Goal: Transaction & Acquisition: Purchase product/service

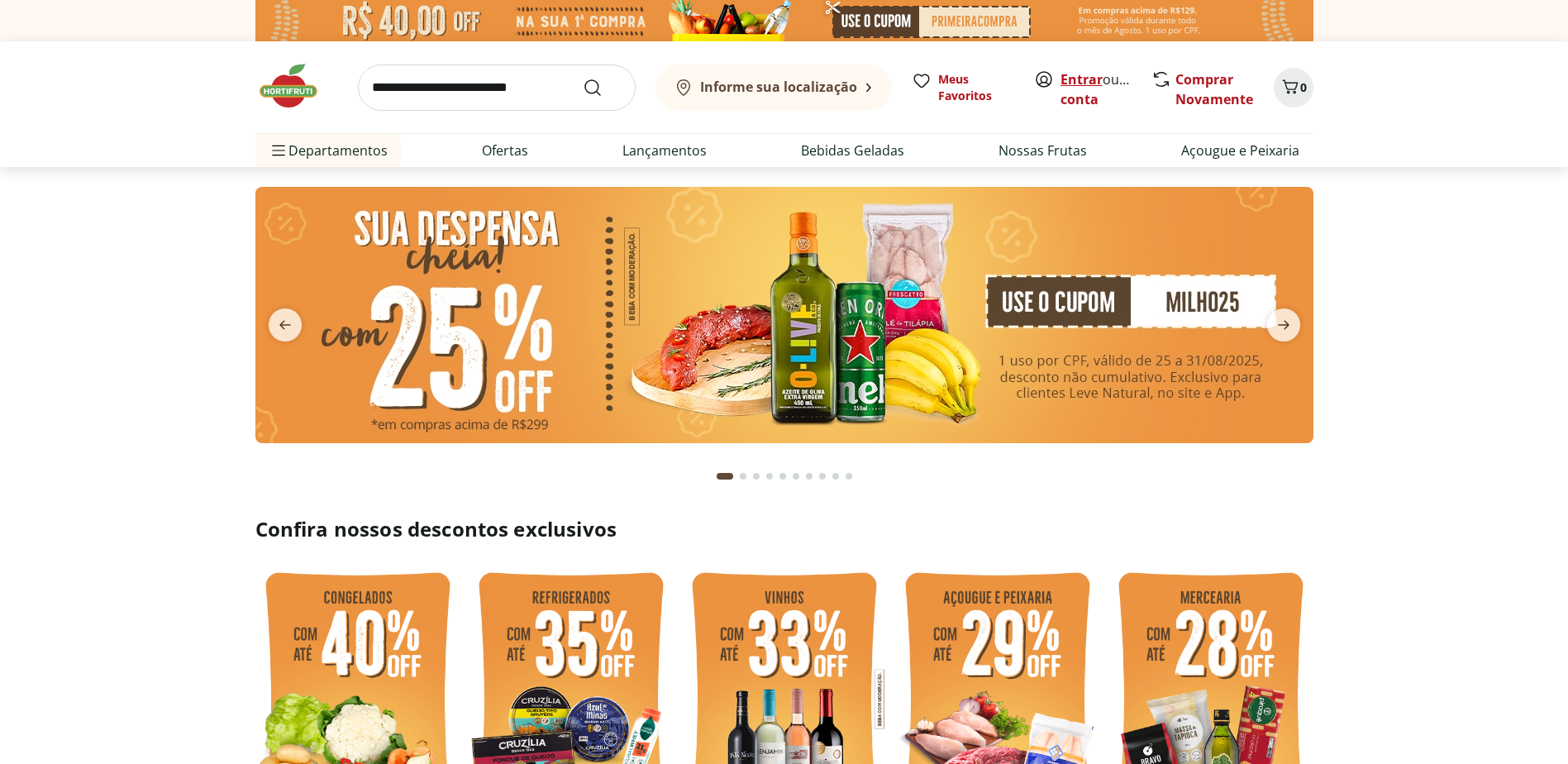
click at [1092, 82] on link "Entrar" at bounding box center [1082, 79] width 42 height 18
click at [480, 87] on input "search" at bounding box center [497, 87] width 278 height 46
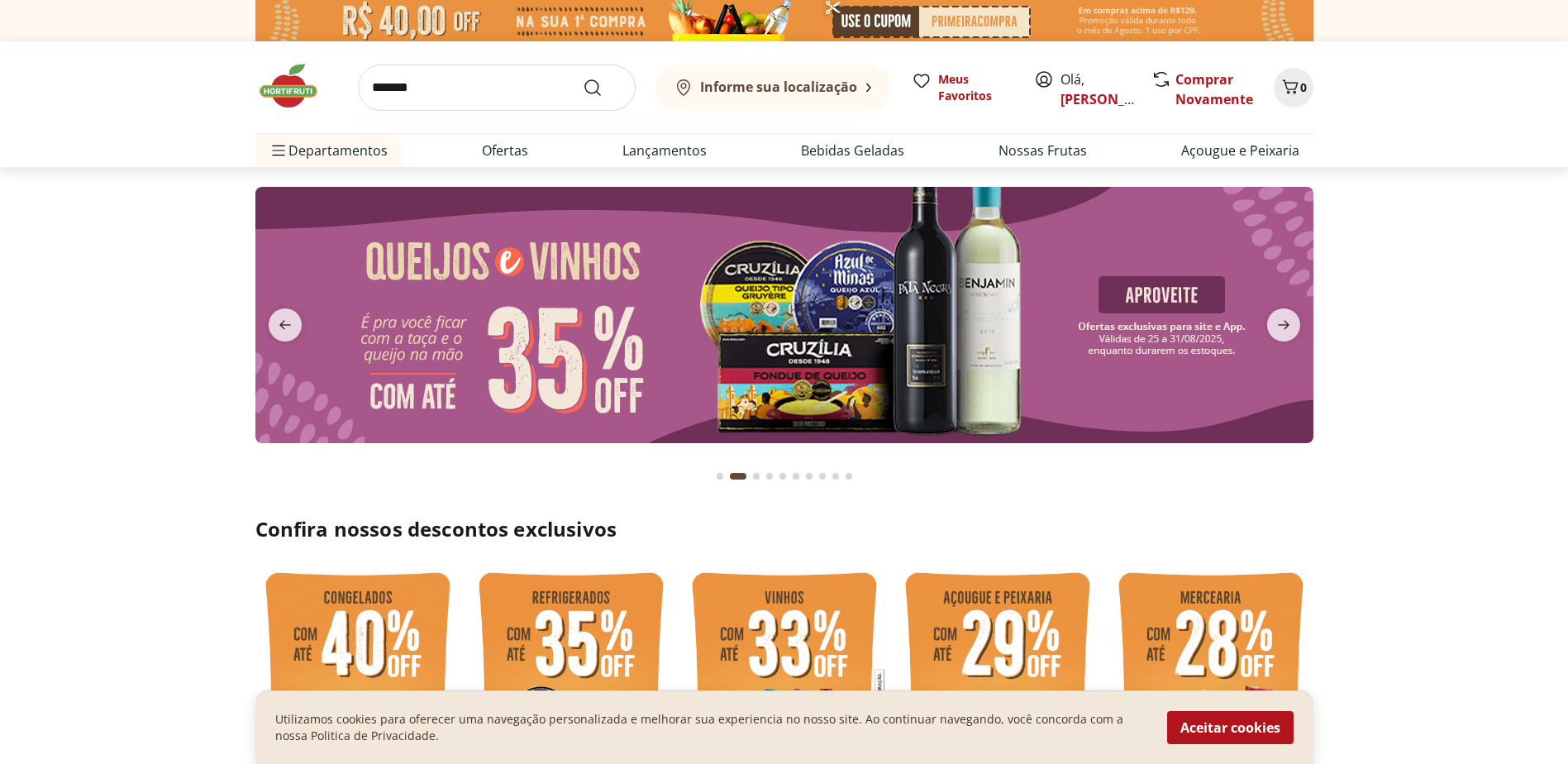
type input "*******"
click at [583, 78] on button "Submit Search" at bounding box center [602, 87] width 39 height 20
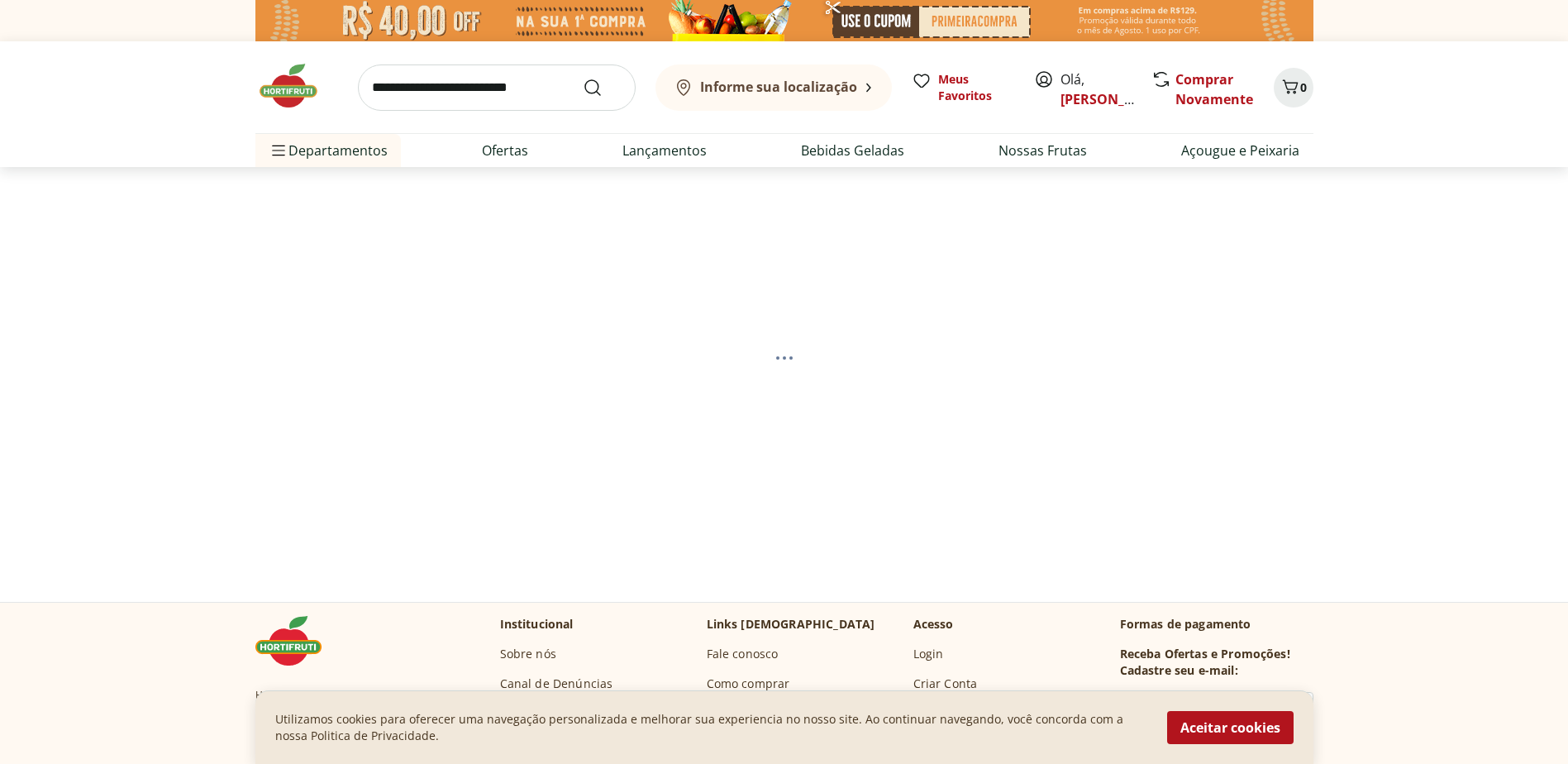
select select "**********"
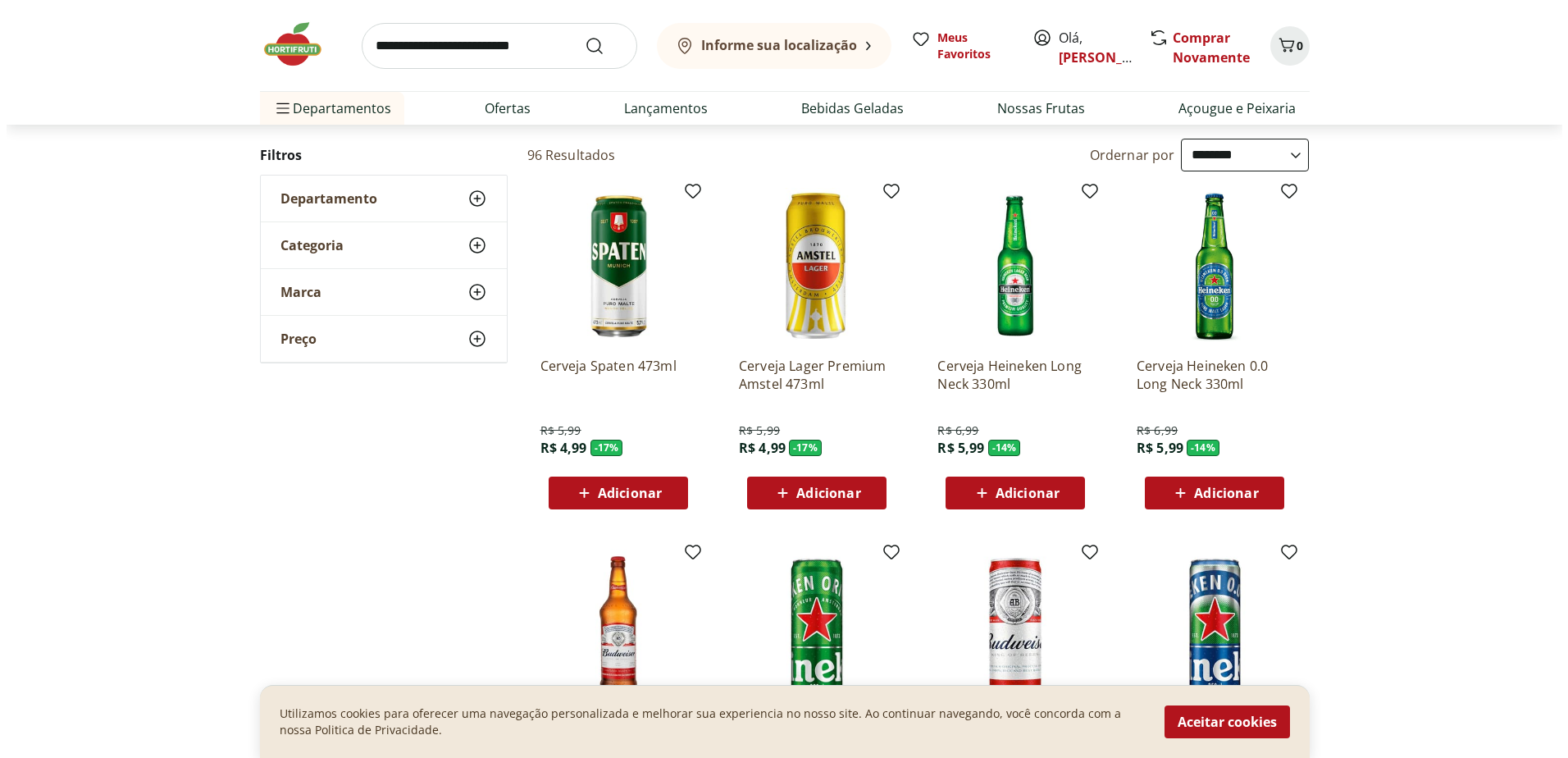
scroll to position [164, 0]
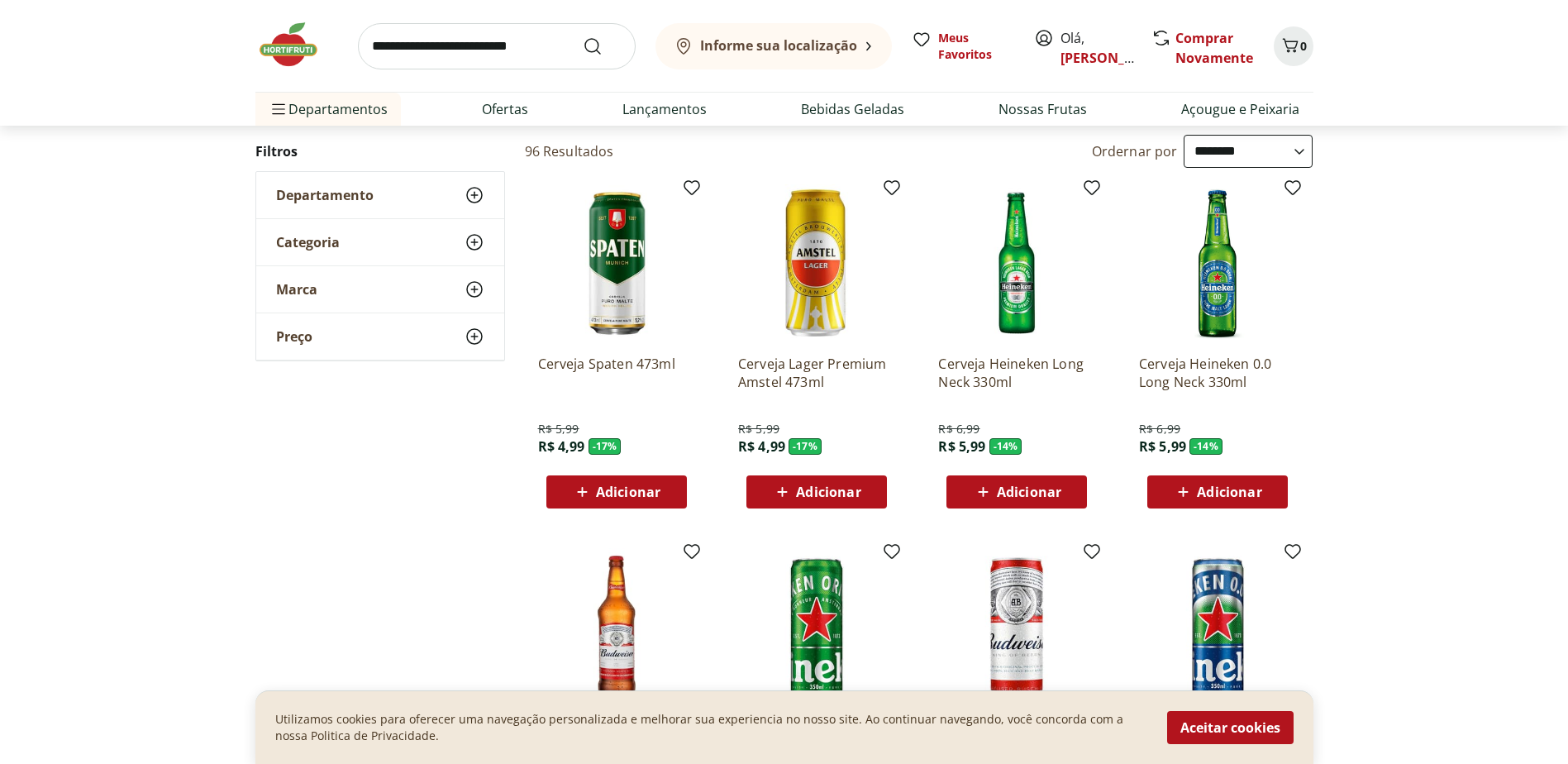
click at [588, 491] on icon at bounding box center [583, 491] width 21 height 20
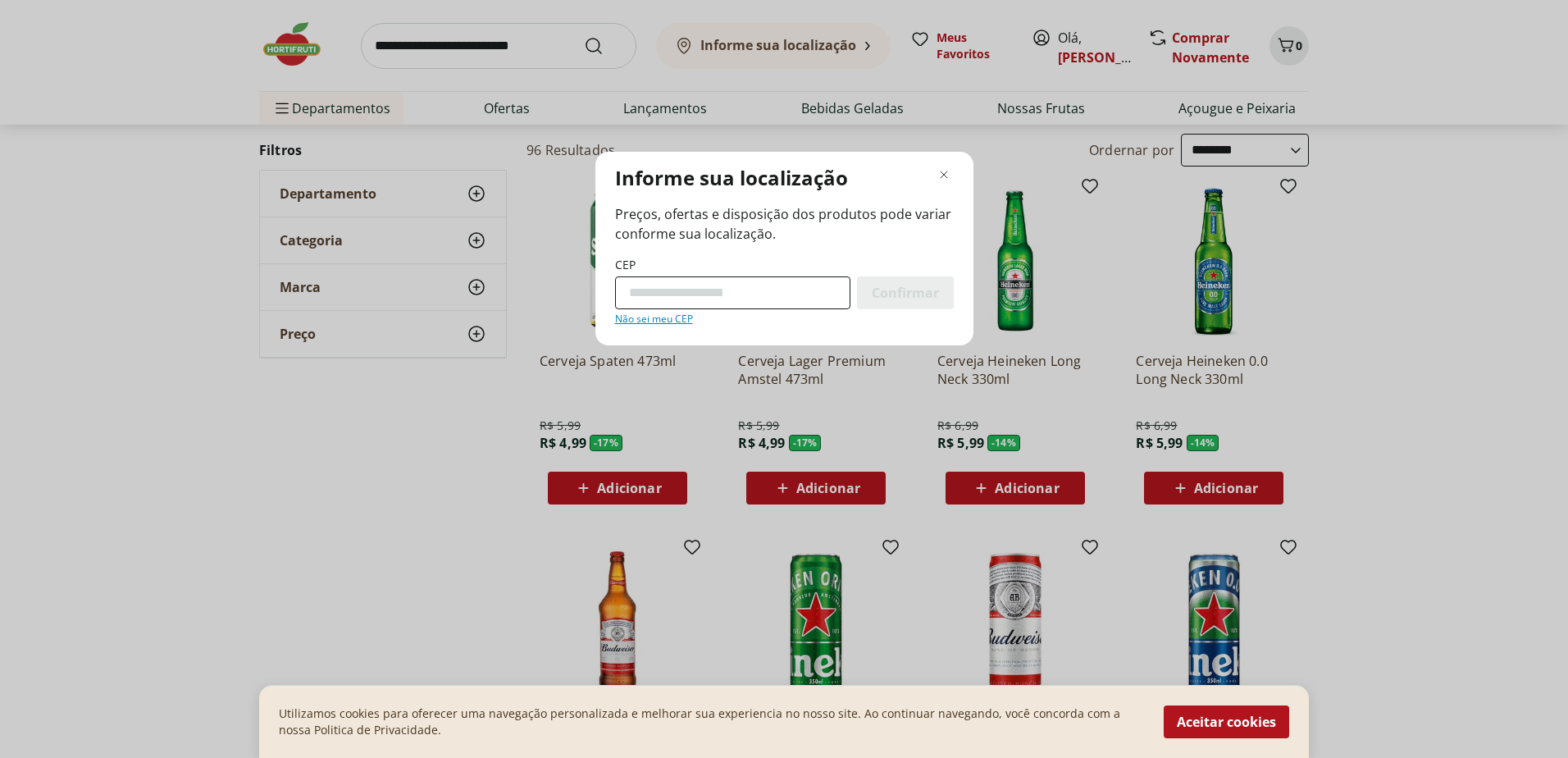
click at [694, 288] on input "CEP" at bounding box center [732, 293] width 235 height 33
type input "*********"
click at [898, 298] on span "Confirmar" at bounding box center [906, 292] width 68 height 13
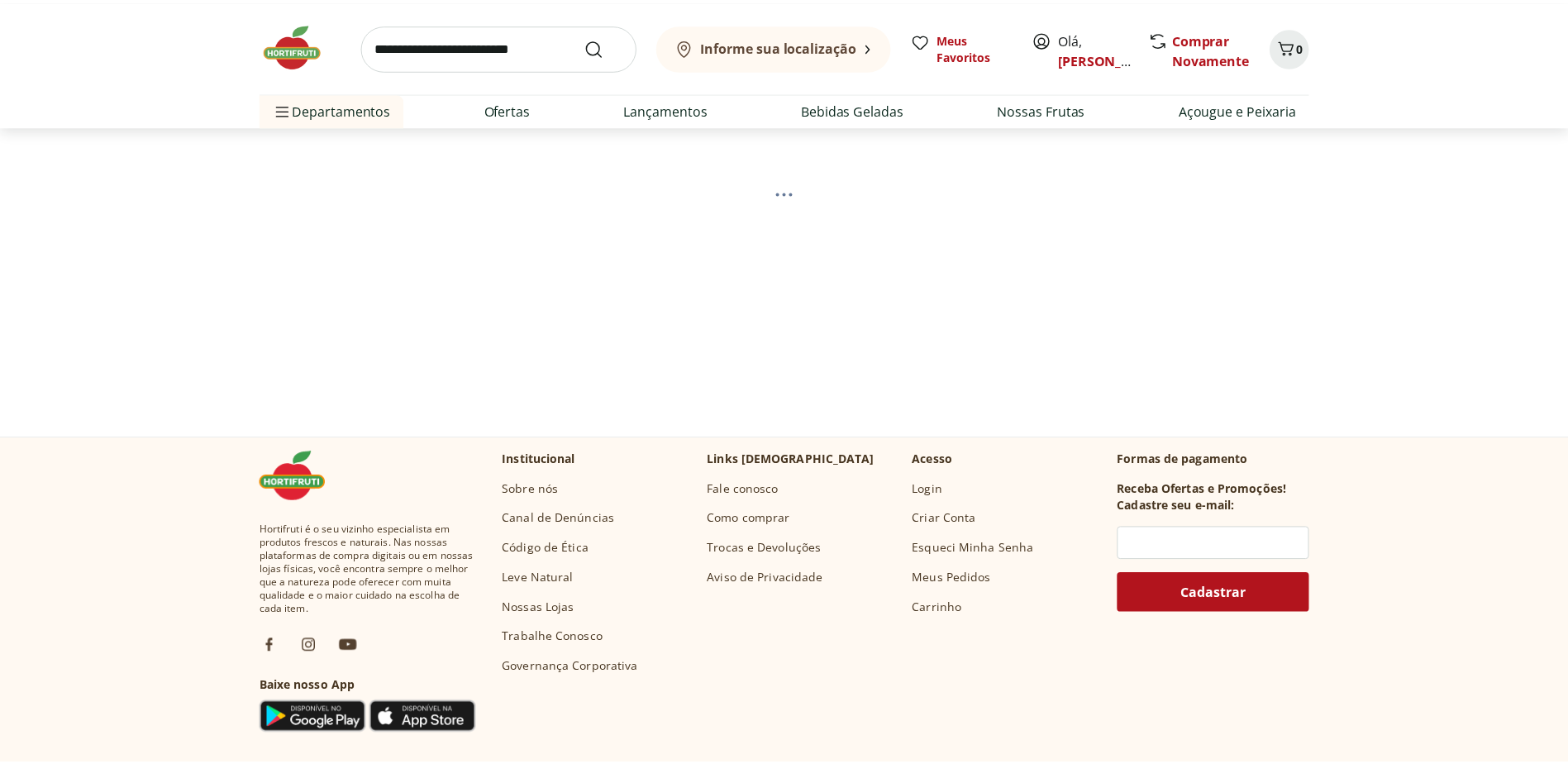
scroll to position [0, 0]
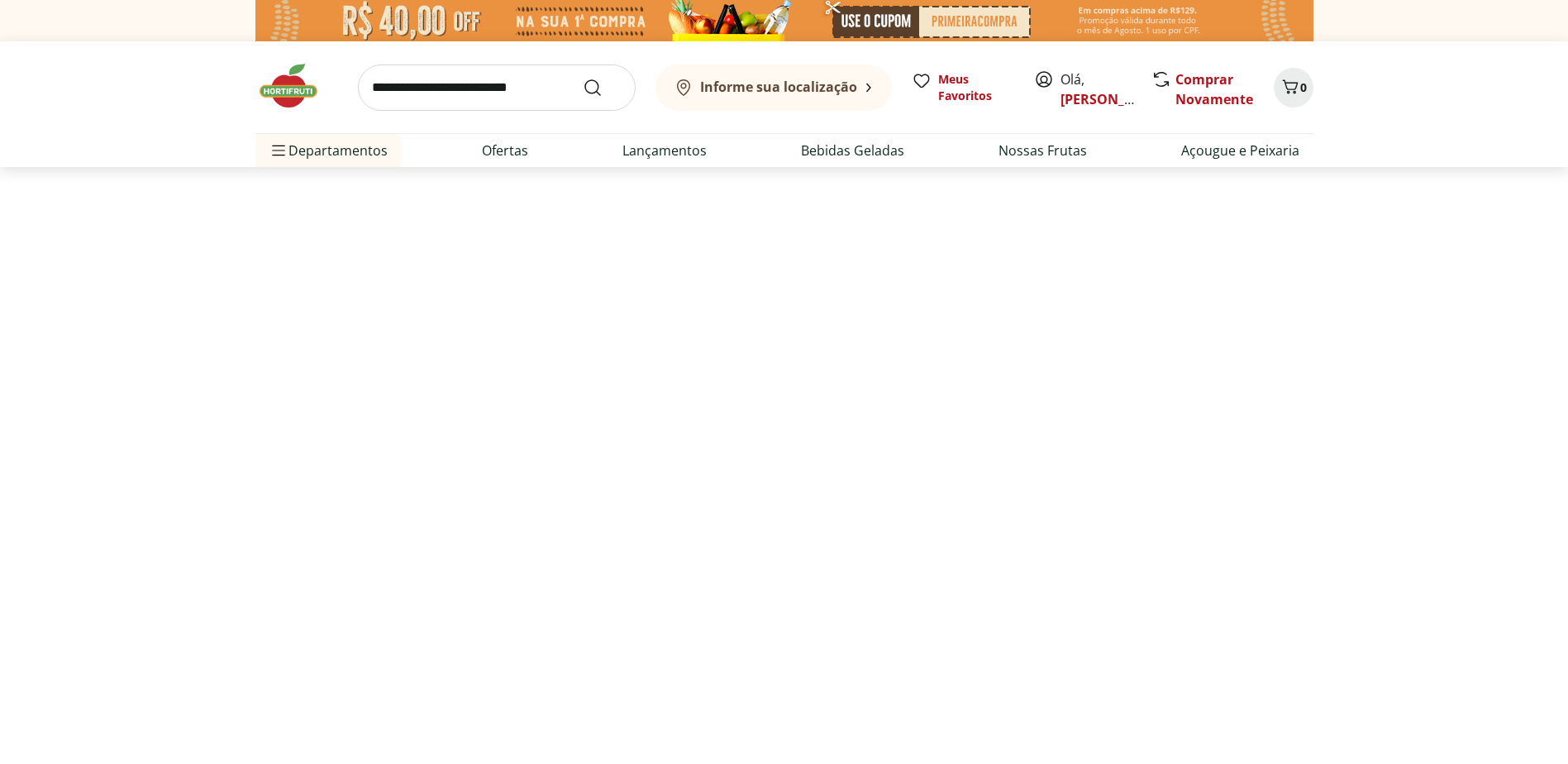
select select "**********"
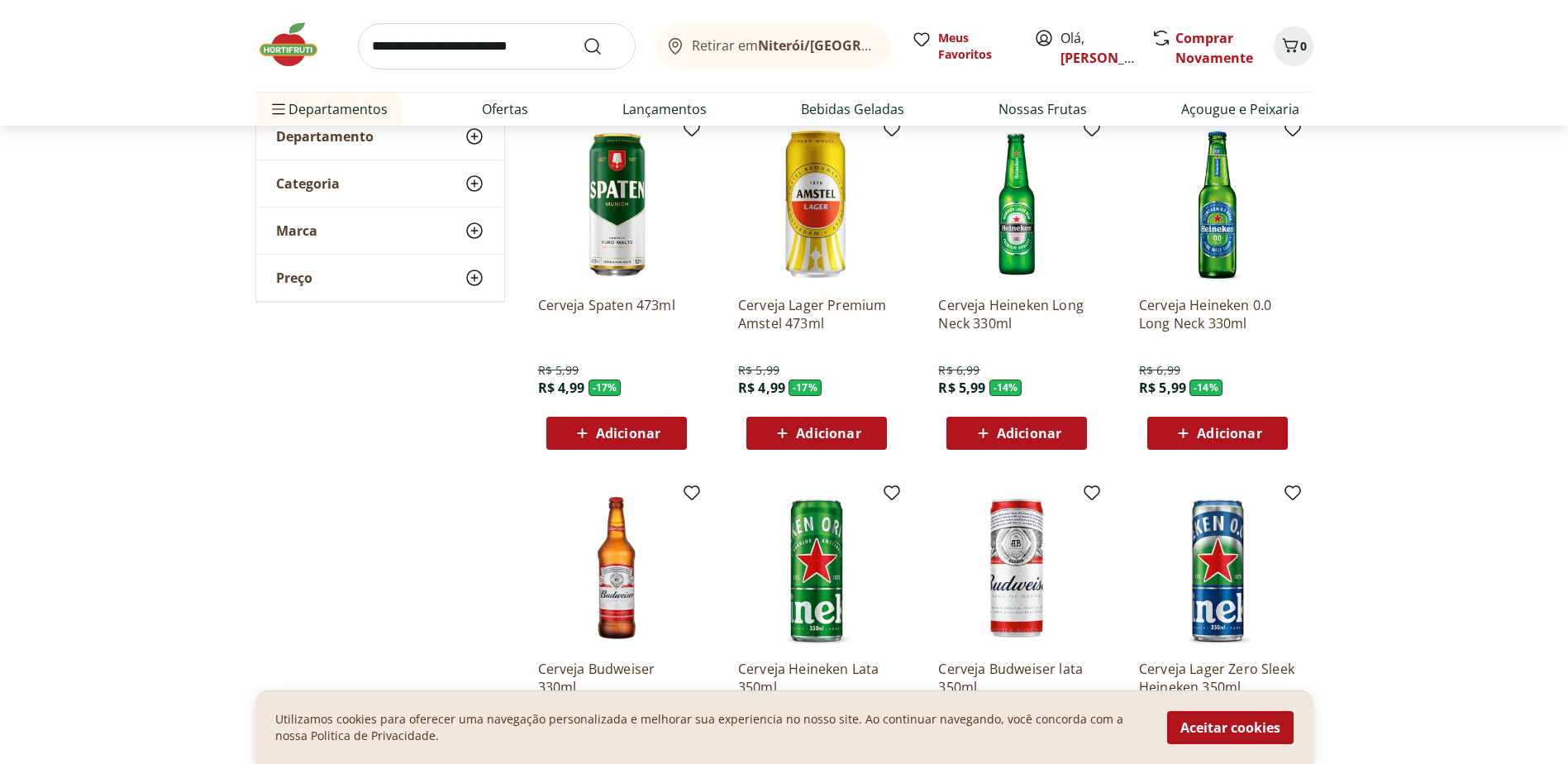
scroll to position [248, 0]
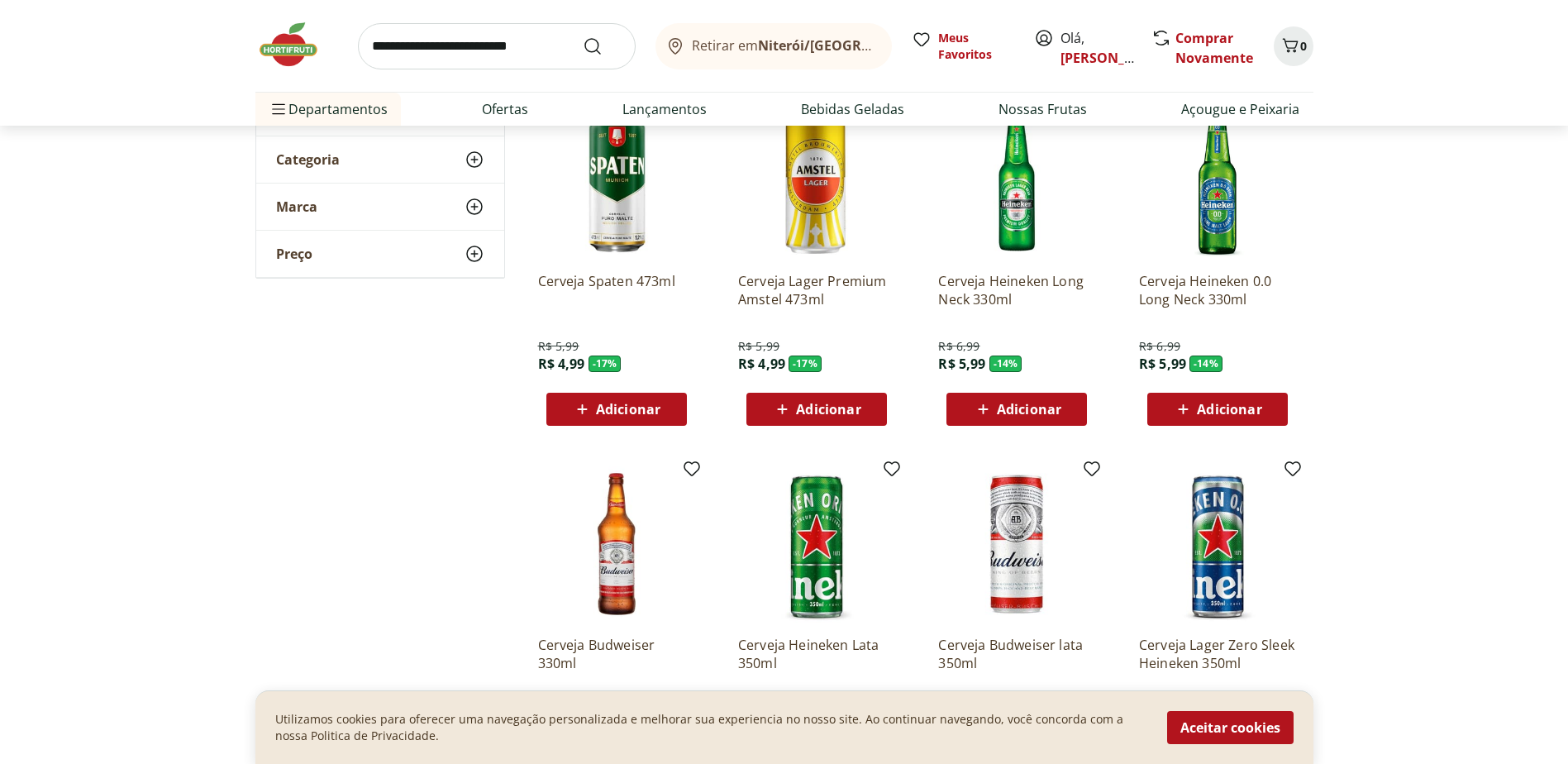
click at [1011, 411] on span "Adicionar" at bounding box center [1030, 409] width 65 height 13
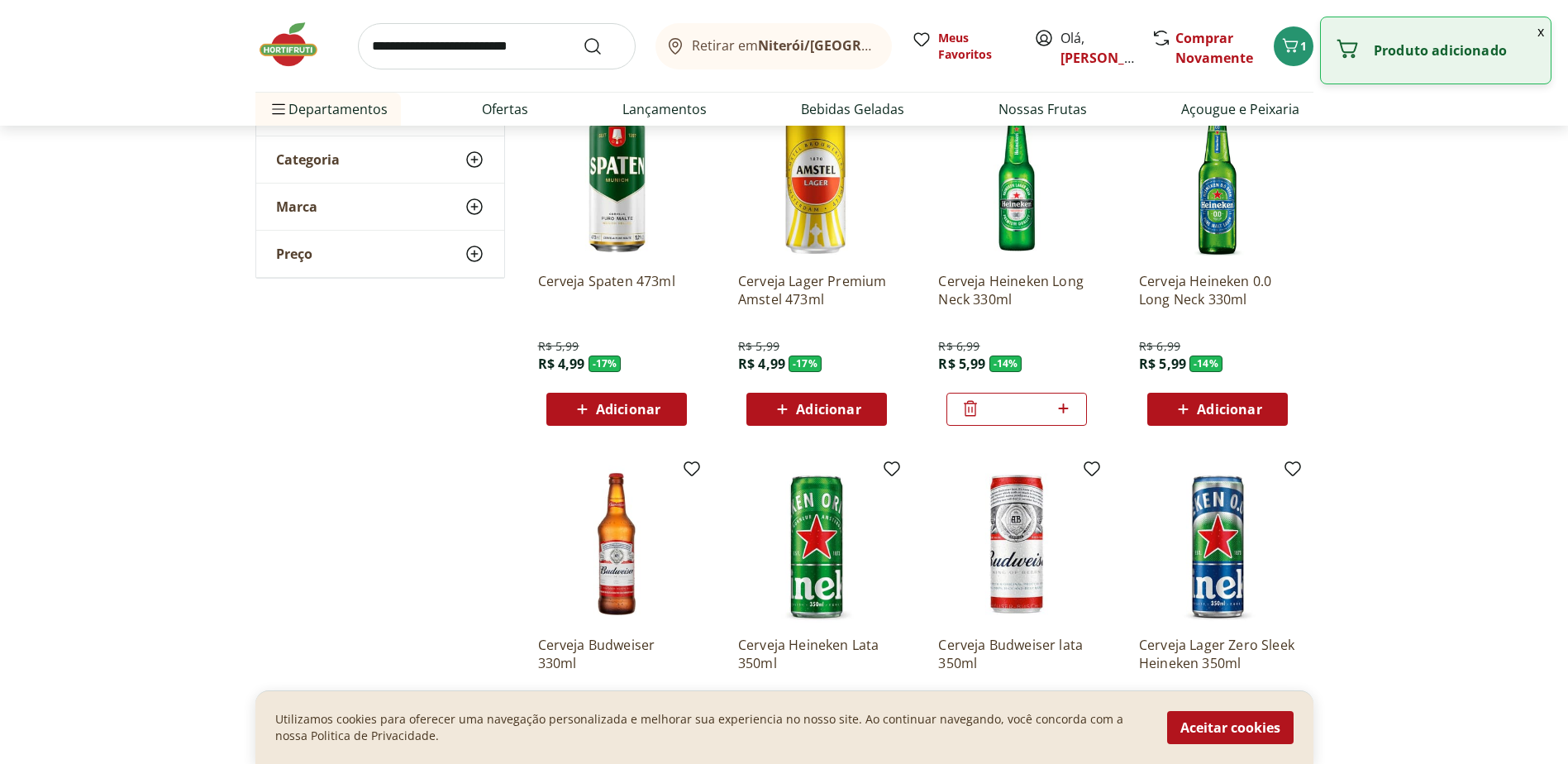
click at [1204, 411] on span "Adicionar" at bounding box center [1230, 409] width 65 height 13
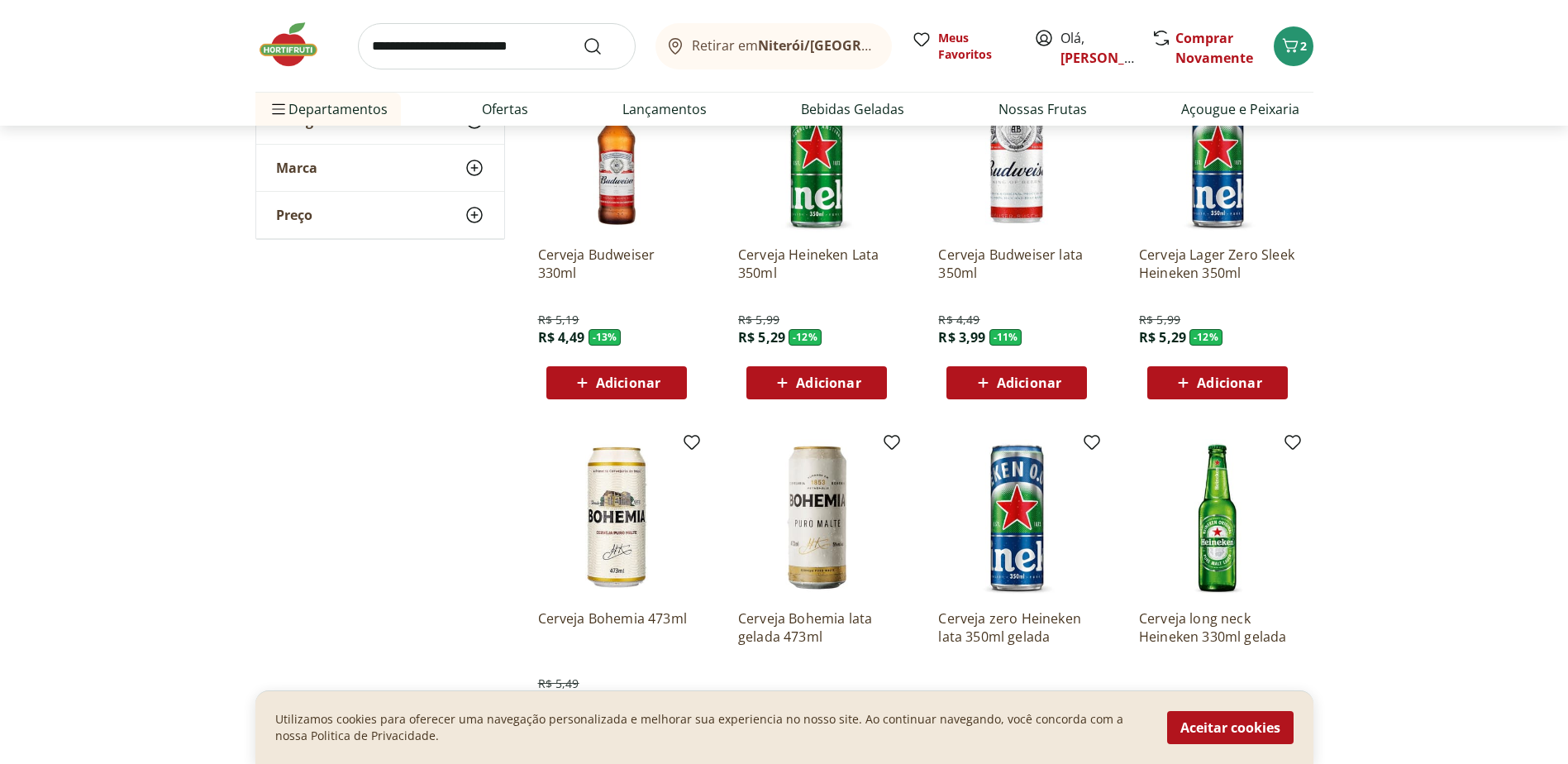
scroll to position [662, 0]
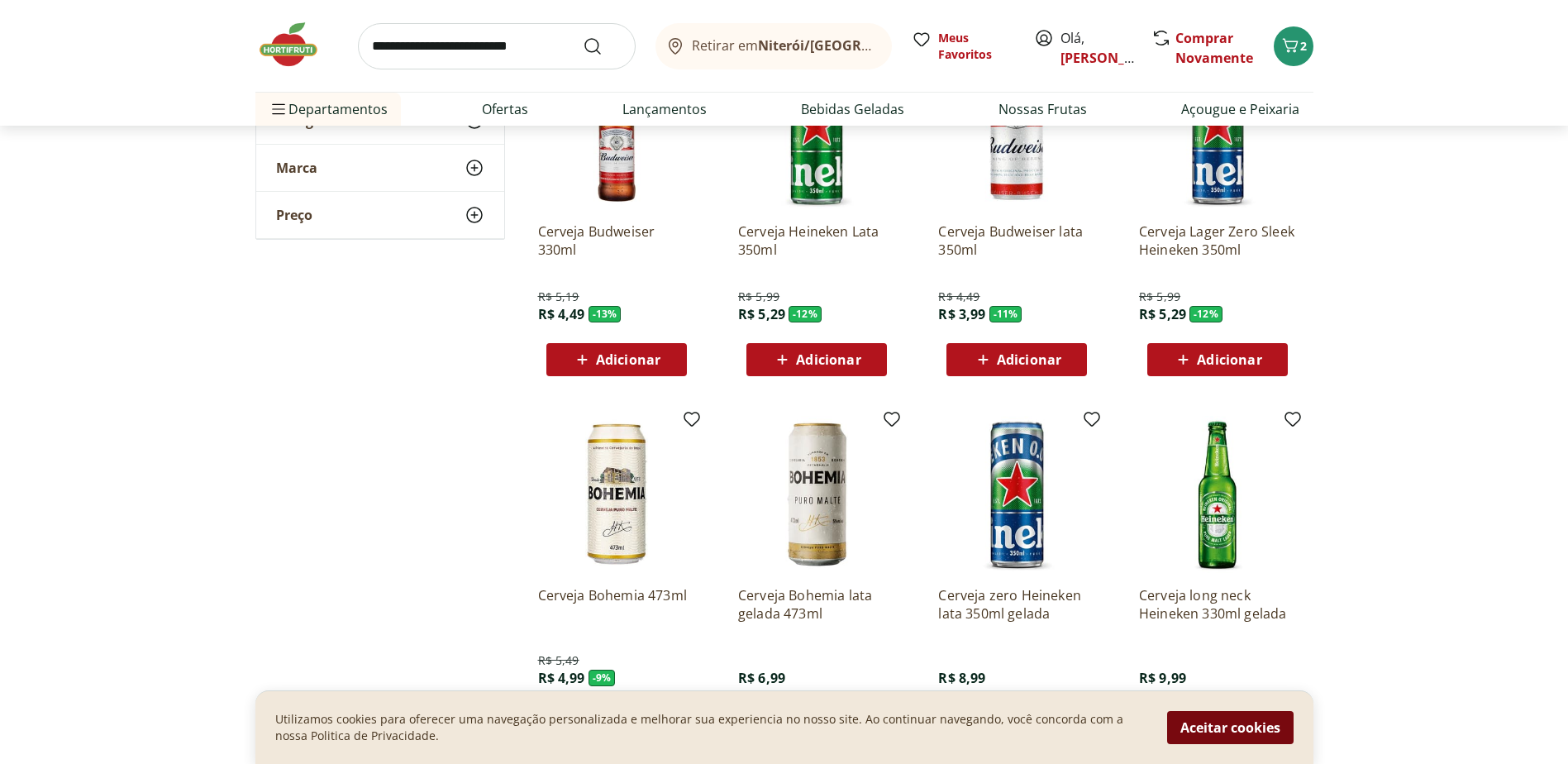
click at [1239, 737] on button "Aceitar cookies" at bounding box center [1231, 727] width 127 height 33
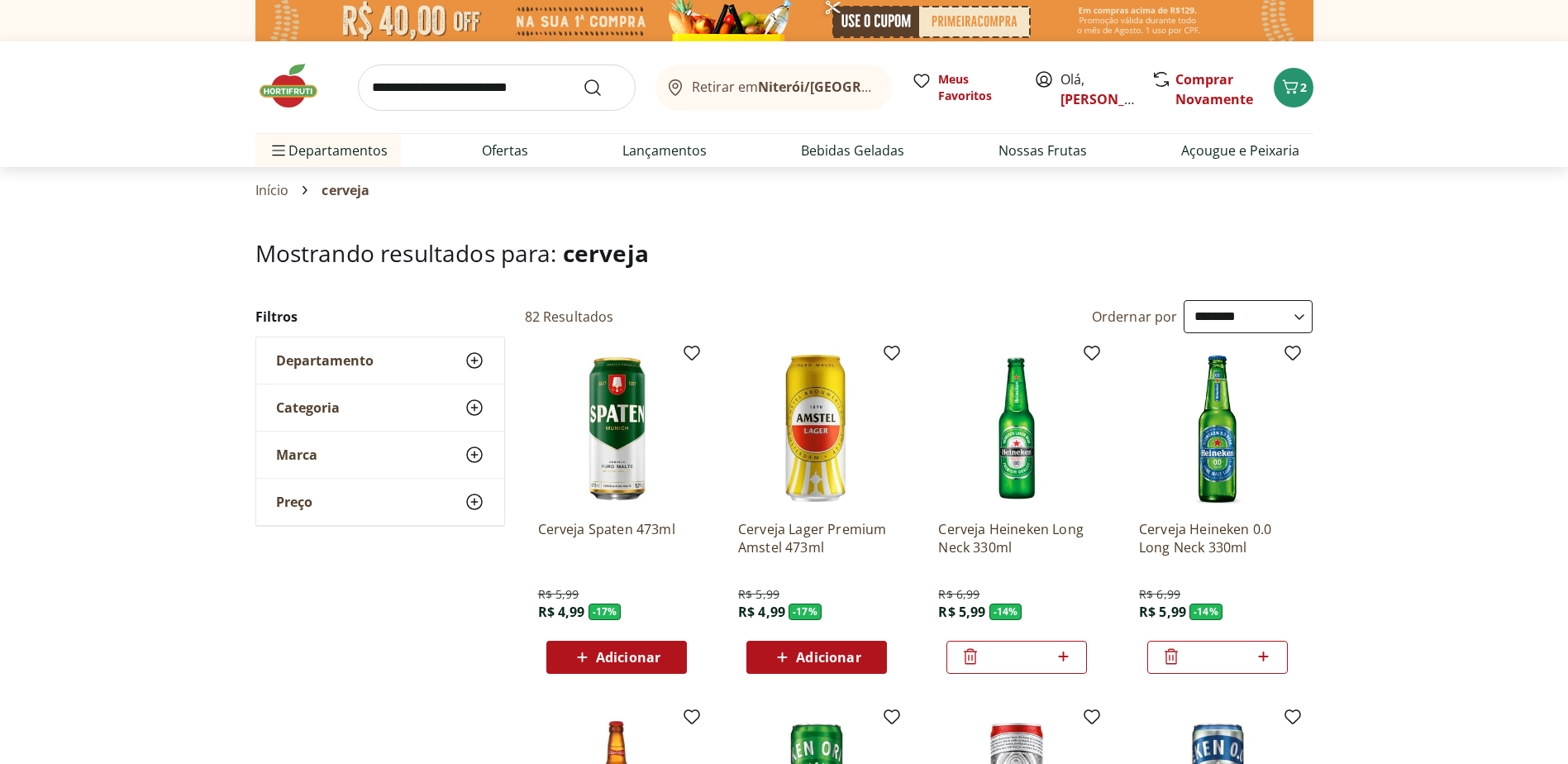
scroll to position [83, 0]
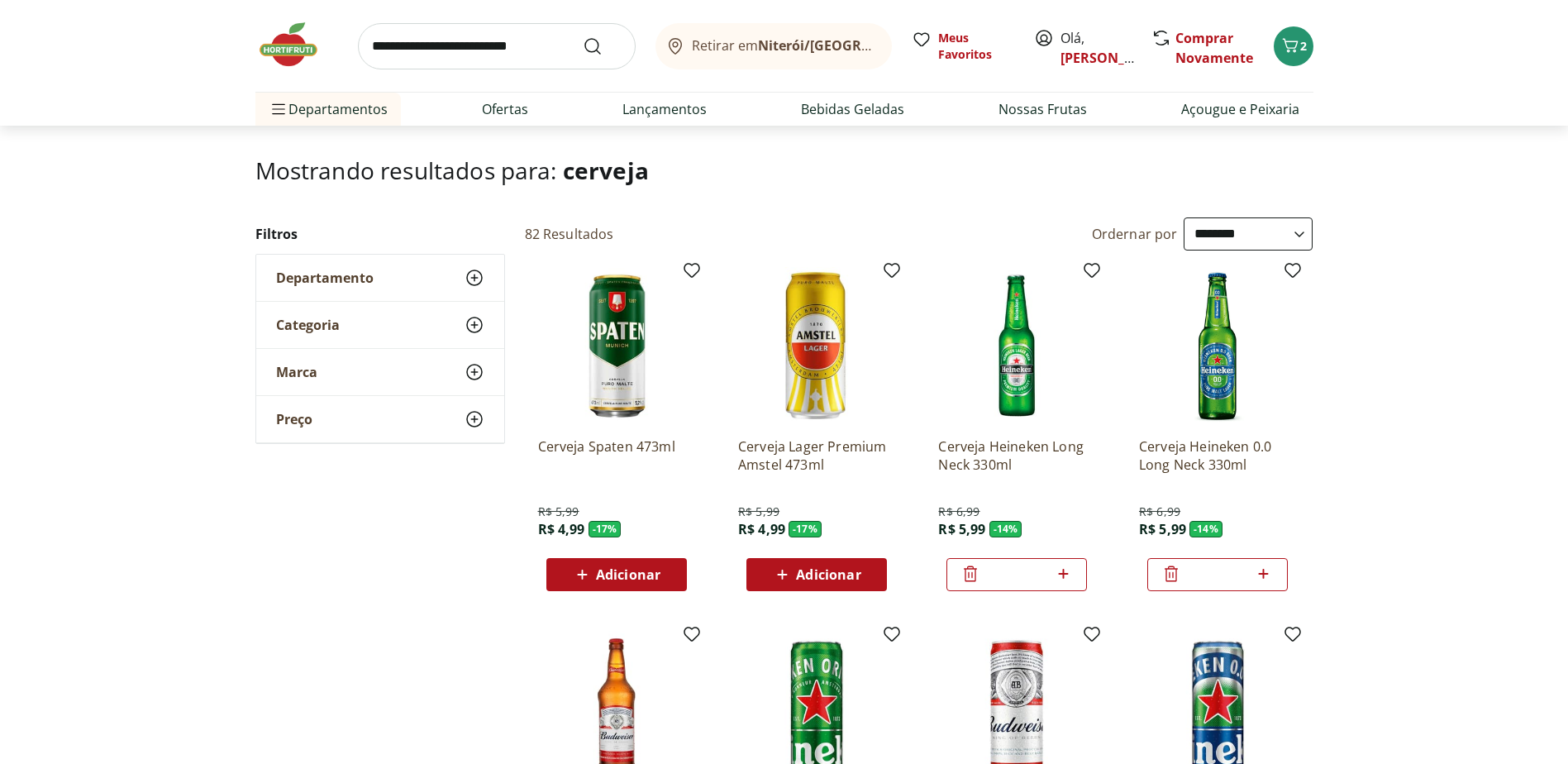
click at [622, 575] on span "Adicionar" at bounding box center [628, 574] width 65 height 13
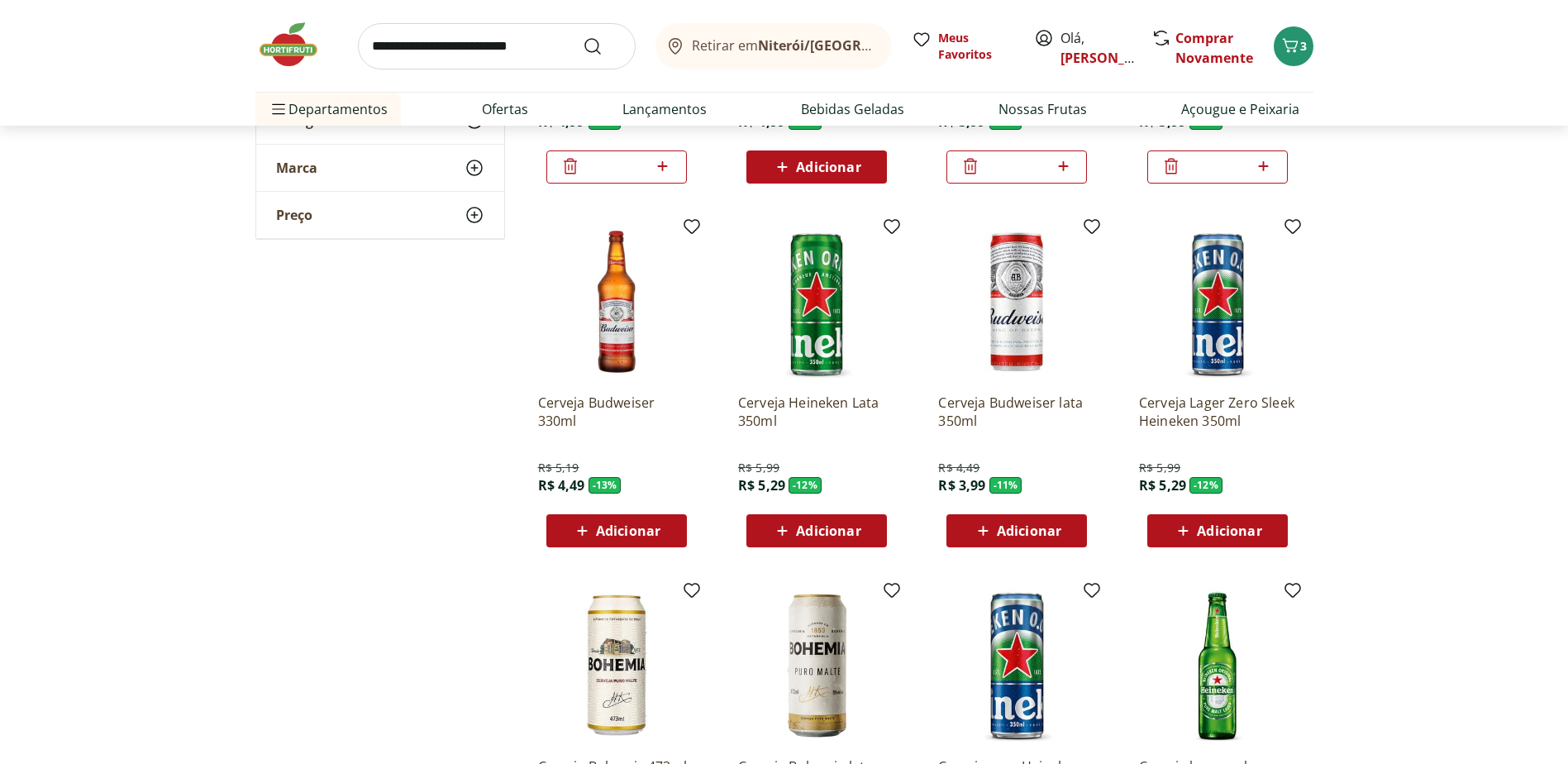
scroll to position [497, 0]
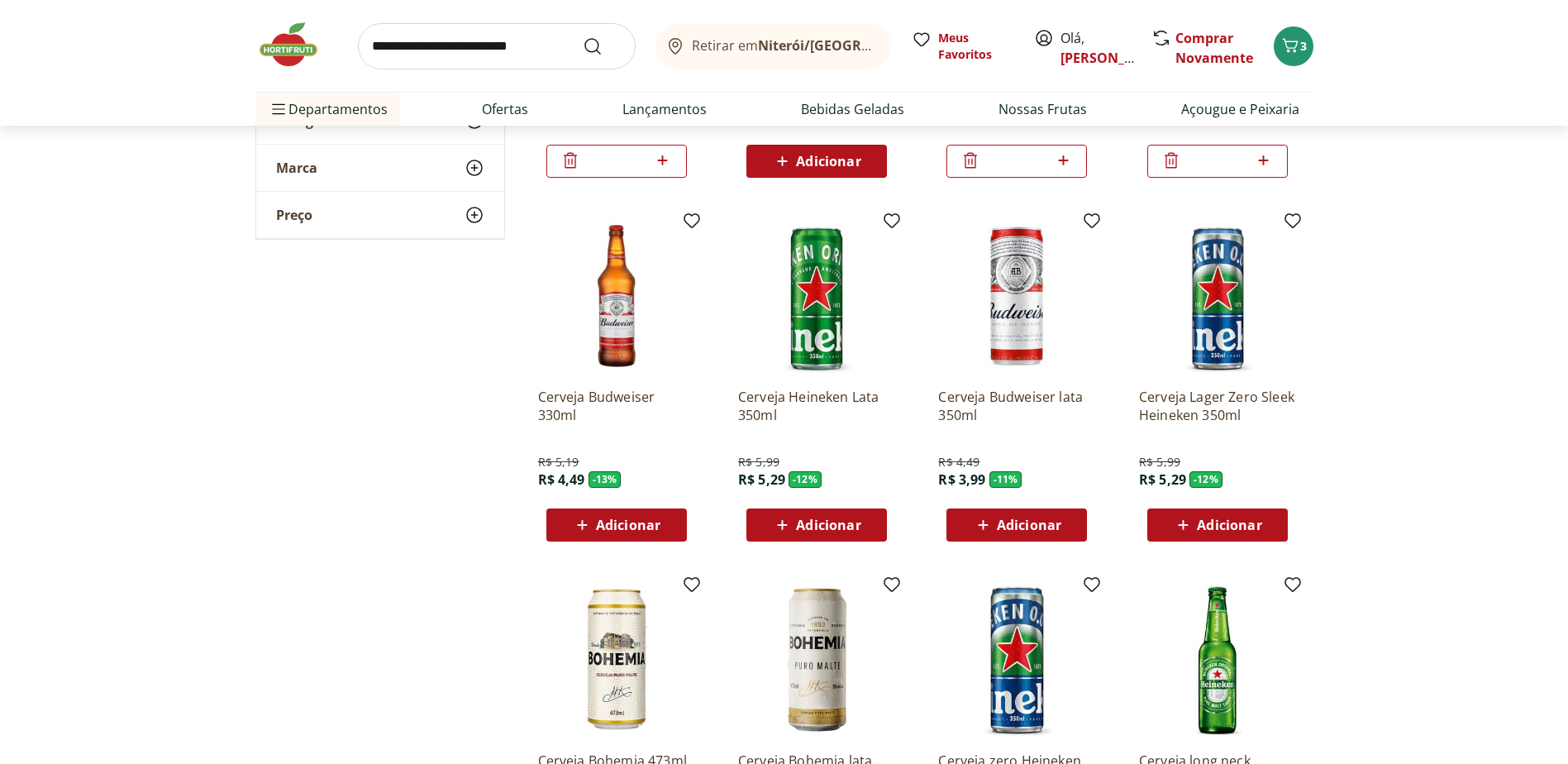
click at [610, 527] on span "Adicionar" at bounding box center [628, 524] width 65 height 13
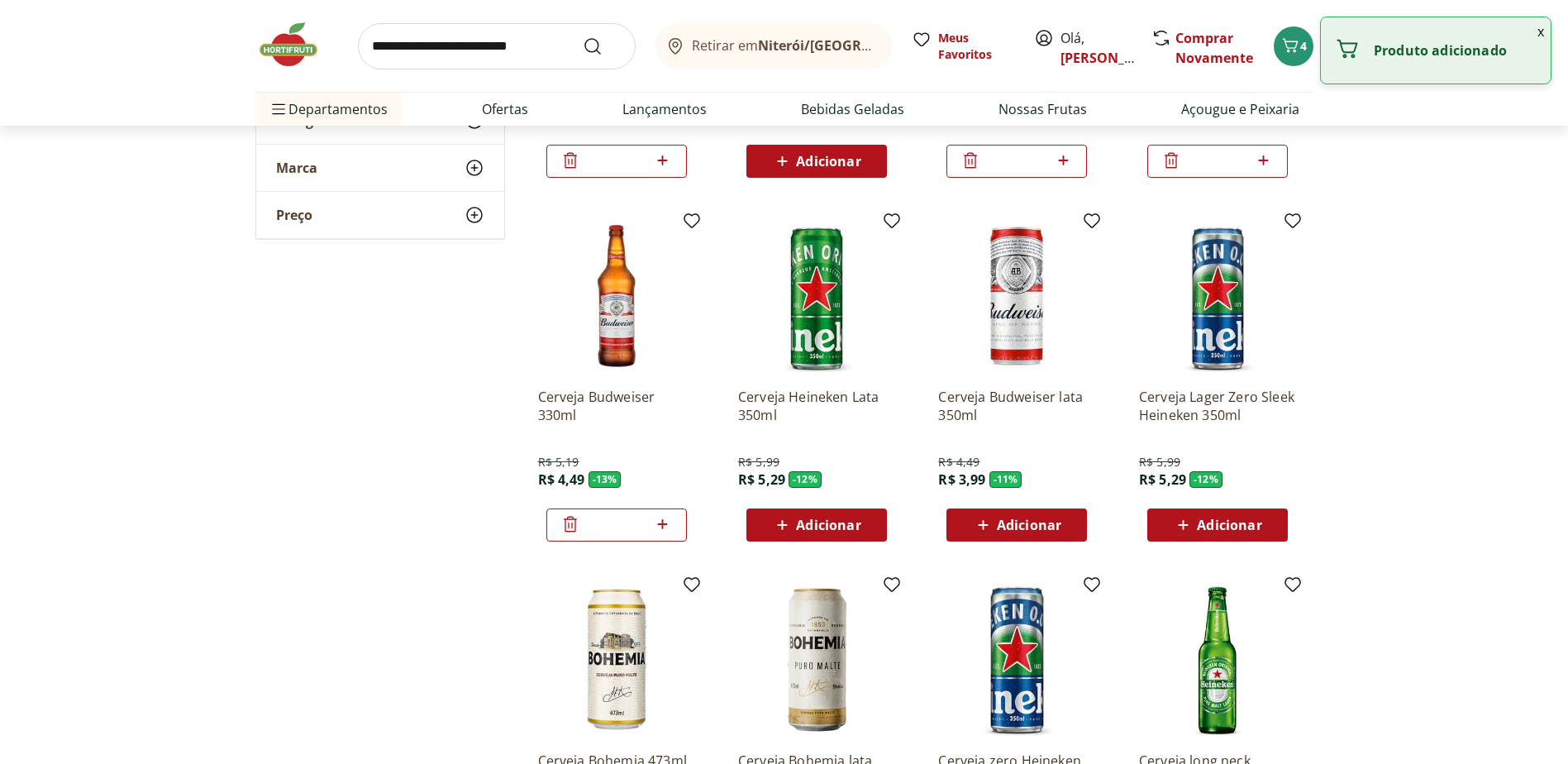
click at [817, 522] on span "Adicionar" at bounding box center [829, 524] width 65 height 13
click at [1001, 518] on span "Adicionar" at bounding box center [1030, 524] width 65 height 13
click at [1192, 526] on icon at bounding box center [1183, 524] width 21 height 20
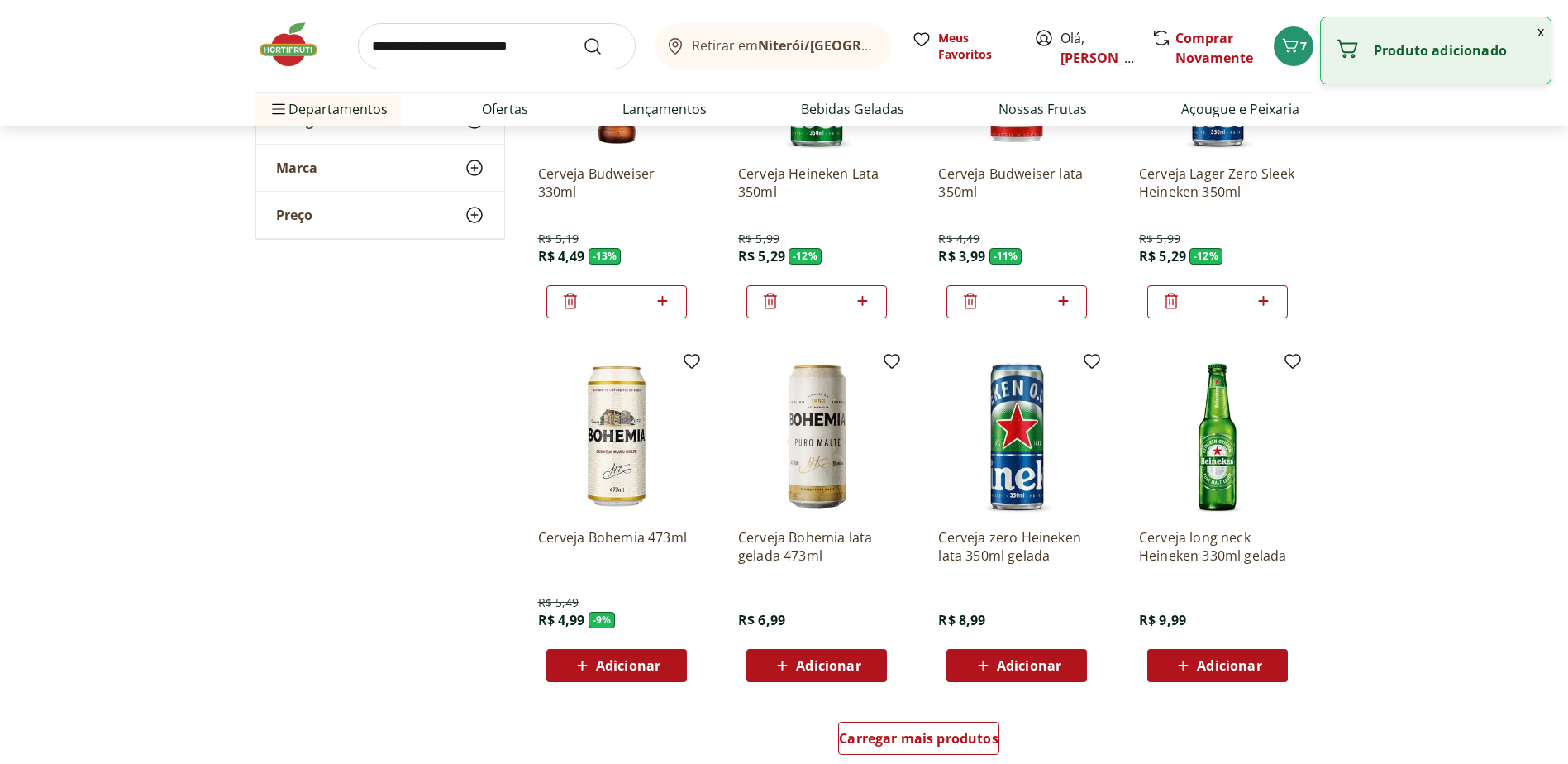
scroll to position [827, 0]
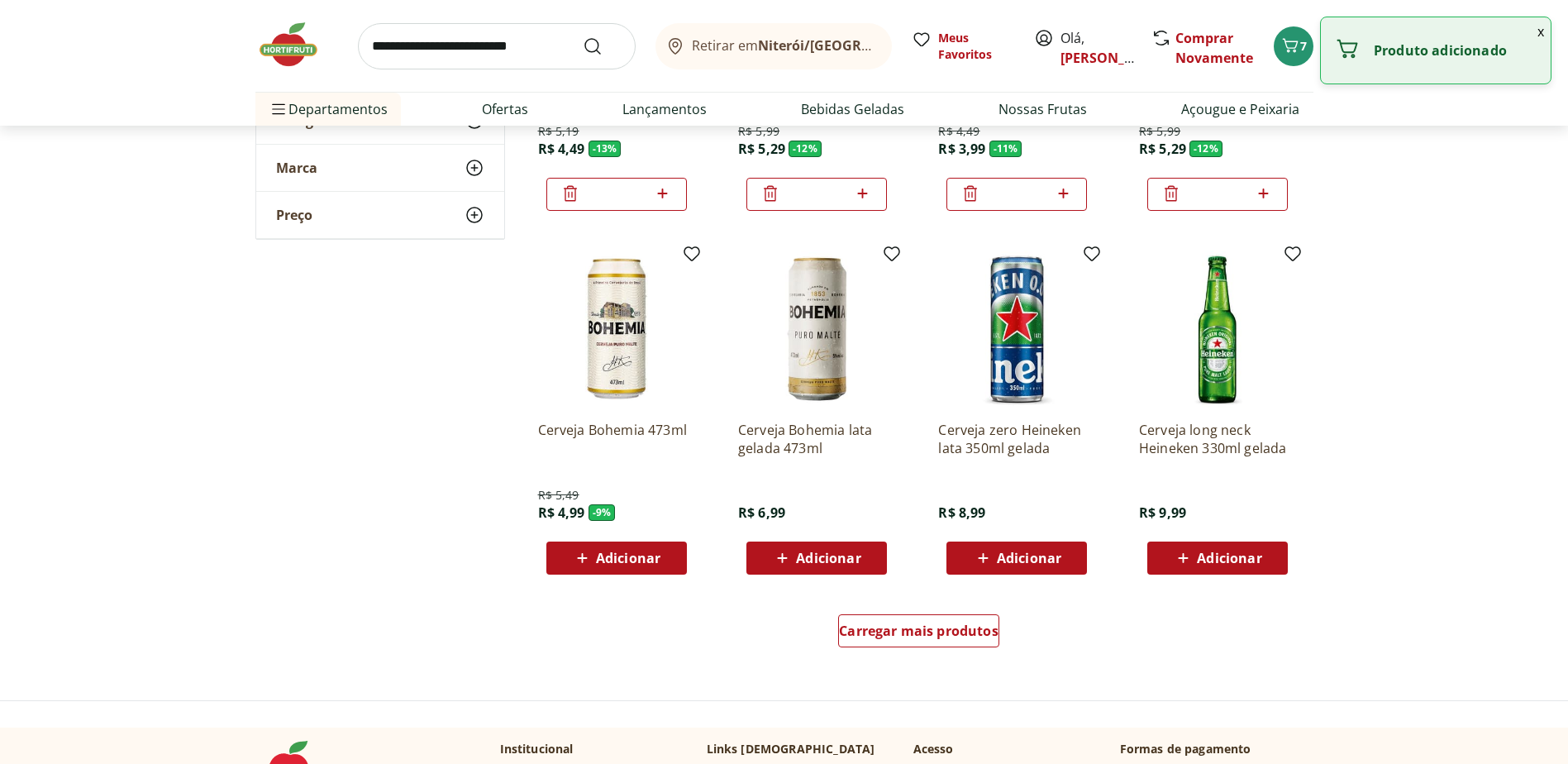
click at [625, 552] on span "Adicionar" at bounding box center [628, 558] width 65 height 13
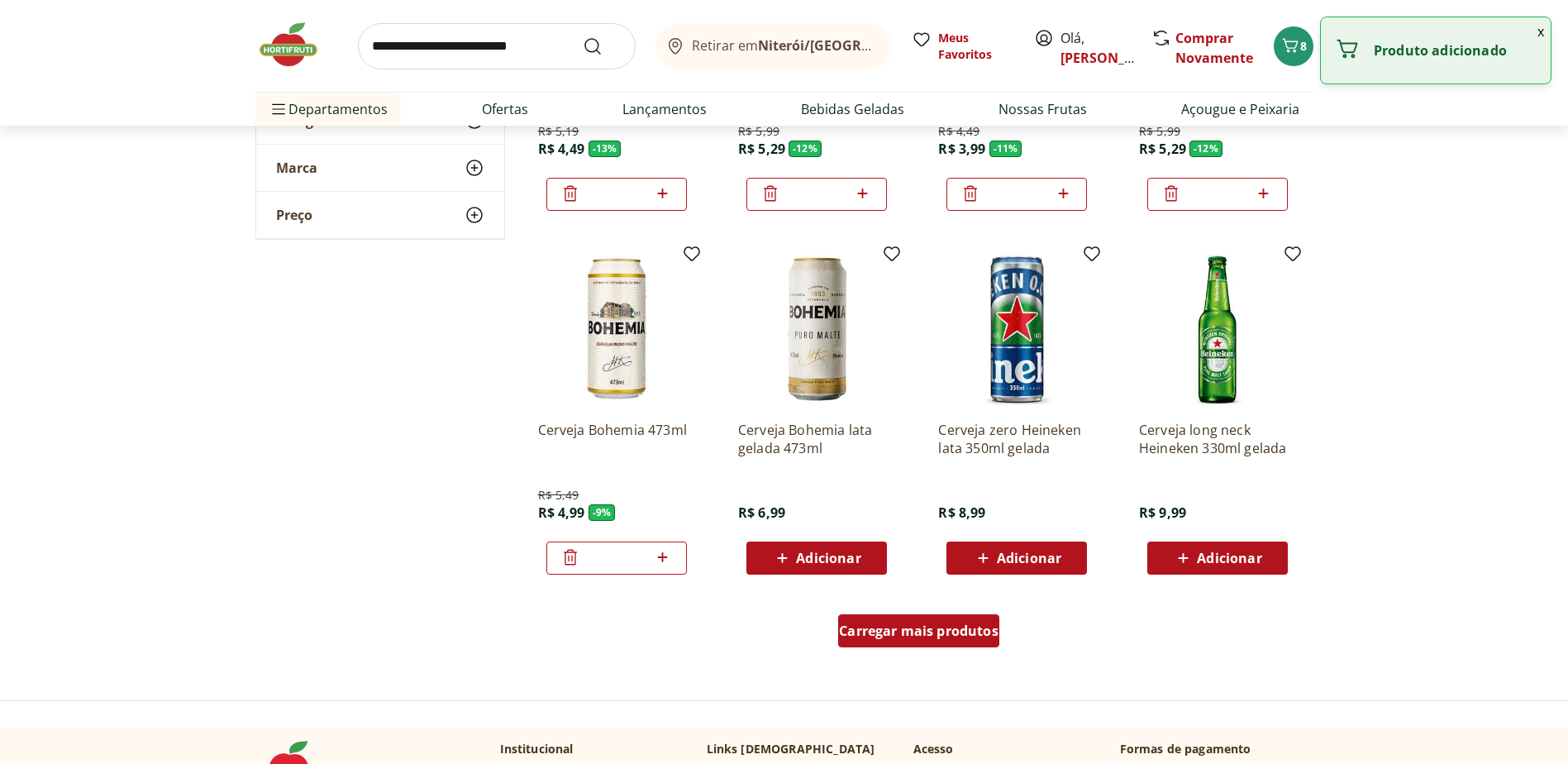
click at [885, 627] on span "Carregar mais produtos" at bounding box center [919, 630] width 160 height 13
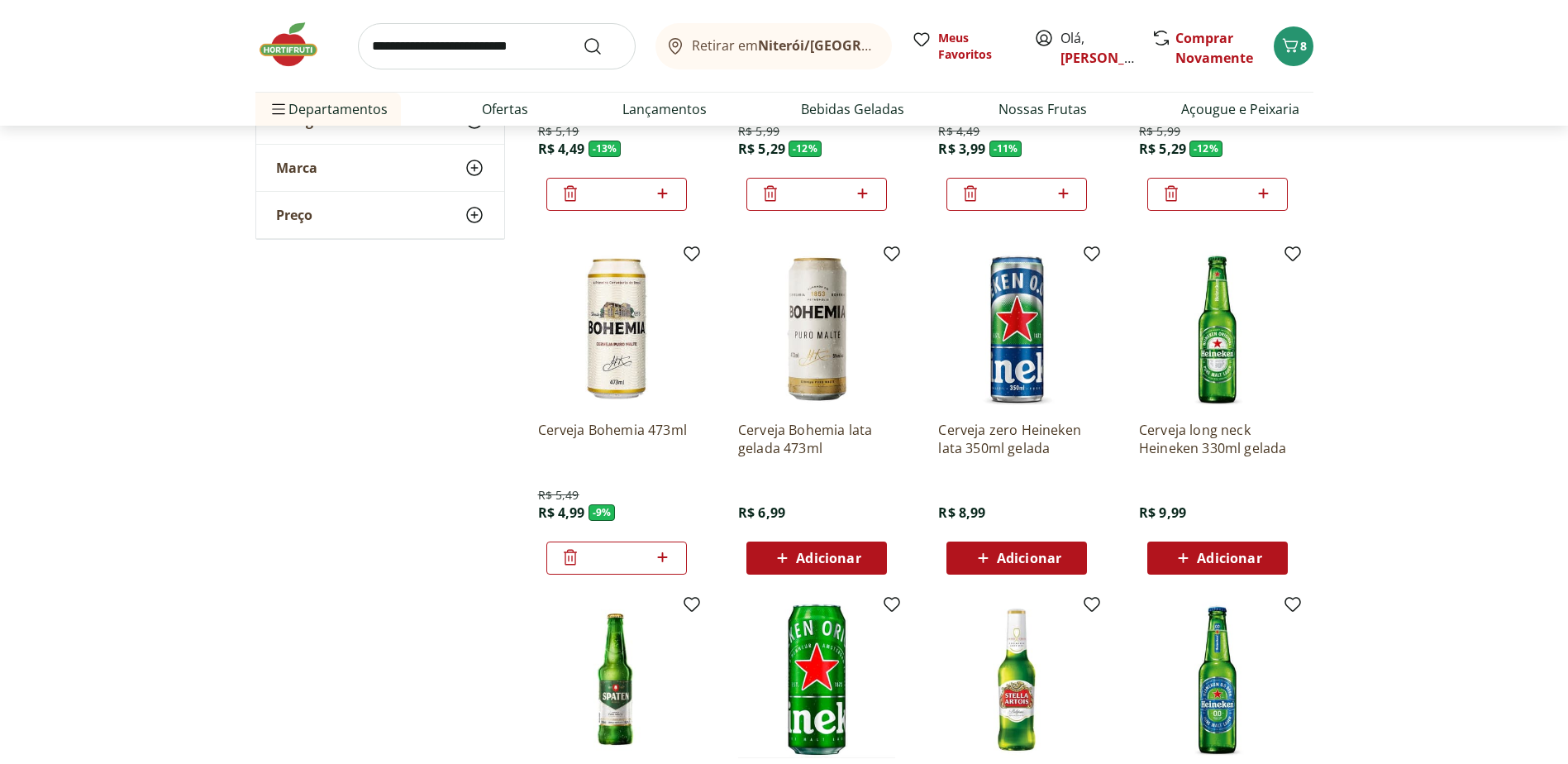
scroll to position [478, 0]
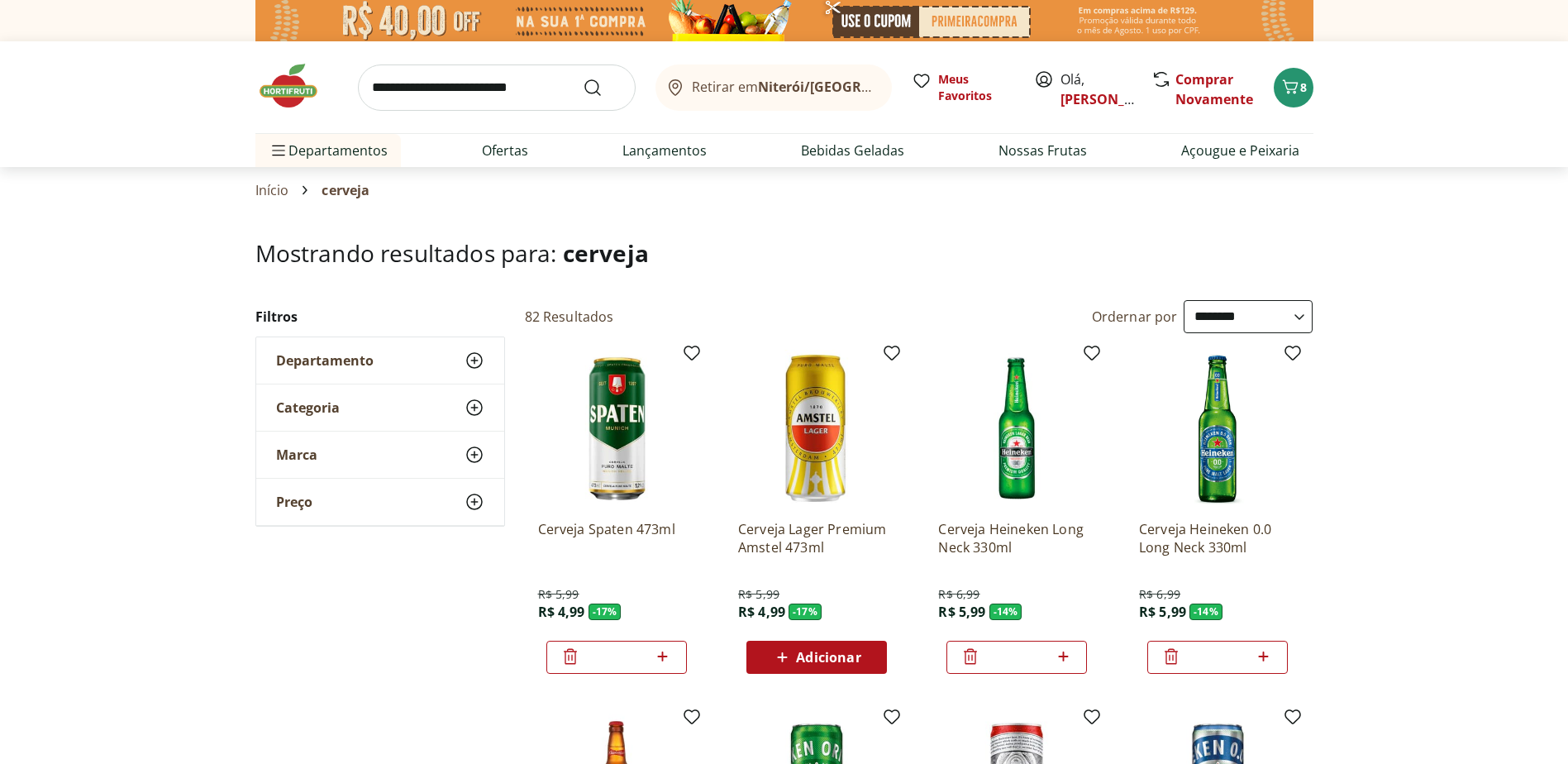
scroll to position [248, 0]
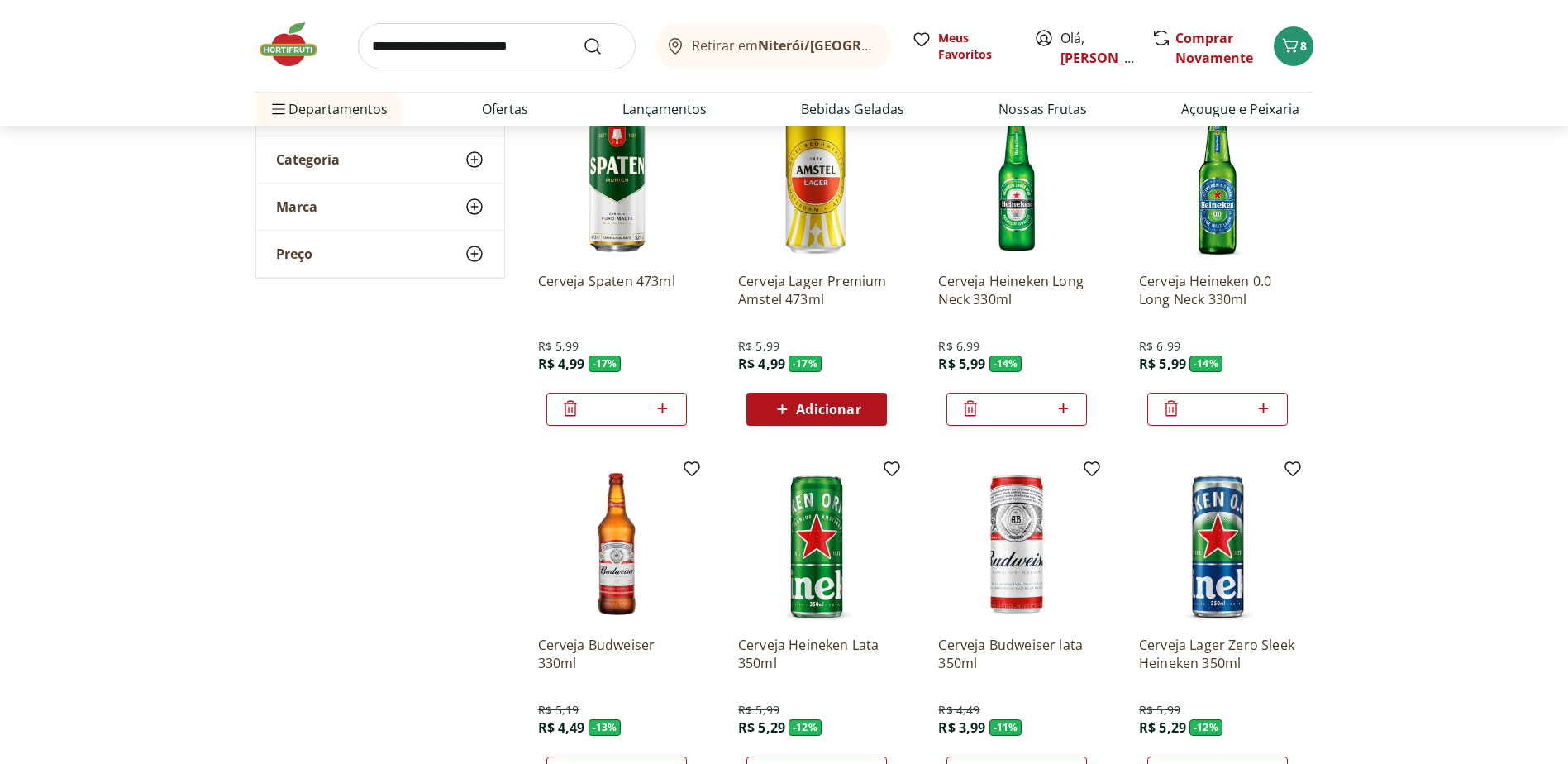
click at [663, 403] on icon at bounding box center [663, 408] width 21 height 20
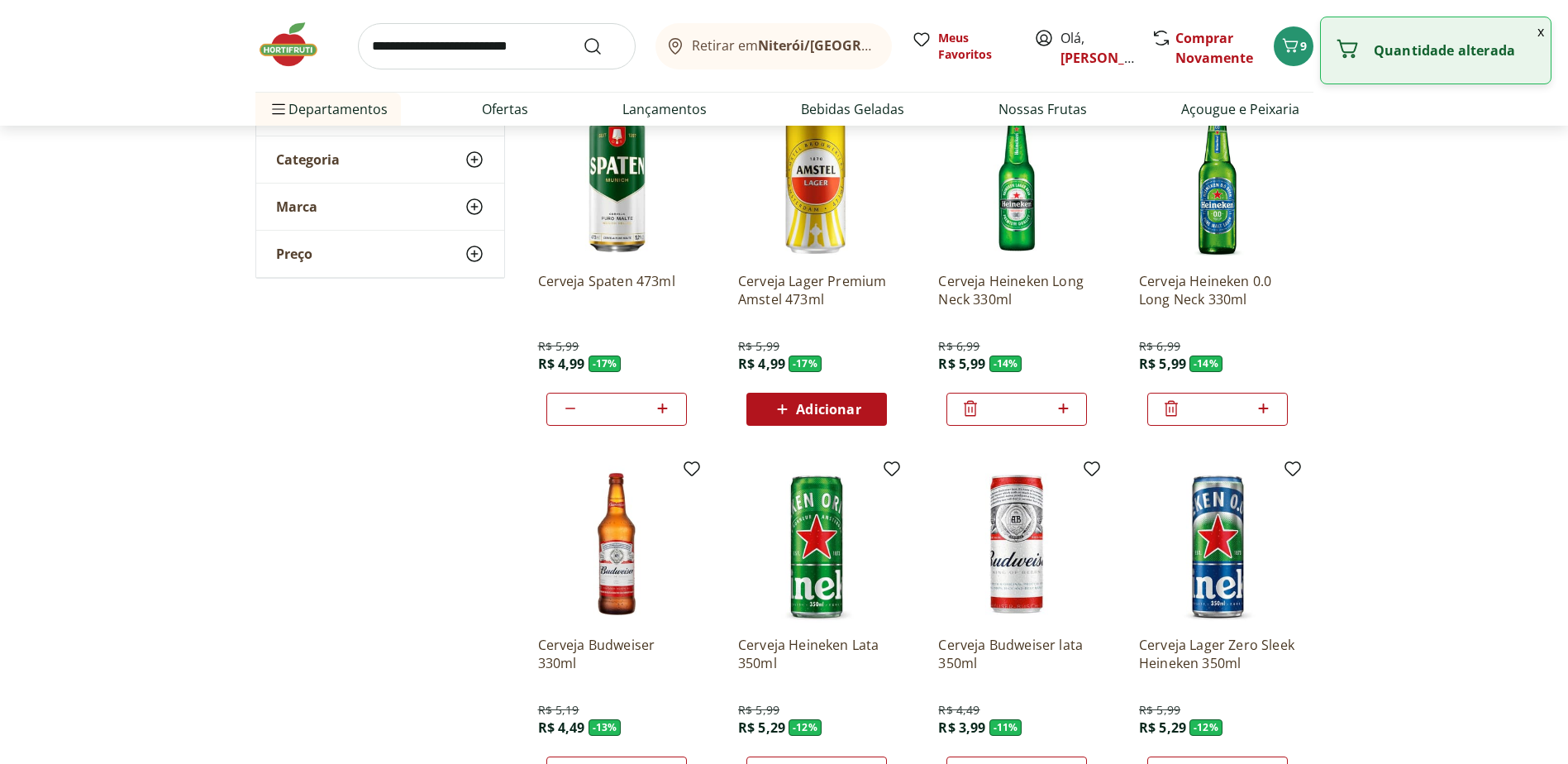
click at [663, 403] on icon at bounding box center [663, 408] width 21 height 20
click at [618, 411] on input "*" at bounding box center [616, 409] width 73 height 18
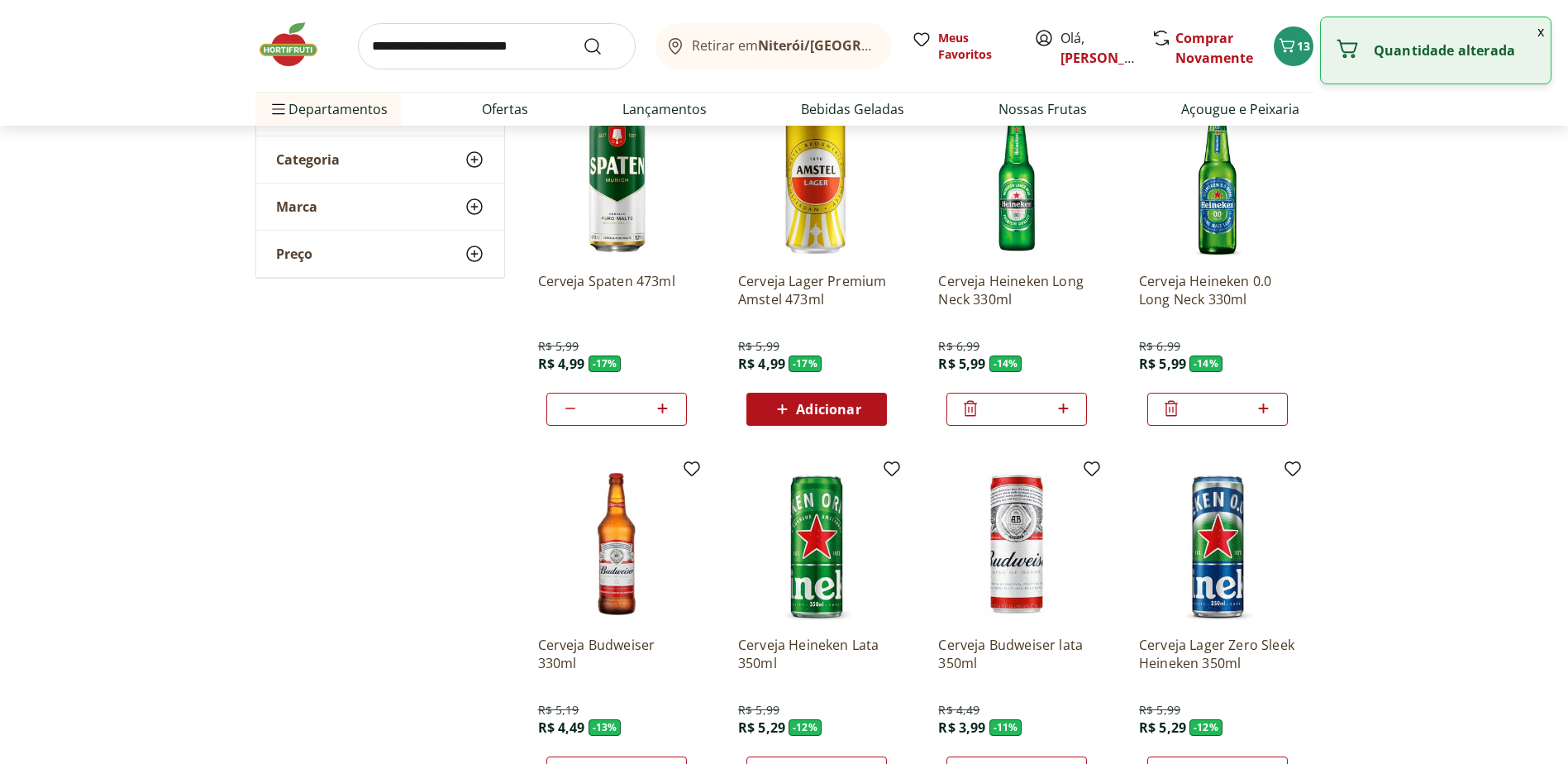
click at [618, 411] on input "*" at bounding box center [616, 409] width 73 height 18
drag, startPoint x: 618, startPoint y: 411, endPoint x: 477, endPoint y: 419, distance: 141.2
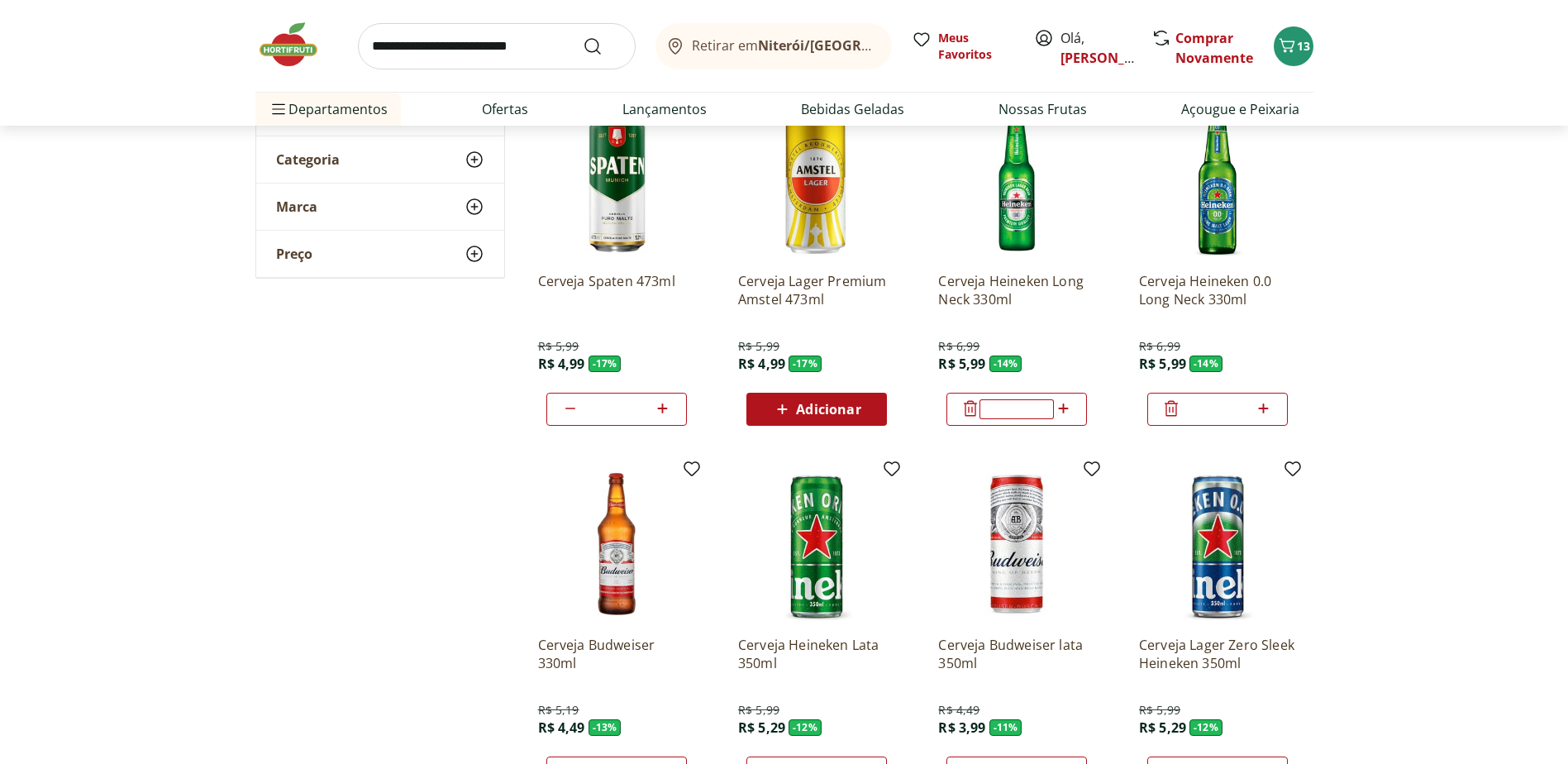
type input "**"
click at [1034, 409] on input "*" at bounding box center [1016, 409] width 73 height 18
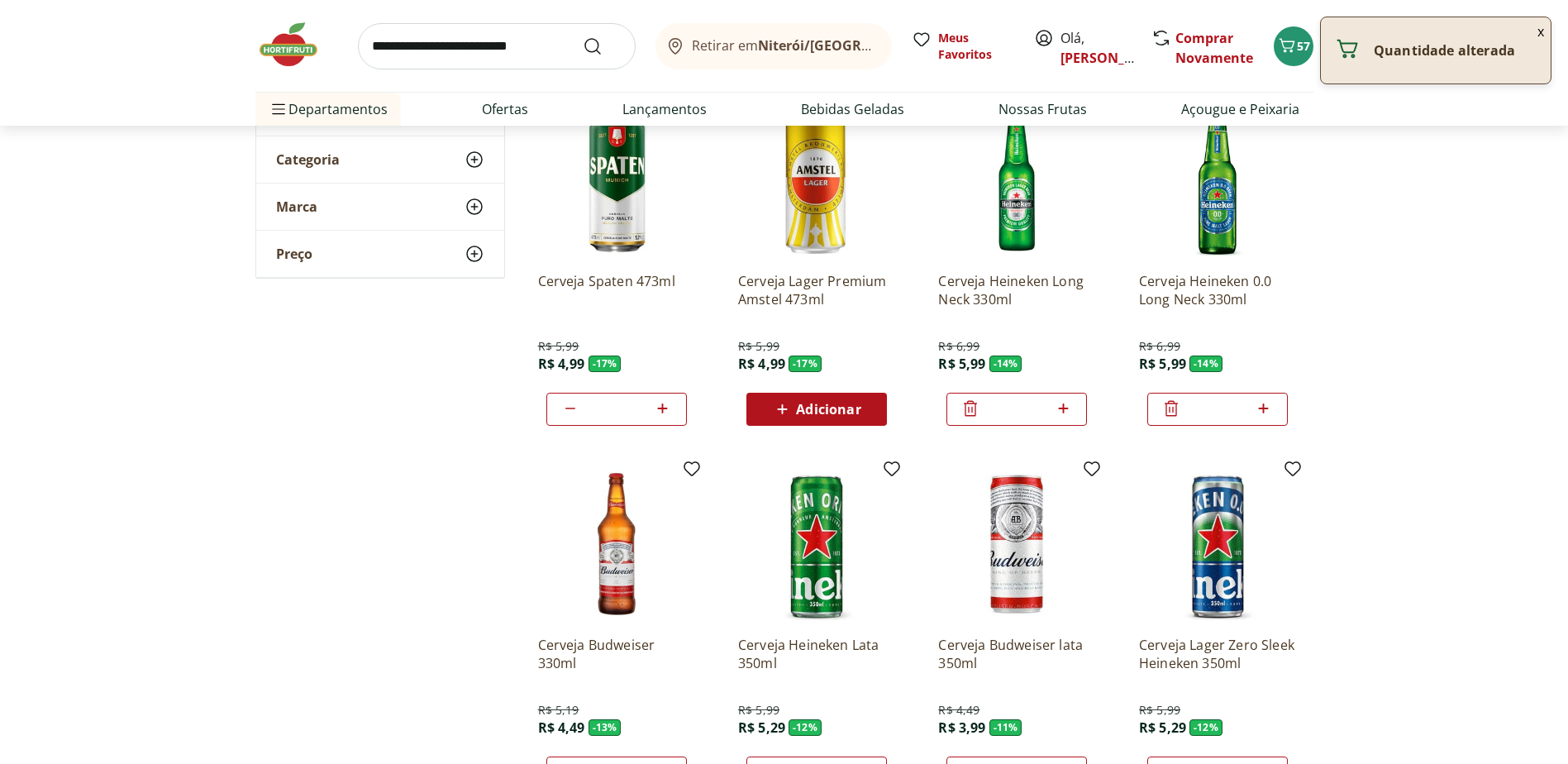
click at [1034, 408] on input "*" at bounding box center [1016, 409] width 73 height 18
drag, startPoint x: 1034, startPoint y: 408, endPoint x: 959, endPoint y: 407, distance: 75.0
click at [959, 407] on div "*" at bounding box center [1016, 409] width 141 height 33
type input "**"
click at [1222, 412] on input "*" at bounding box center [1218, 409] width 73 height 18
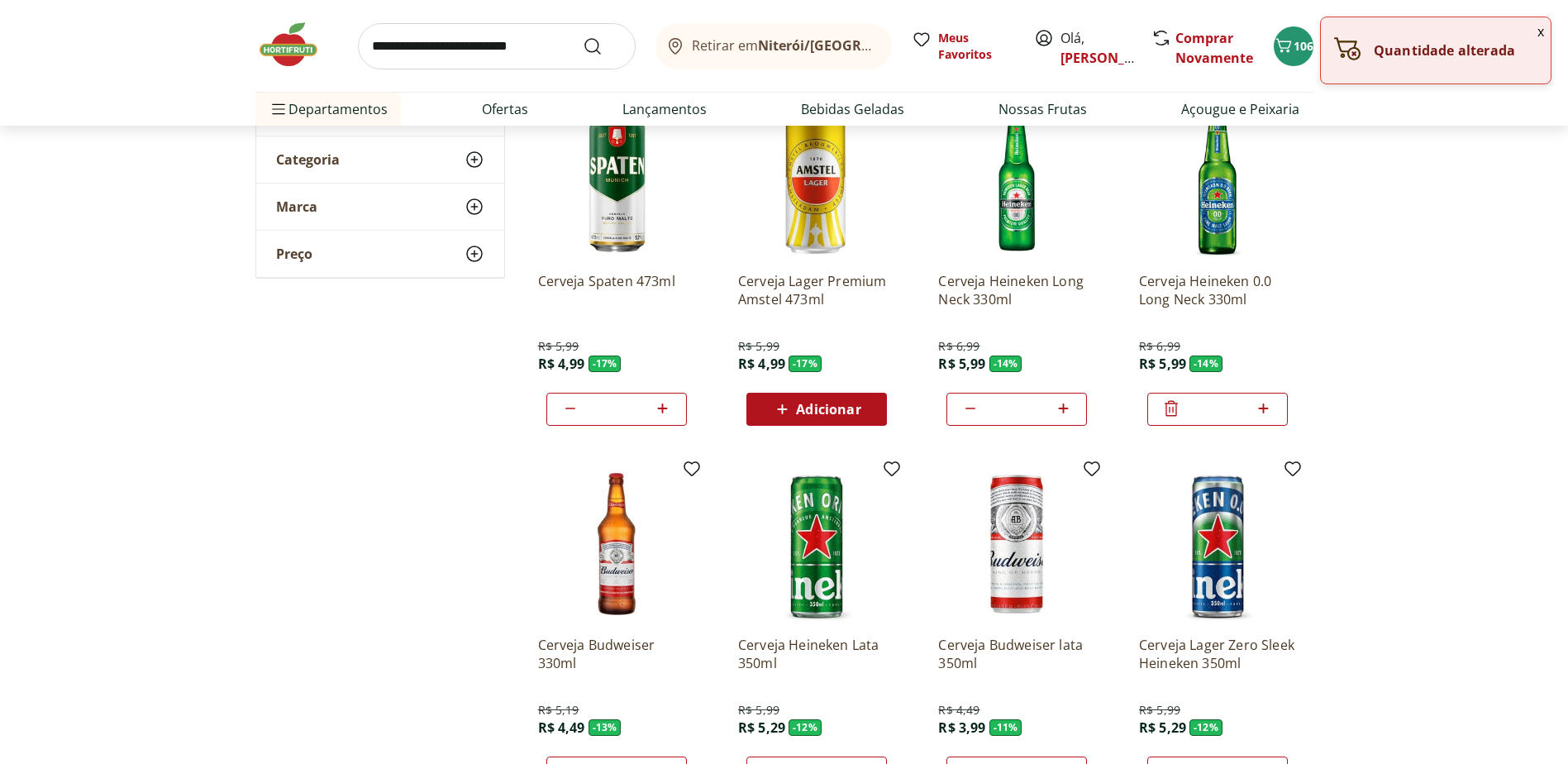
drag, startPoint x: 1143, startPoint y: 405, endPoint x: 1128, endPoint y: 406, distance: 15.0
click at [1129, 406] on div "Cerveja Heineken 0.0 Long Neck 330ml R$ 6,99 R$ 5,99 - 14 % *" at bounding box center [1218, 263] width 184 height 351
drag, startPoint x: 1211, startPoint y: 410, endPoint x: 1143, endPoint y: 416, distance: 68.3
click at [1143, 416] on div "Cerveja Heineken 0.0 Long Neck 330ml R$ 6,99 R$ 5,99 - 14 % *" at bounding box center [1218, 342] width 157 height 167
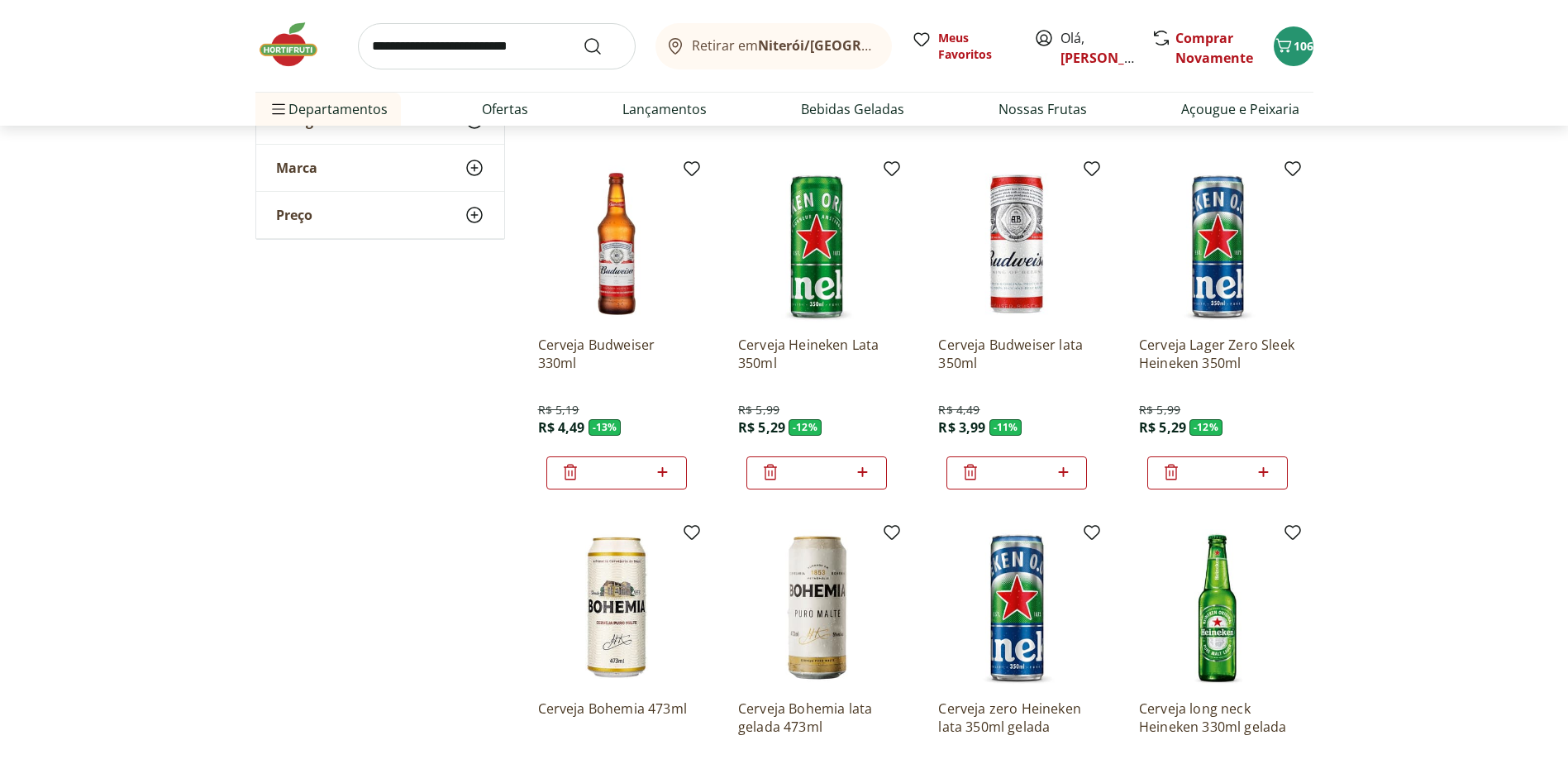
scroll to position [579, 0]
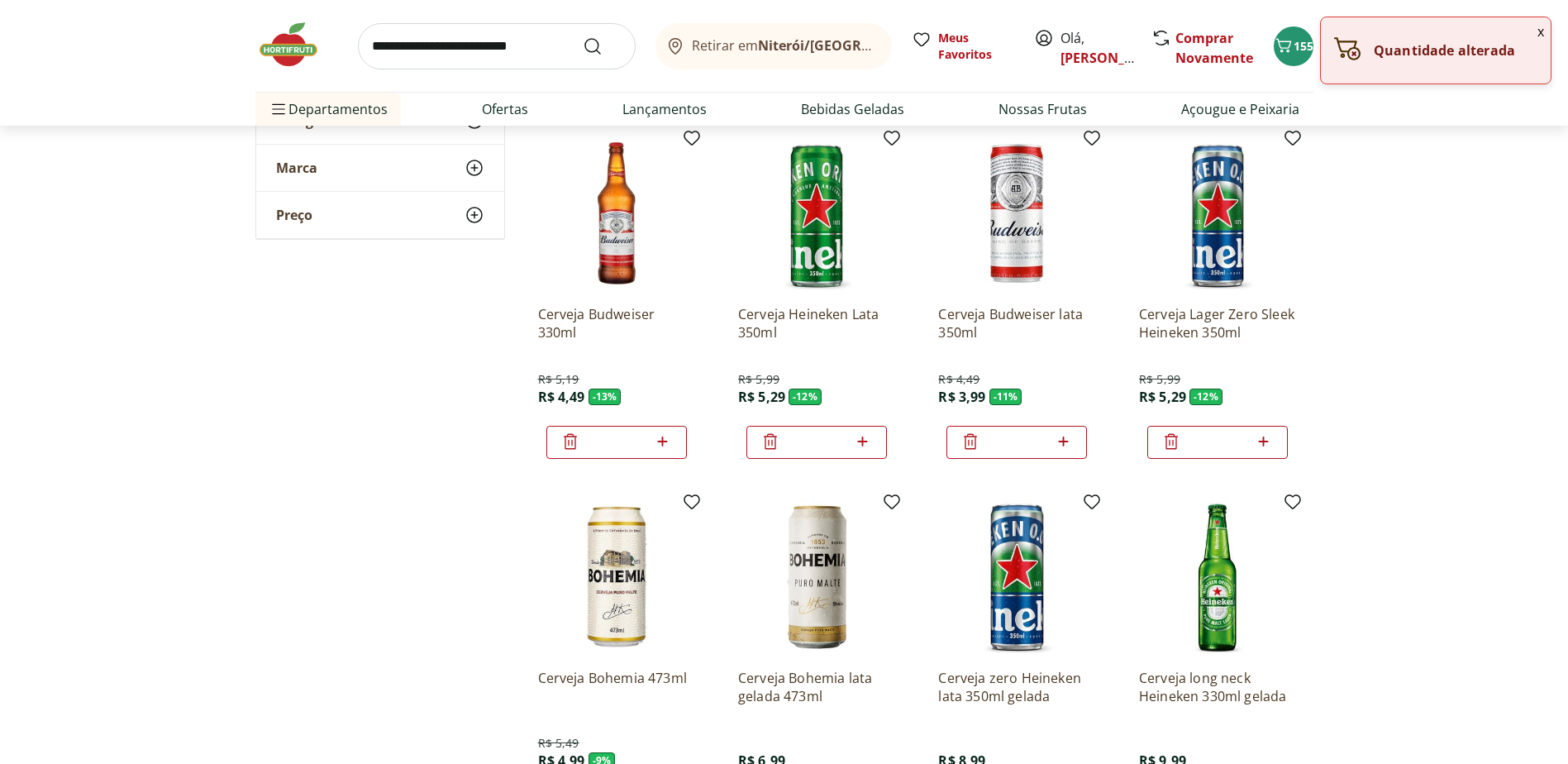
drag, startPoint x: 634, startPoint y: 441, endPoint x: 568, endPoint y: 438, distance: 66.1
click at [568, 438] on div "*" at bounding box center [616, 442] width 141 height 33
type input "*"
click at [835, 443] on input "*" at bounding box center [816, 442] width 73 height 18
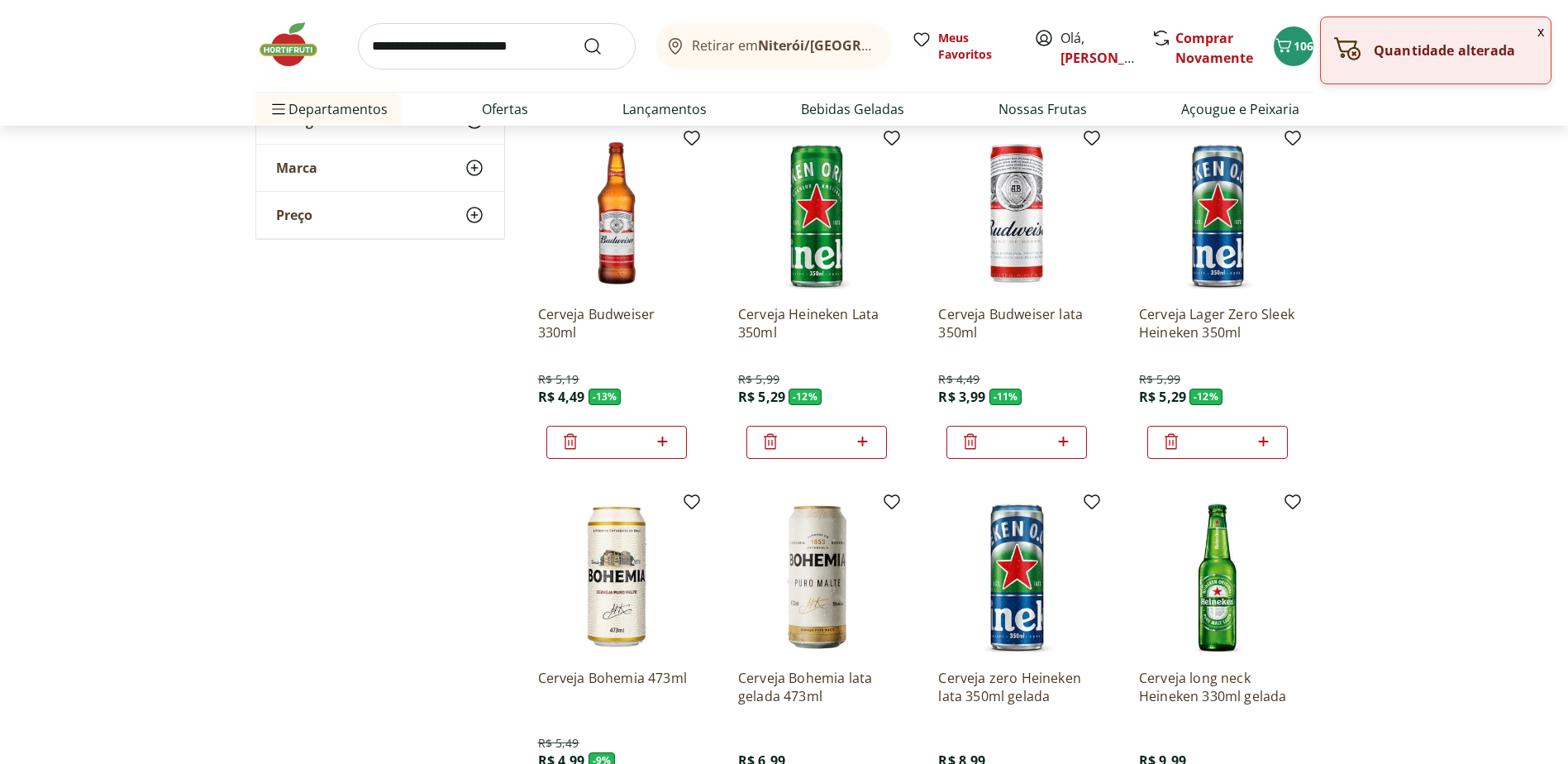
drag, startPoint x: 835, startPoint y: 443, endPoint x: 751, endPoint y: 437, distance: 84.2
click at [751, 437] on div "*" at bounding box center [816, 442] width 141 height 33
type input "*"
drag, startPoint x: 1032, startPoint y: 444, endPoint x: 989, endPoint y: 447, distance: 43.1
click at [989, 447] on input "*" at bounding box center [1016, 442] width 73 height 18
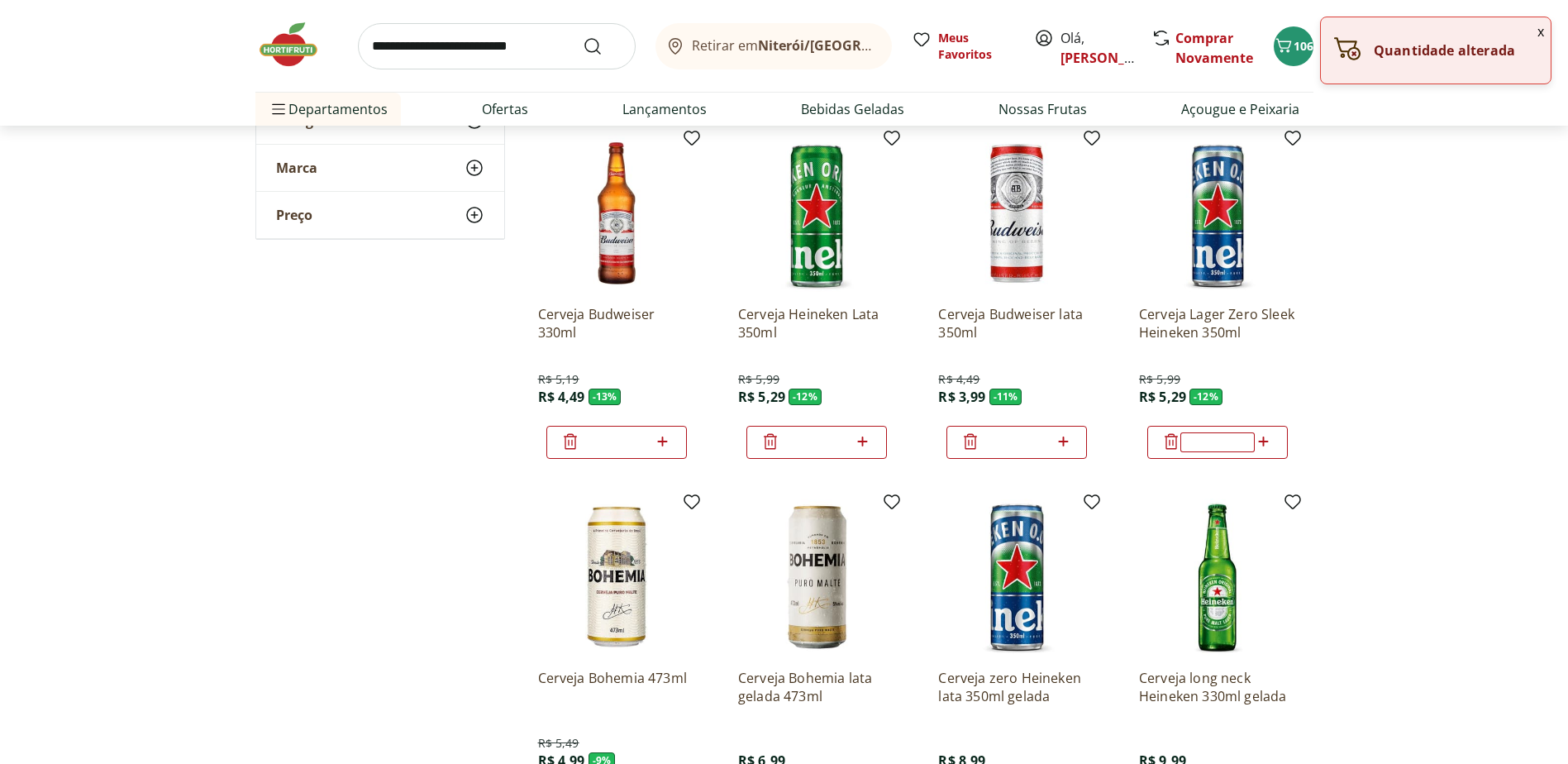
type input "*"
drag, startPoint x: 1233, startPoint y: 441, endPoint x: 1169, endPoint y: 441, distance: 64.0
click at [1169, 441] on div "*" at bounding box center [1218, 442] width 141 height 33
drag, startPoint x: 1180, startPoint y: 439, endPoint x: 1136, endPoint y: 441, distance: 44.0
click at [1136, 441] on div "Cerveja Lager Zero Sleek Heineken 350ml R$ 5,99 R$ 5,29 - 12 % *" at bounding box center [1218, 296] width 184 height 351
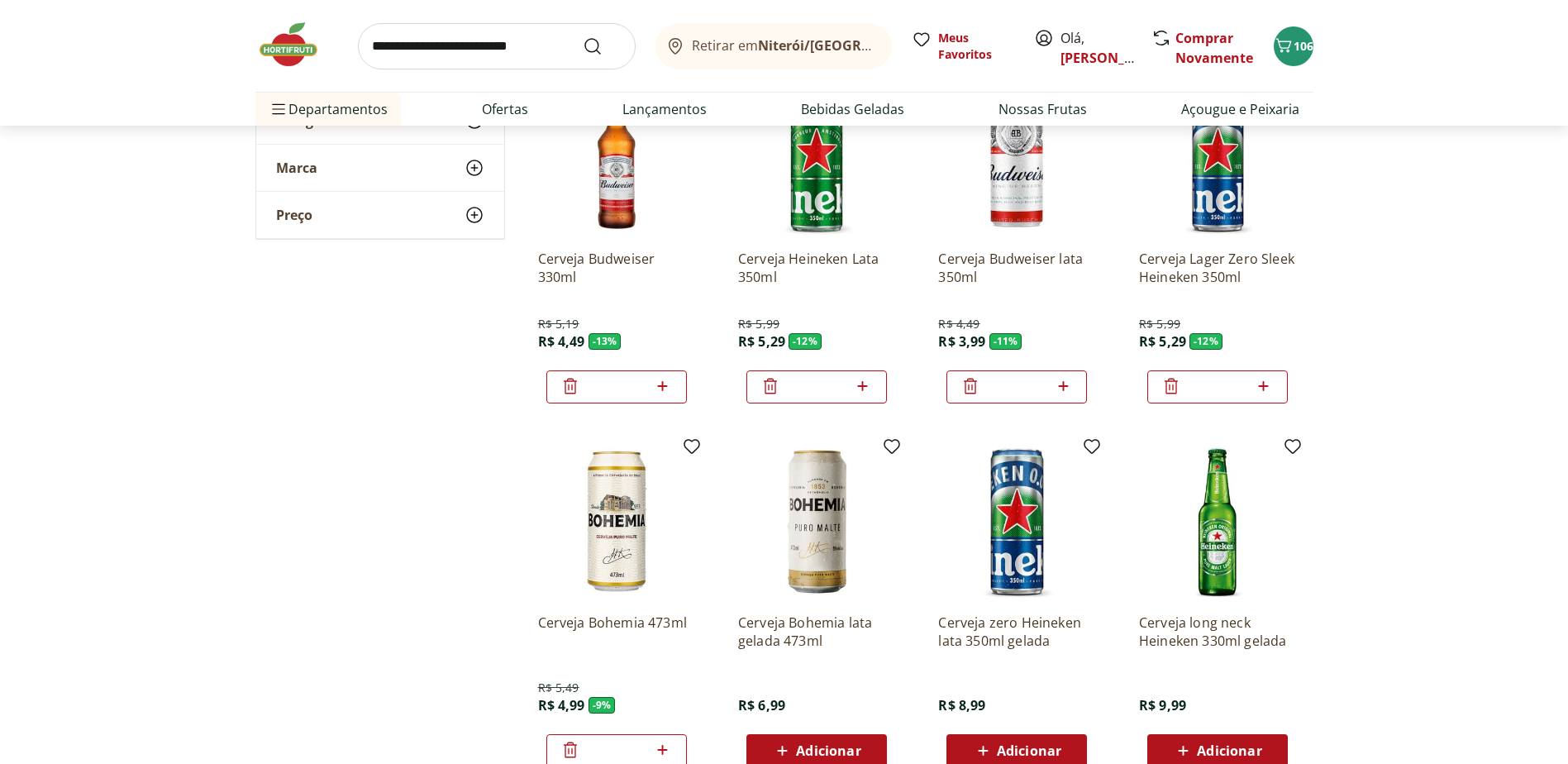
scroll to position [744, 0]
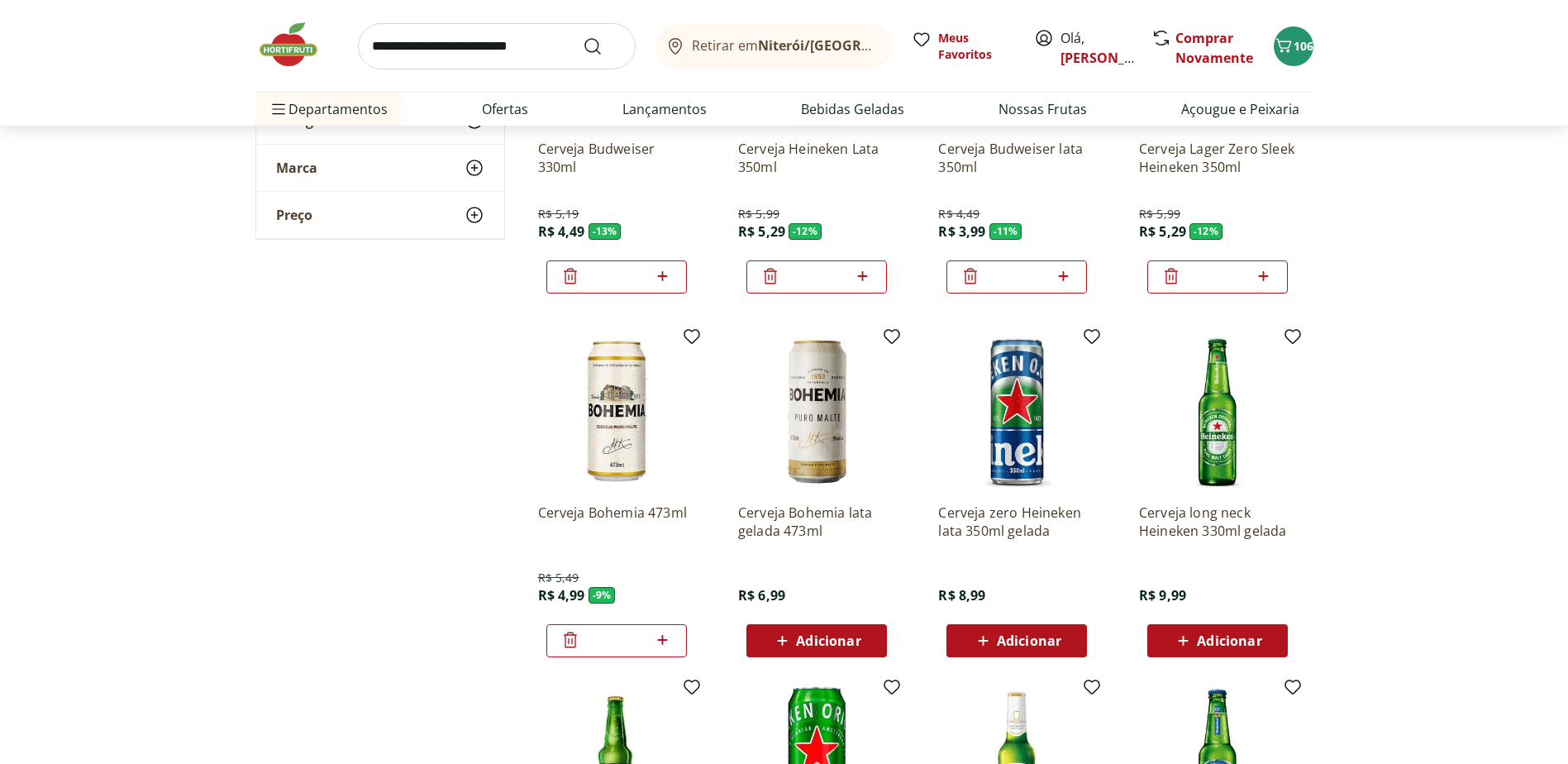
click at [626, 636] on input "*" at bounding box center [616, 641] width 73 height 18
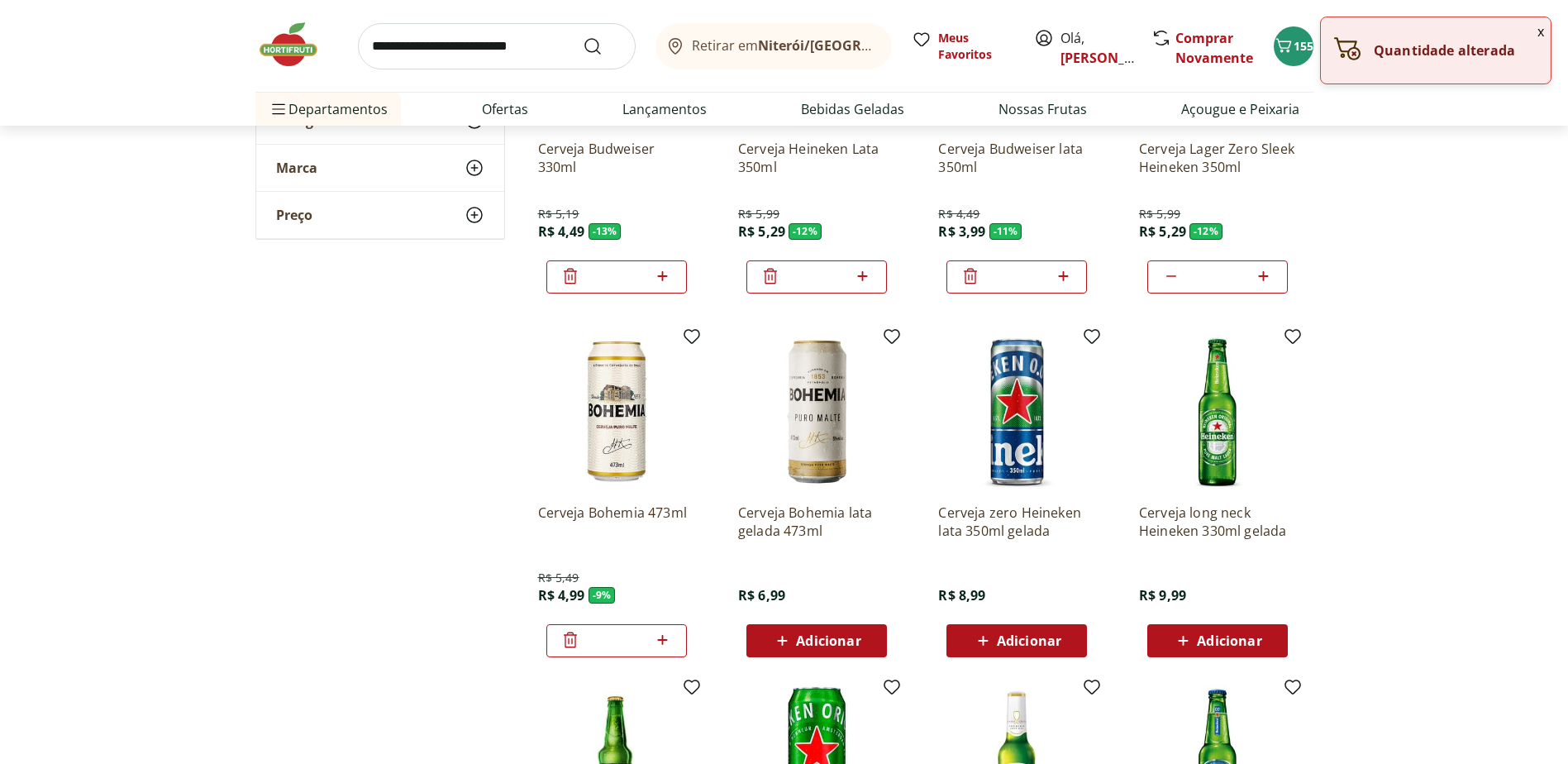
type input "*"
drag, startPoint x: 637, startPoint y: 636, endPoint x: 521, endPoint y: 636, distance: 116.0
click at [521, 636] on div "**********" at bounding box center [784, 695] width 1058 height 2279
drag, startPoint x: 632, startPoint y: 647, endPoint x: 561, endPoint y: 644, distance: 71.1
click at [561, 644] on div "*" at bounding box center [616, 641] width 141 height 33
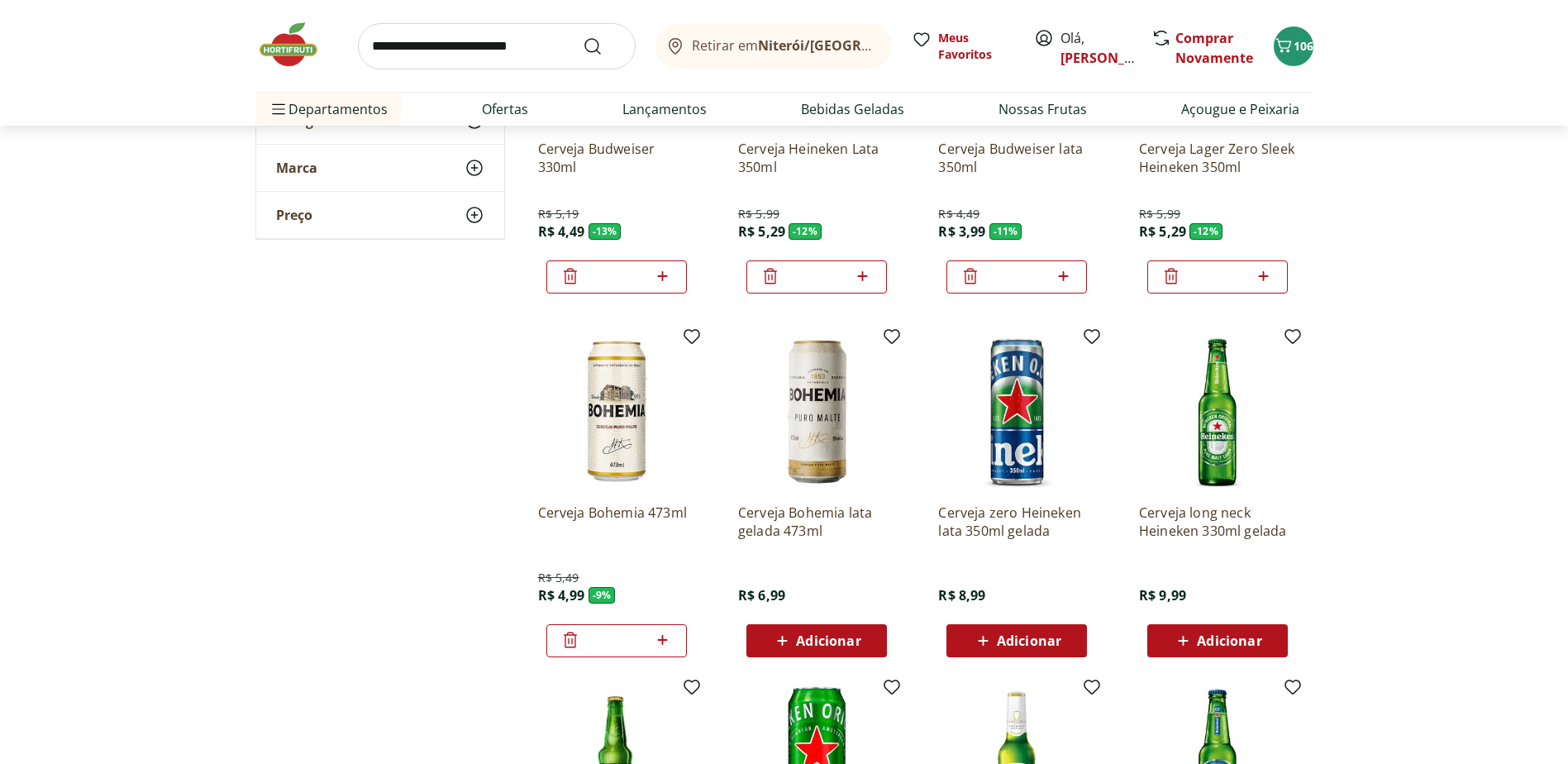
click at [406, 586] on div "**********" at bounding box center [784, 695] width 1058 height 2279
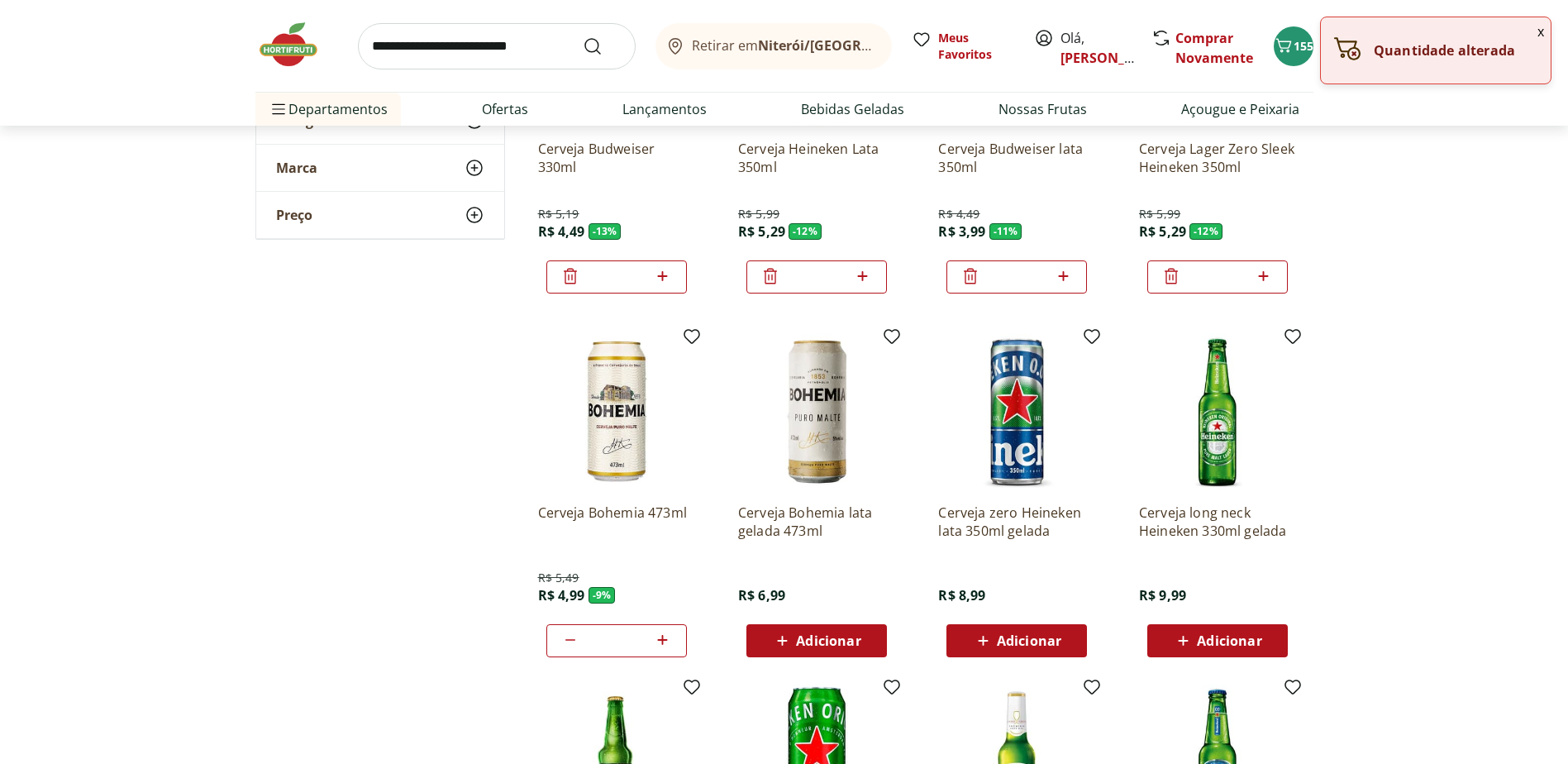
type input "*"
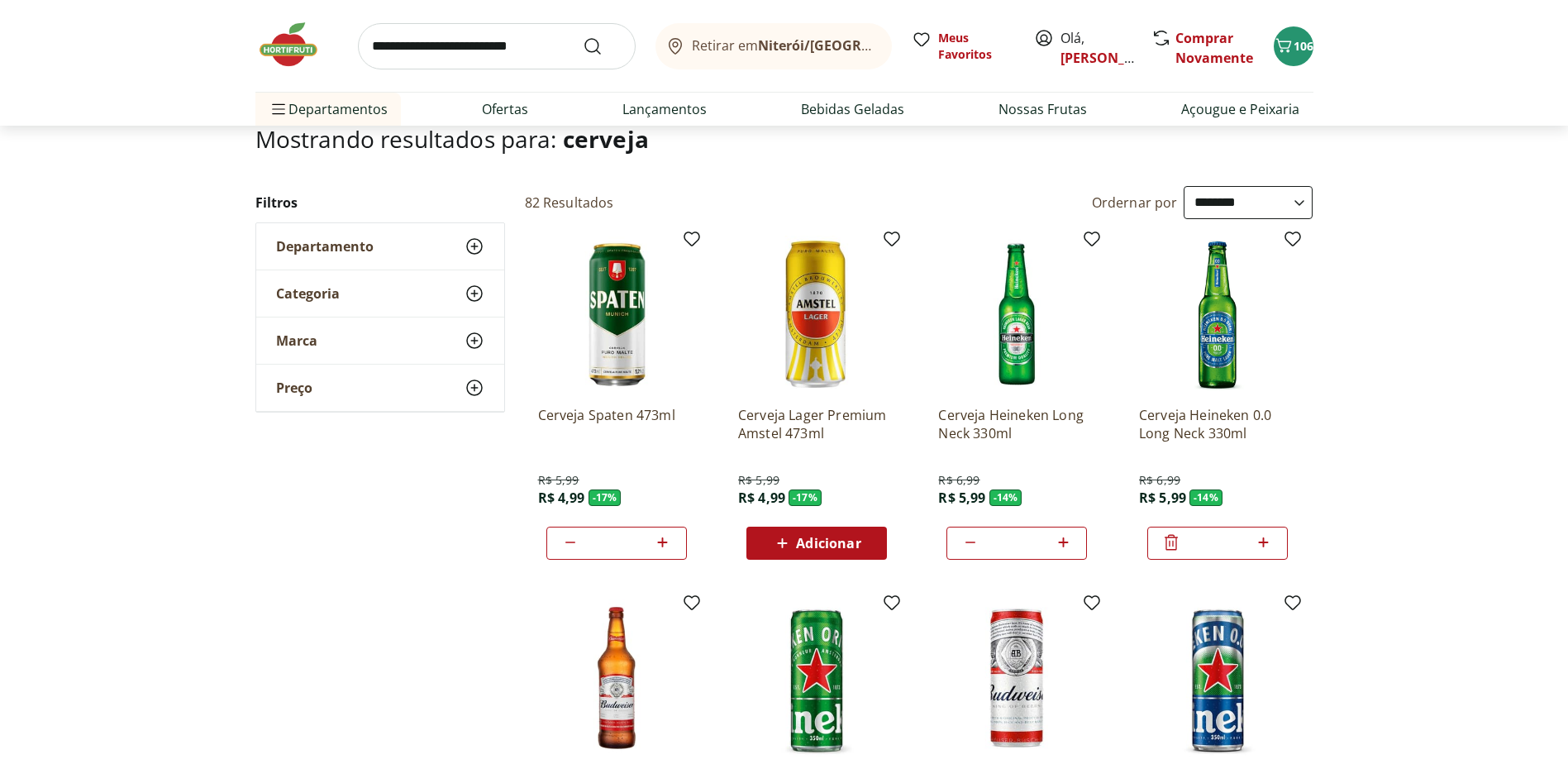
scroll to position [0, 0]
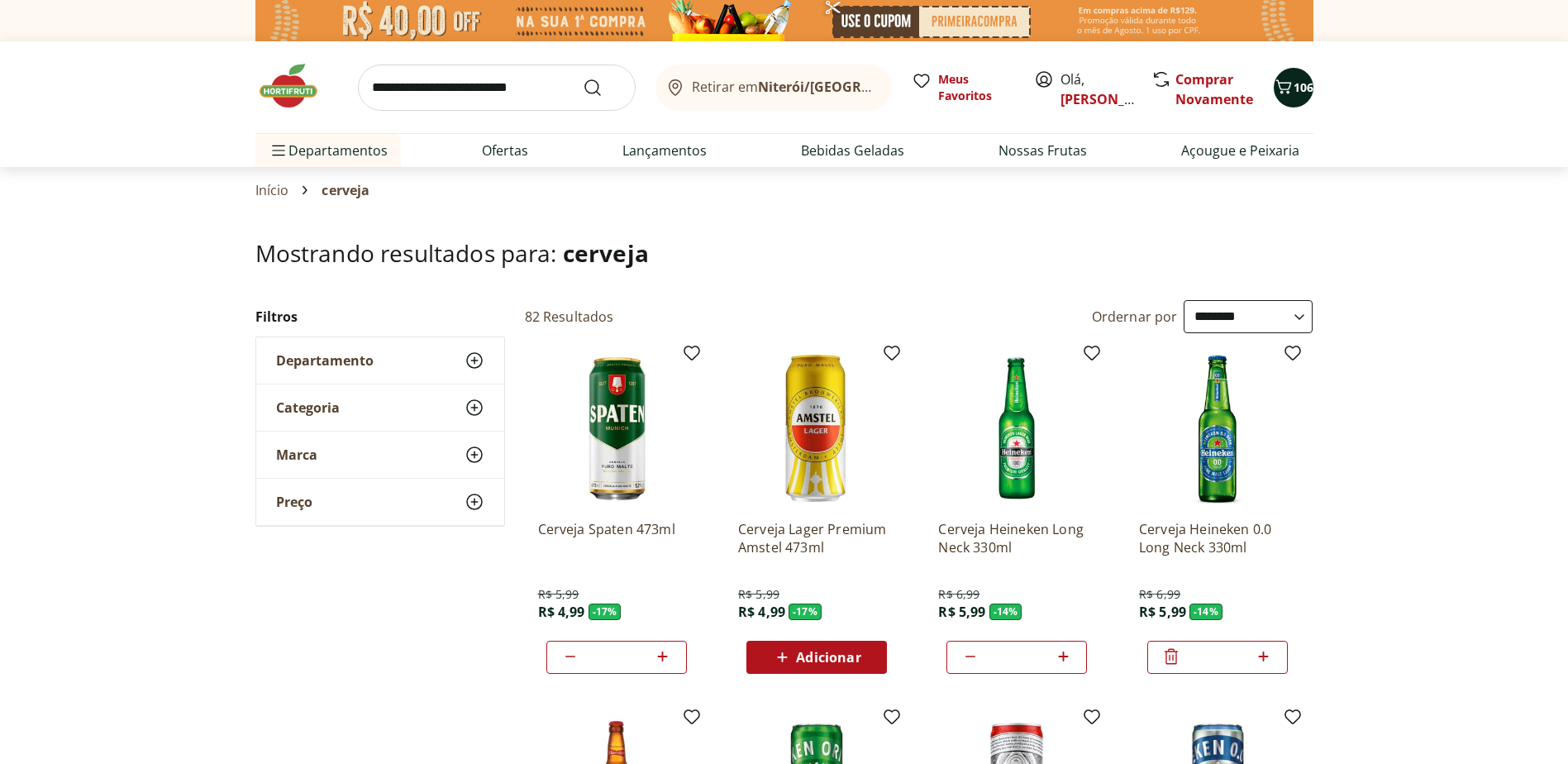
click at [1294, 94] on span "106" at bounding box center [1303, 87] width 20 height 16
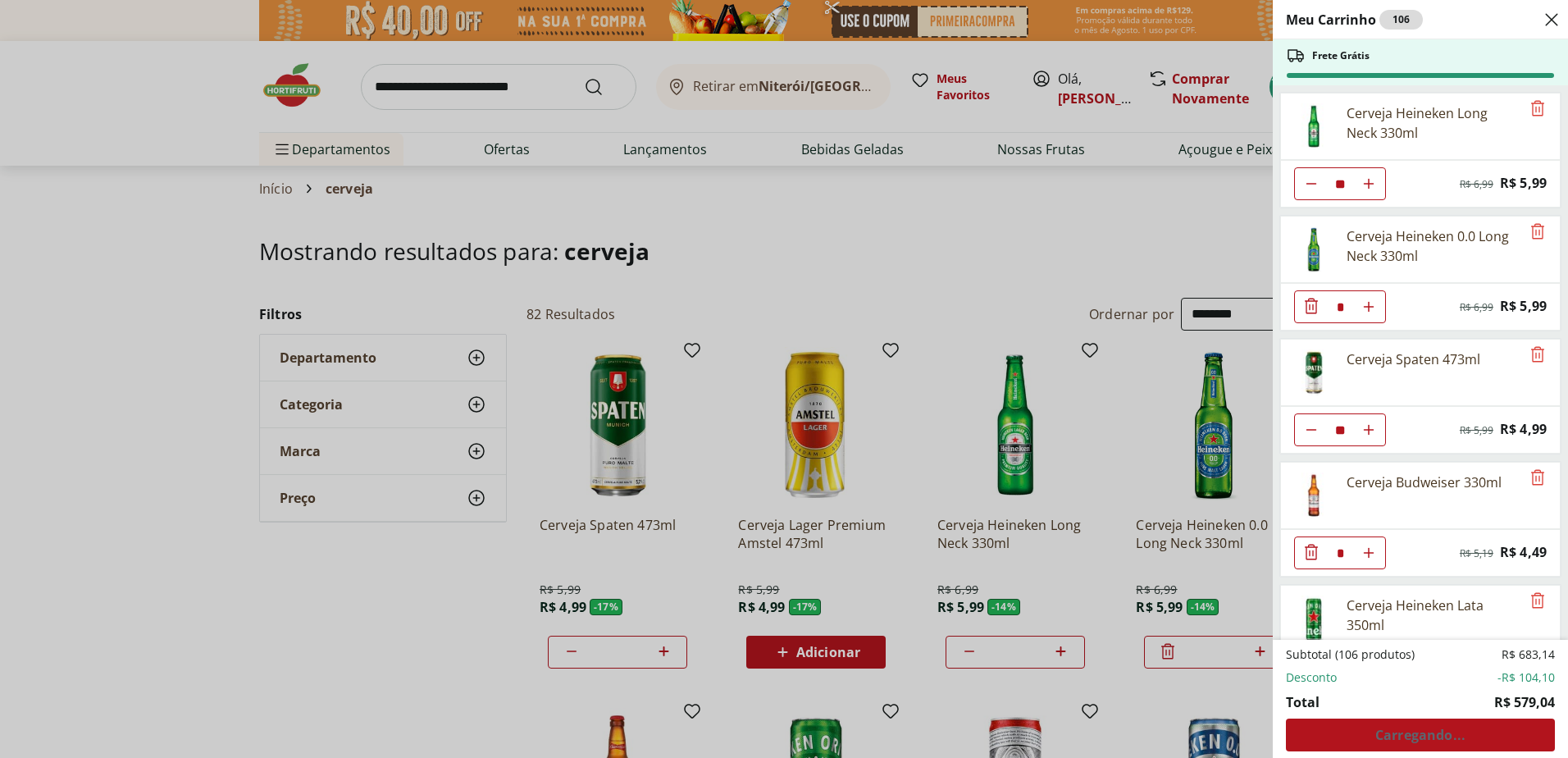
click at [221, 607] on div "Meu Carrinho 106 Frete Grátis Cerveja Heineken Long Neck 330ml ** Original pric…" at bounding box center [784, 379] width 1568 height 758
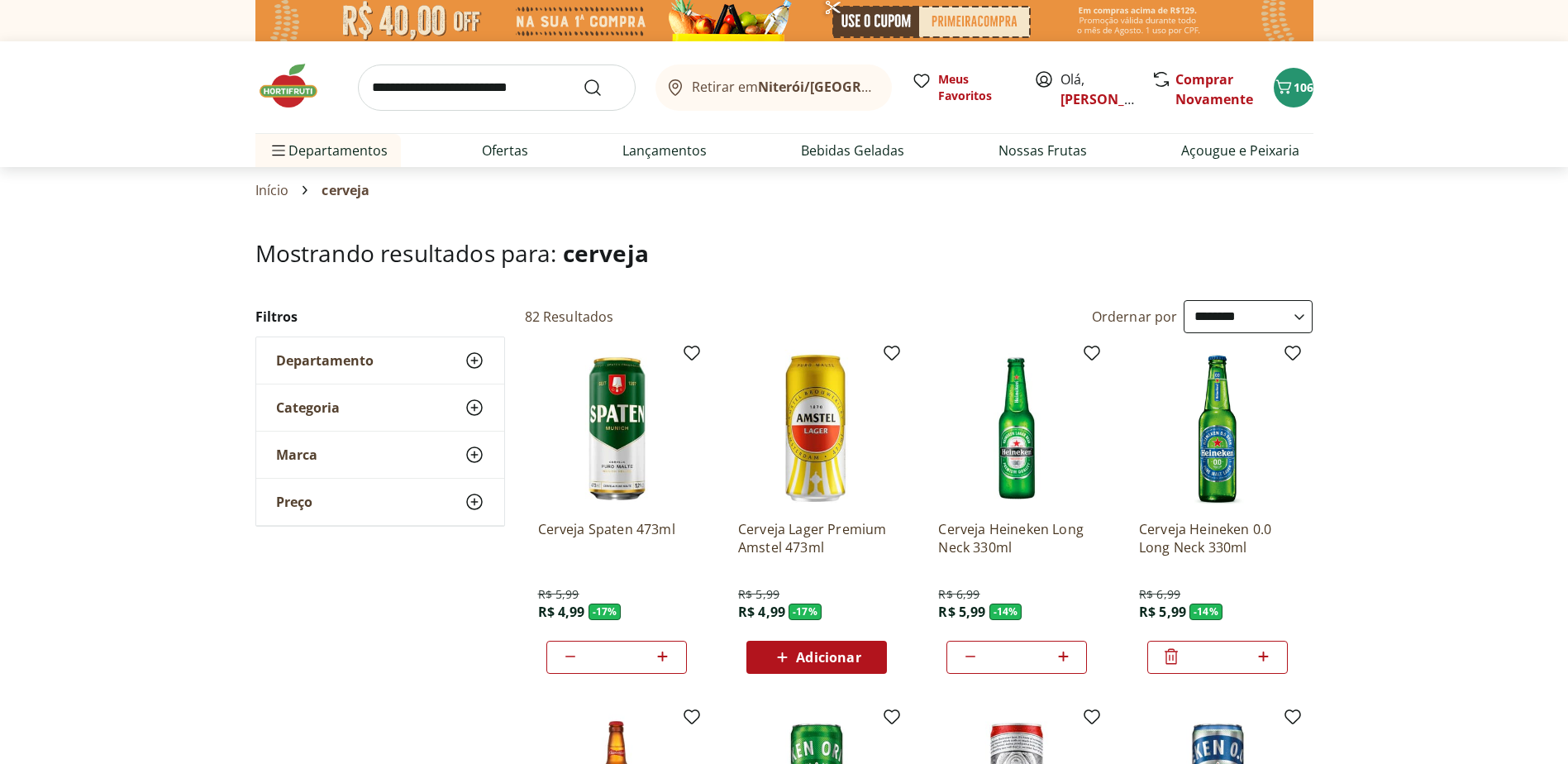
click at [1270, 657] on icon at bounding box center [1264, 656] width 21 height 20
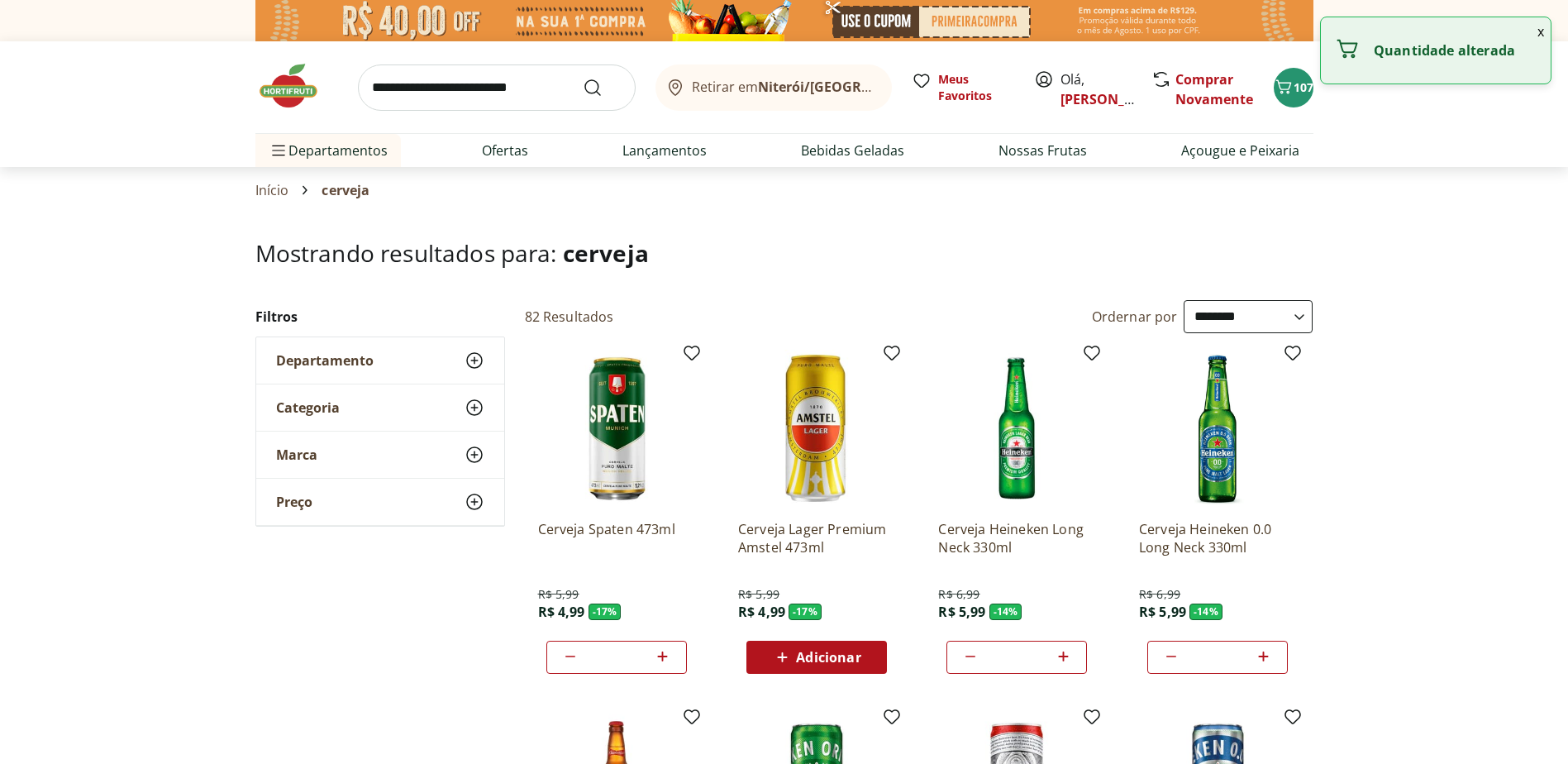
click at [1269, 656] on icon at bounding box center [1264, 656] width 21 height 20
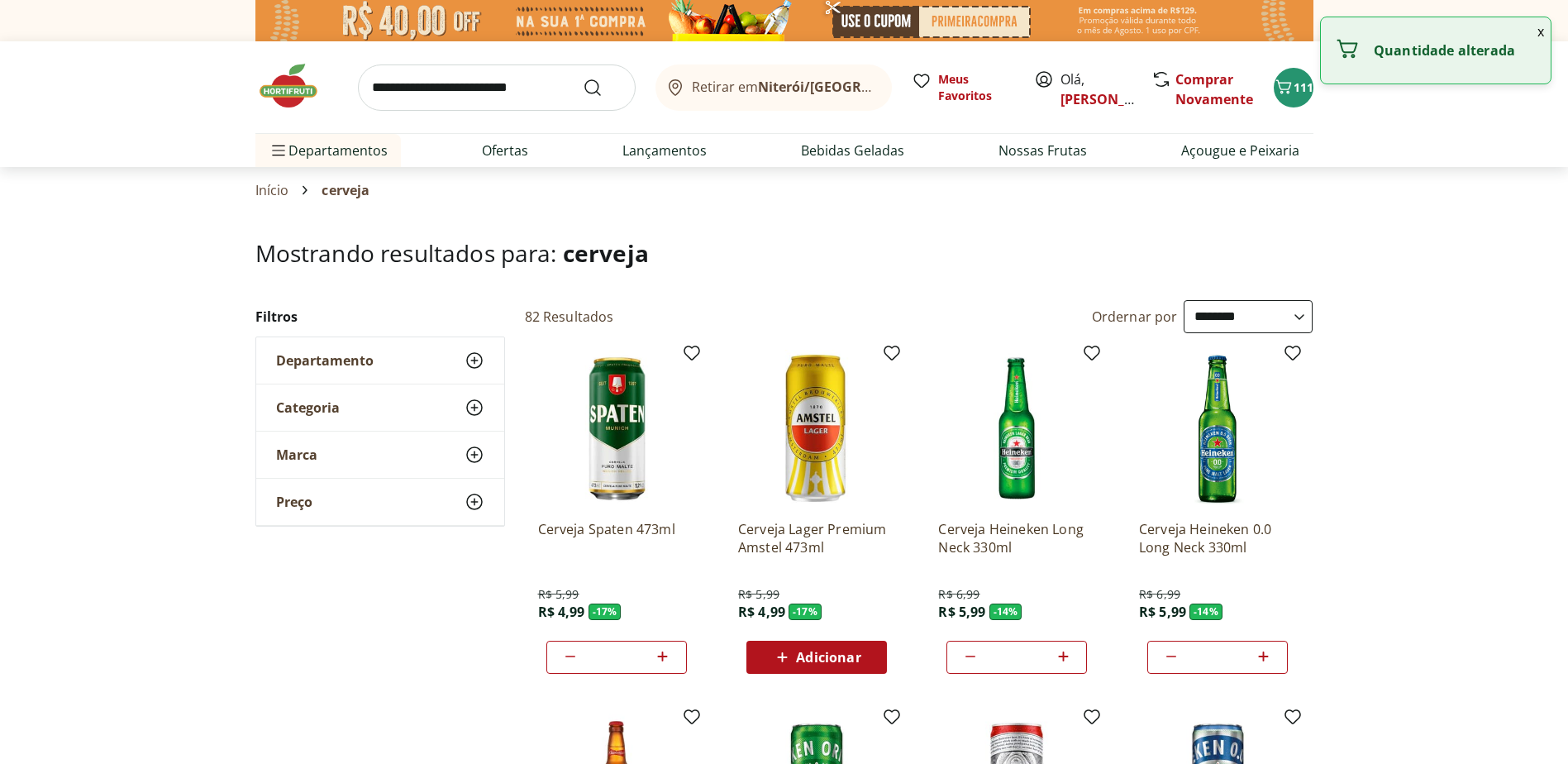
click at [1269, 656] on icon at bounding box center [1264, 656] width 21 height 20
type input "*"
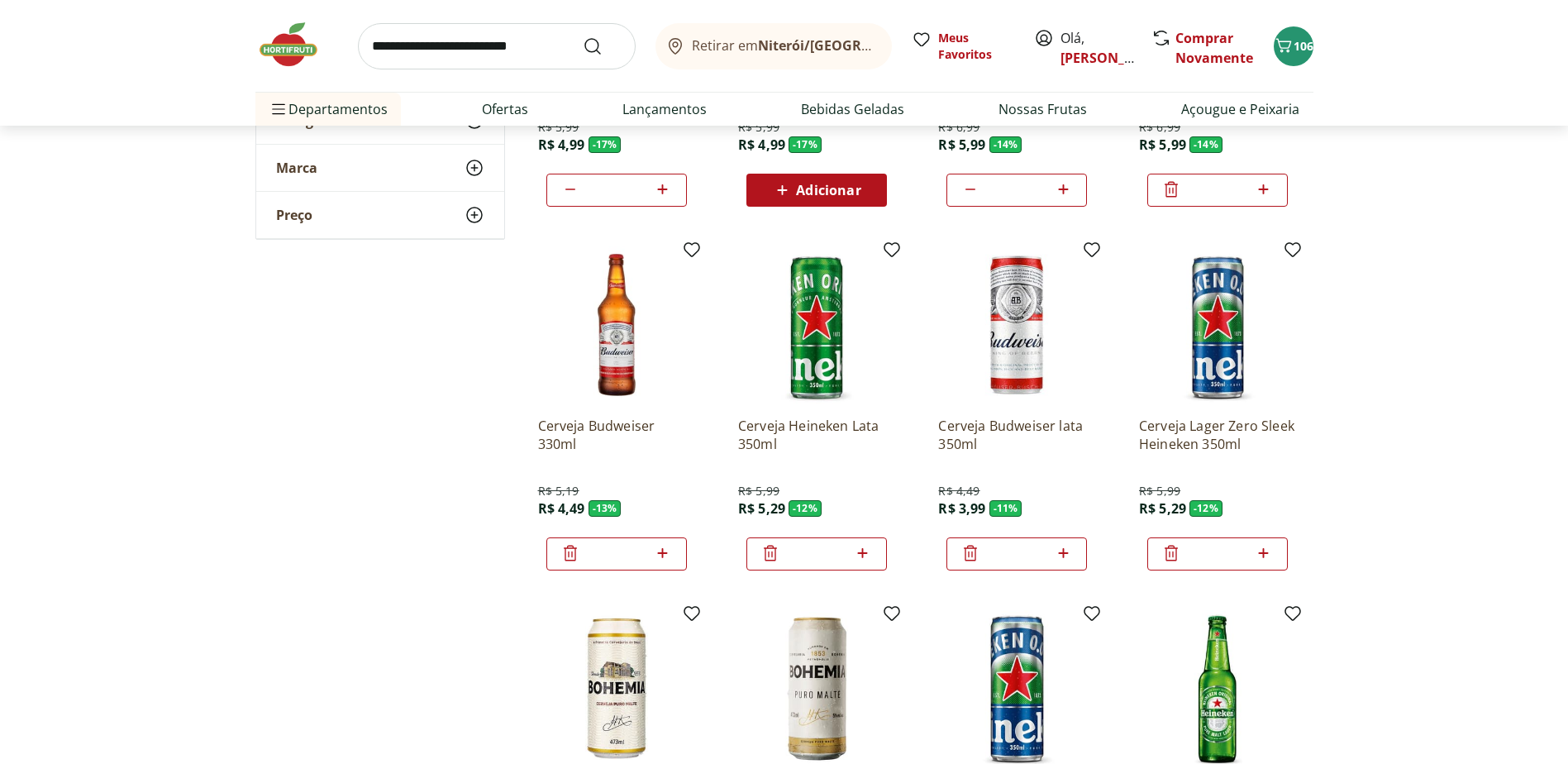
scroll to position [497, 0]
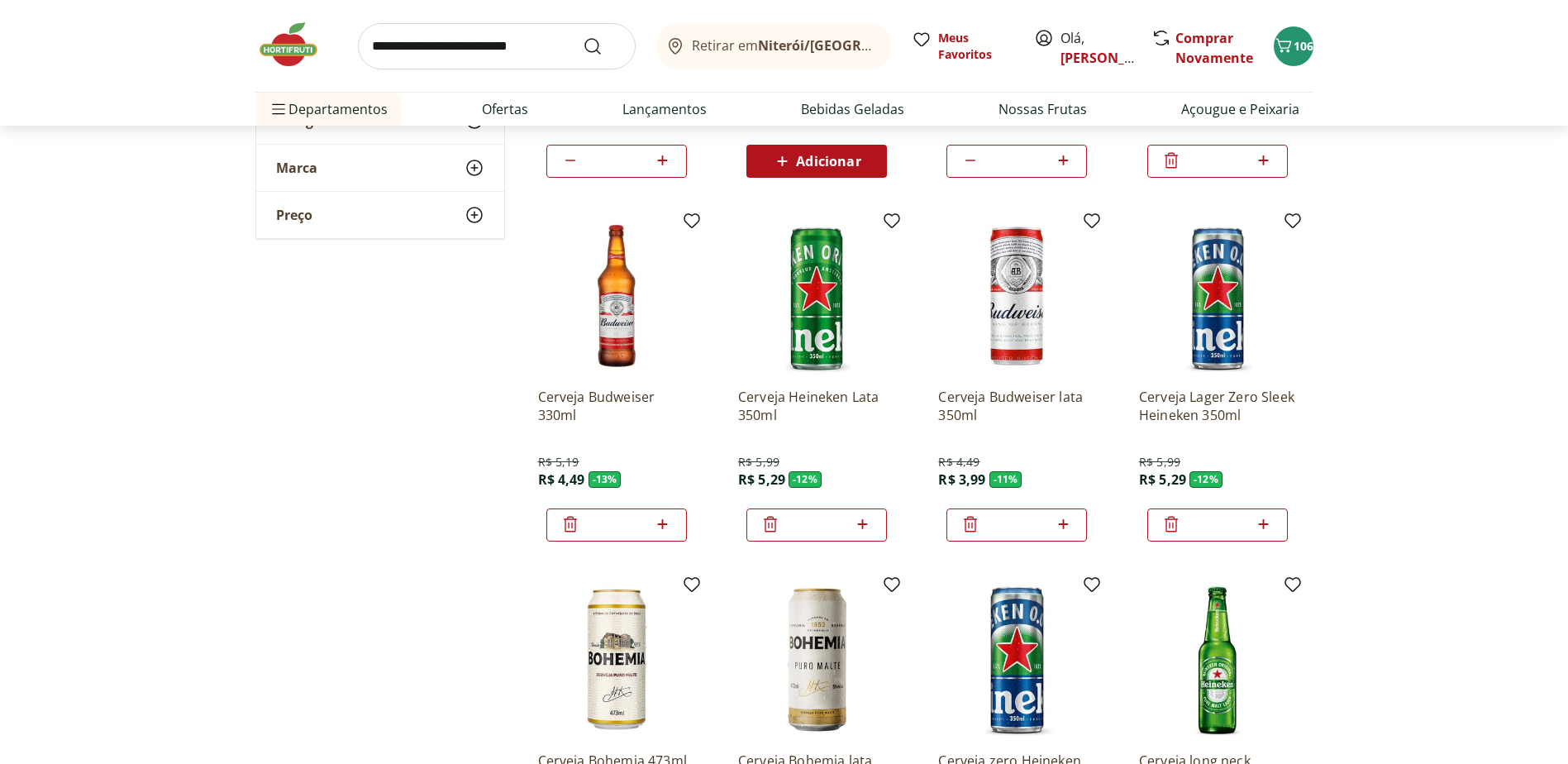
click at [666, 520] on icon at bounding box center [663, 524] width 21 height 20
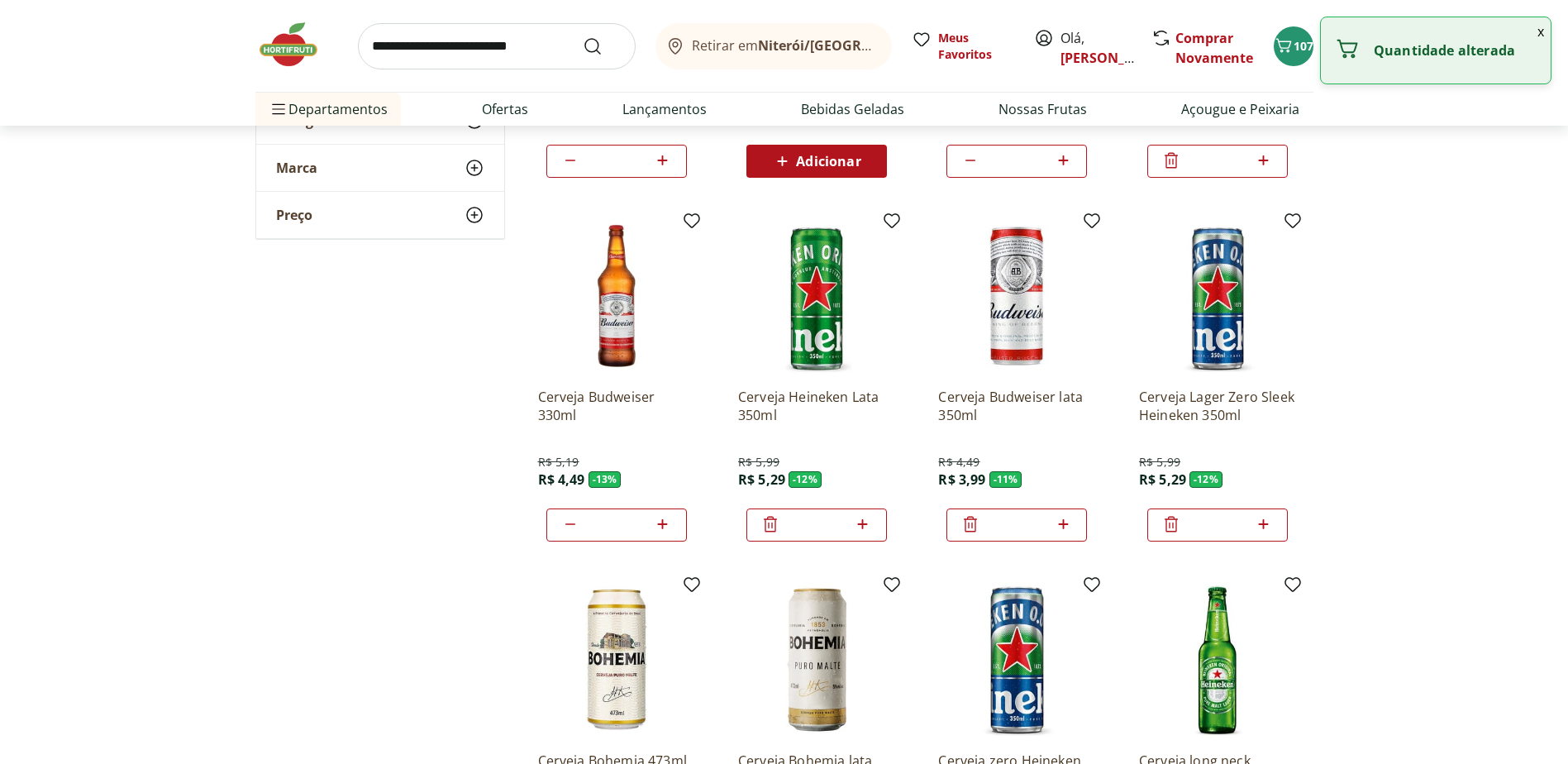
click at [666, 520] on icon at bounding box center [663, 524] width 21 height 20
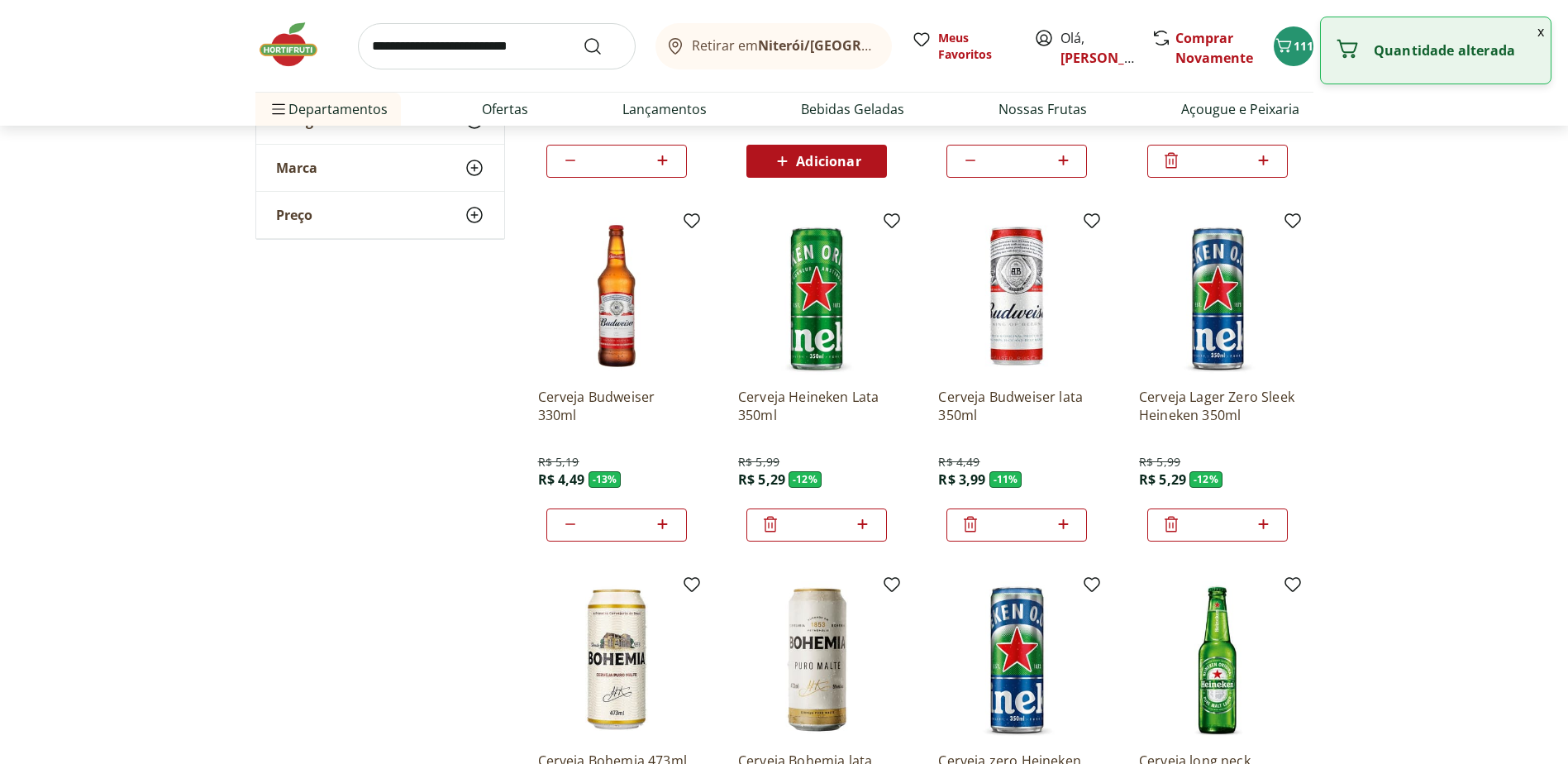
click at [666, 520] on icon at bounding box center [663, 524] width 21 height 20
type input "*"
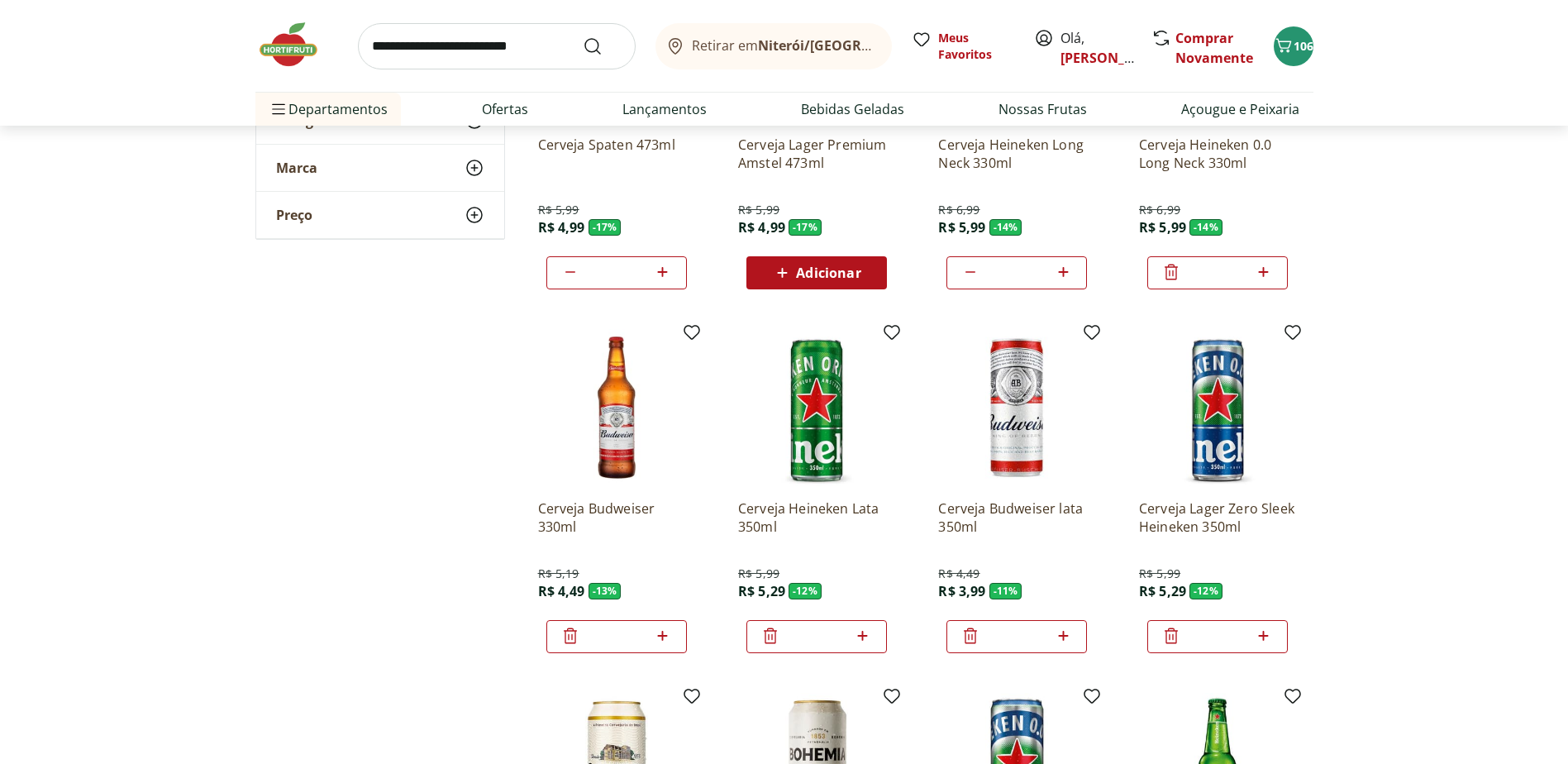
scroll to position [248, 0]
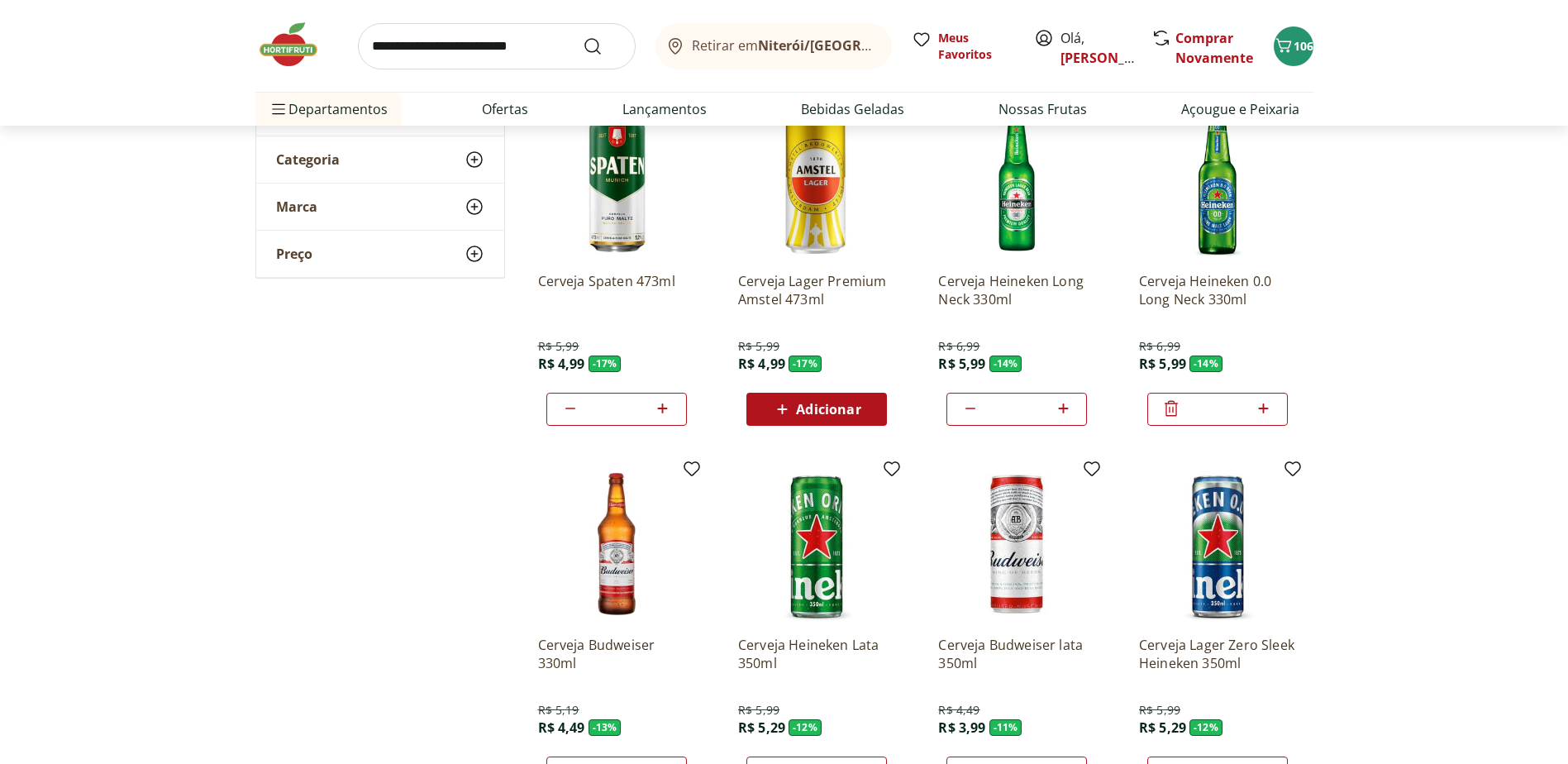
click at [973, 406] on icon at bounding box center [970, 408] width 20 height 20
click at [970, 404] on icon at bounding box center [970, 408] width 20 height 20
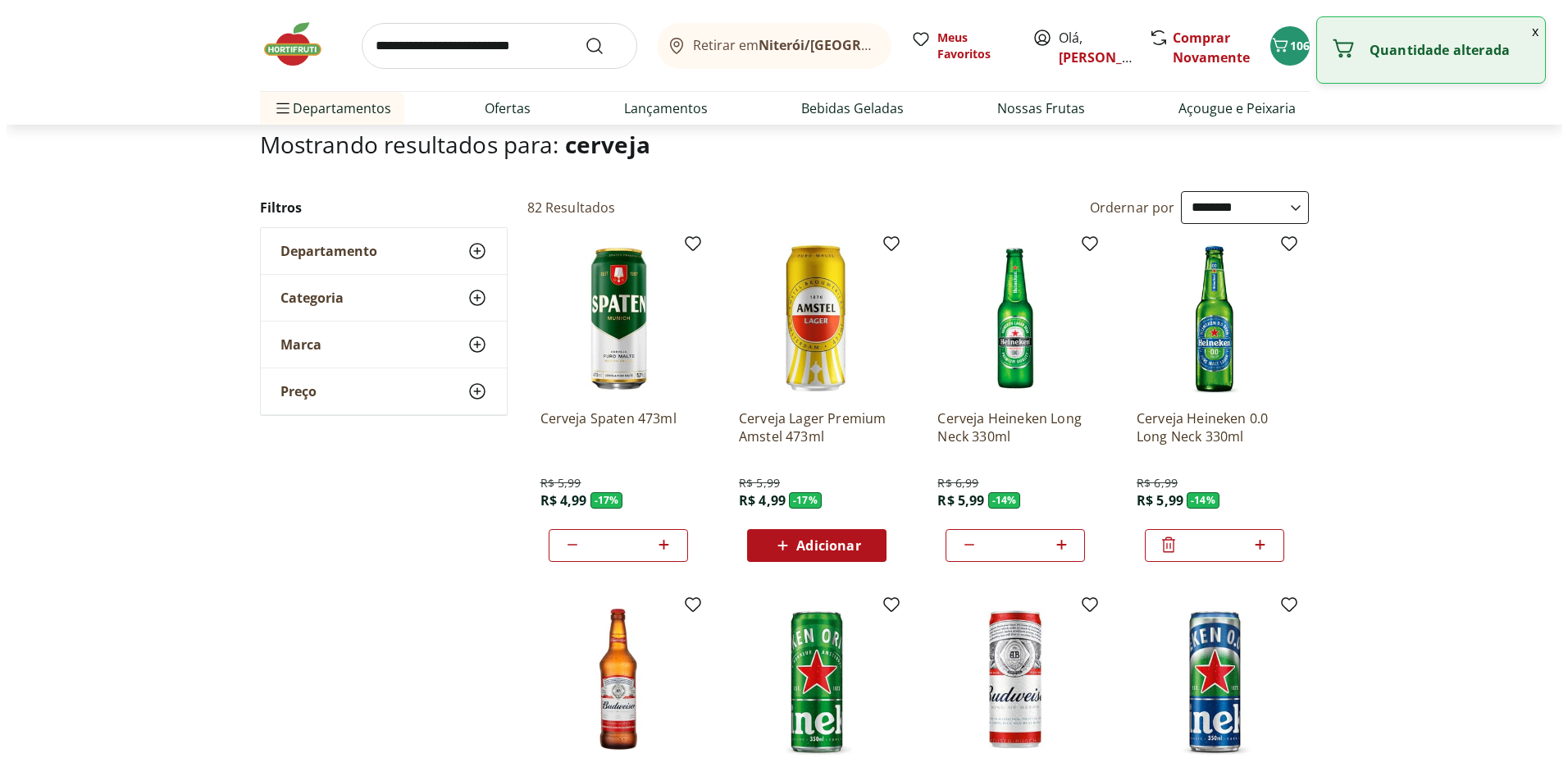
scroll to position [82, 0]
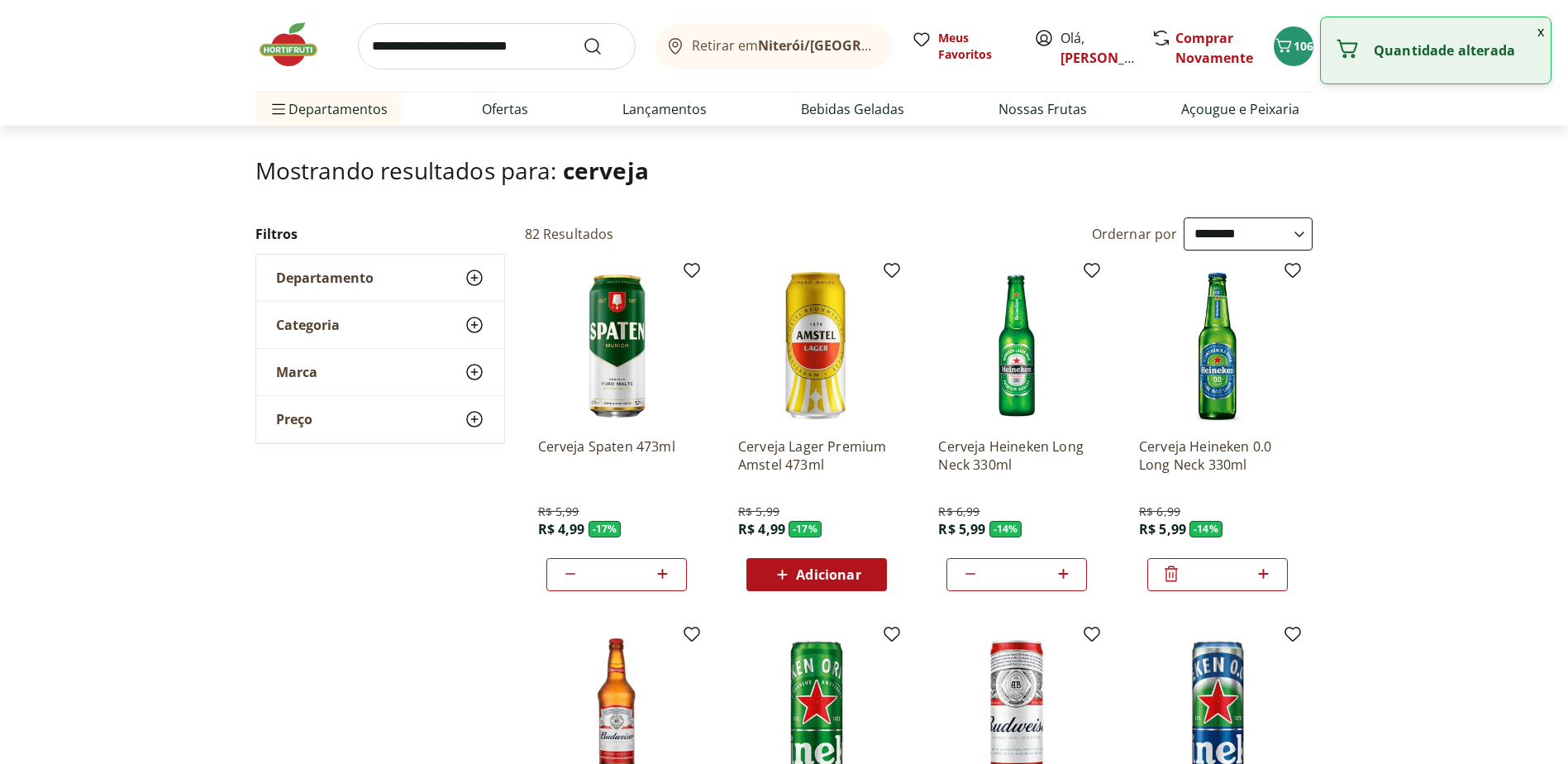
click at [969, 571] on icon at bounding box center [970, 573] width 20 height 20
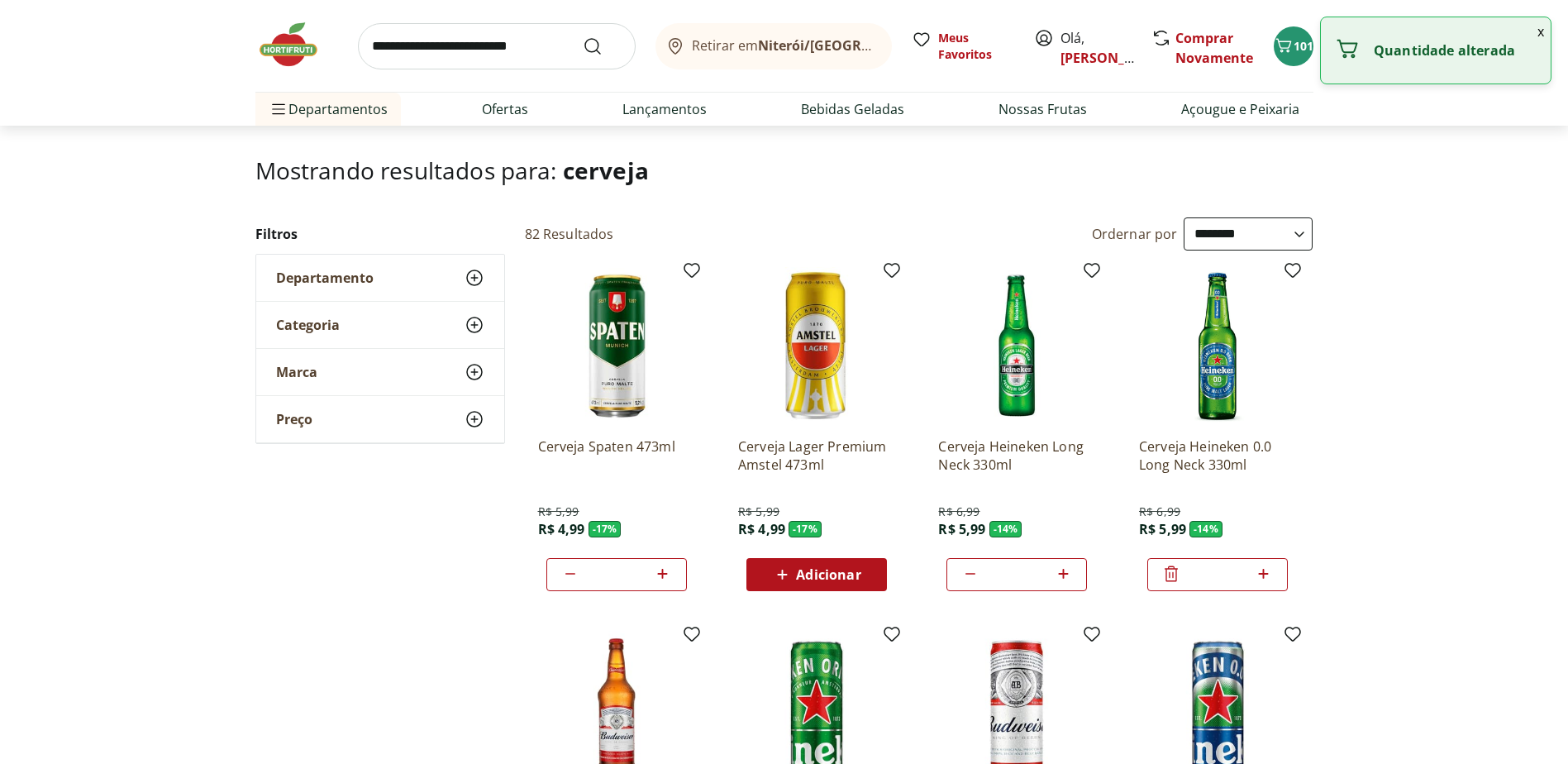
click at [969, 571] on icon at bounding box center [970, 573] width 20 height 20
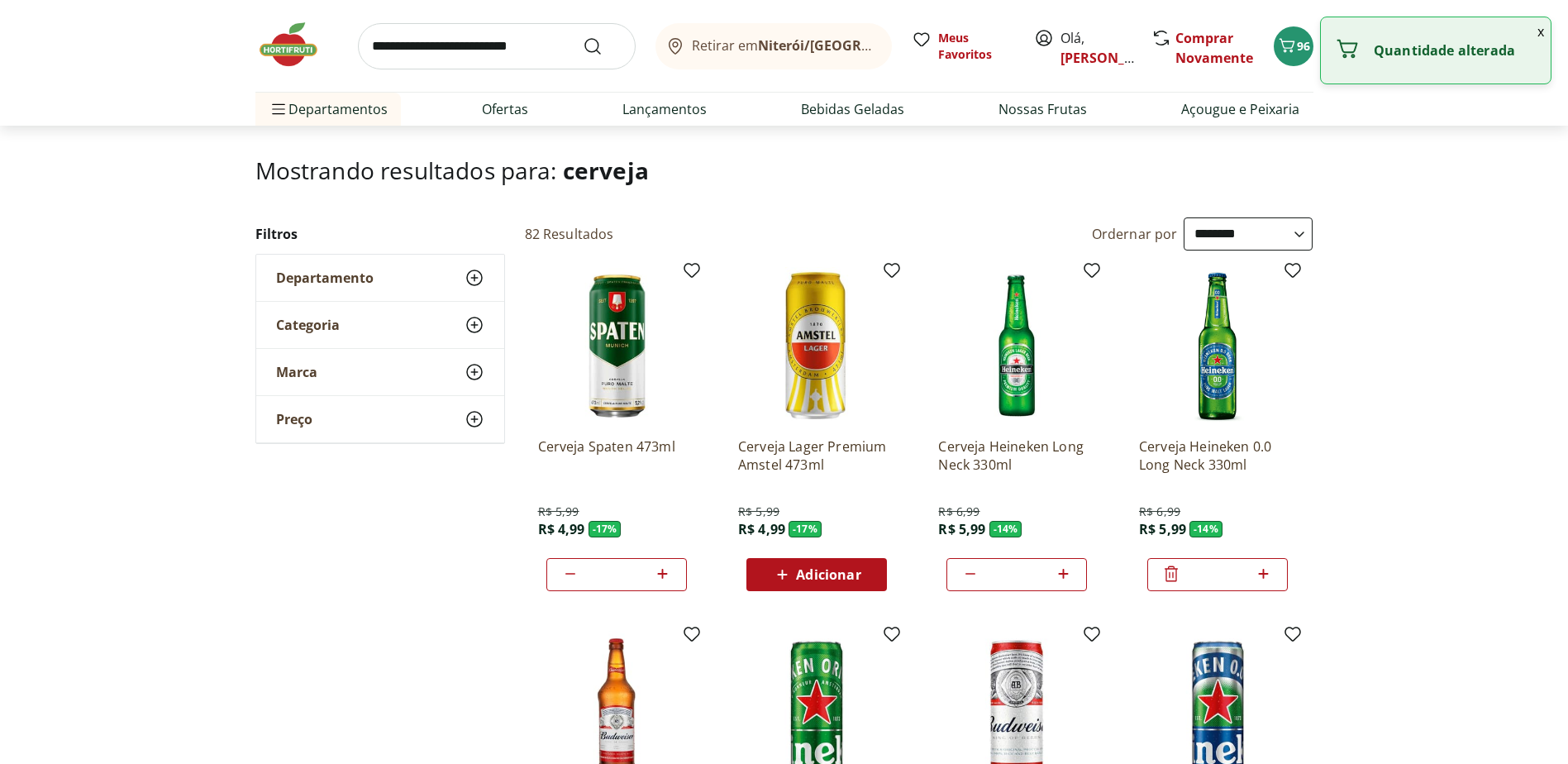
click at [969, 571] on icon at bounding box center [970, 573] width 20 height 20
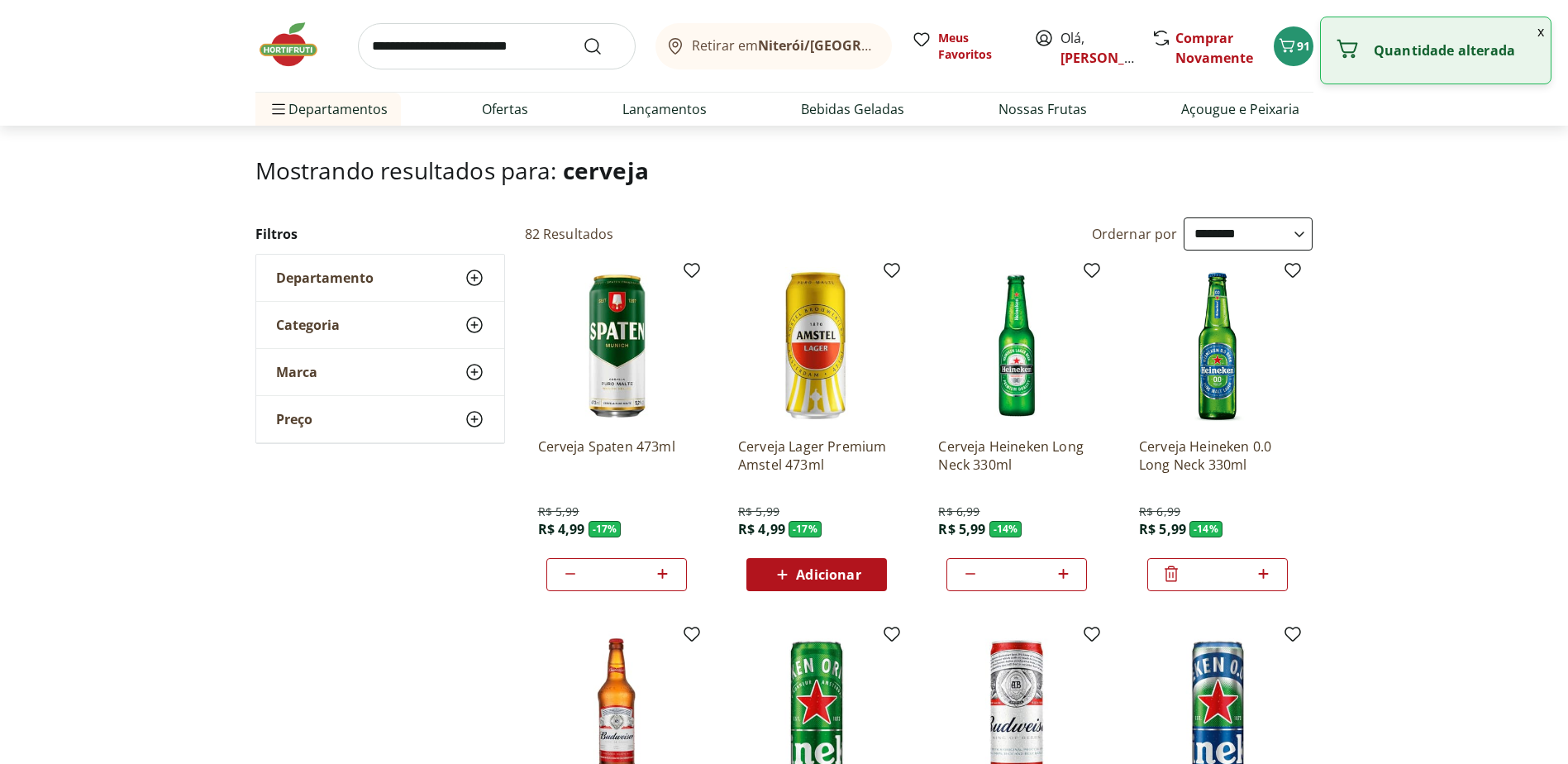
click at [969, 571] on icon at bounding box center [970, 573] width 20 height 20
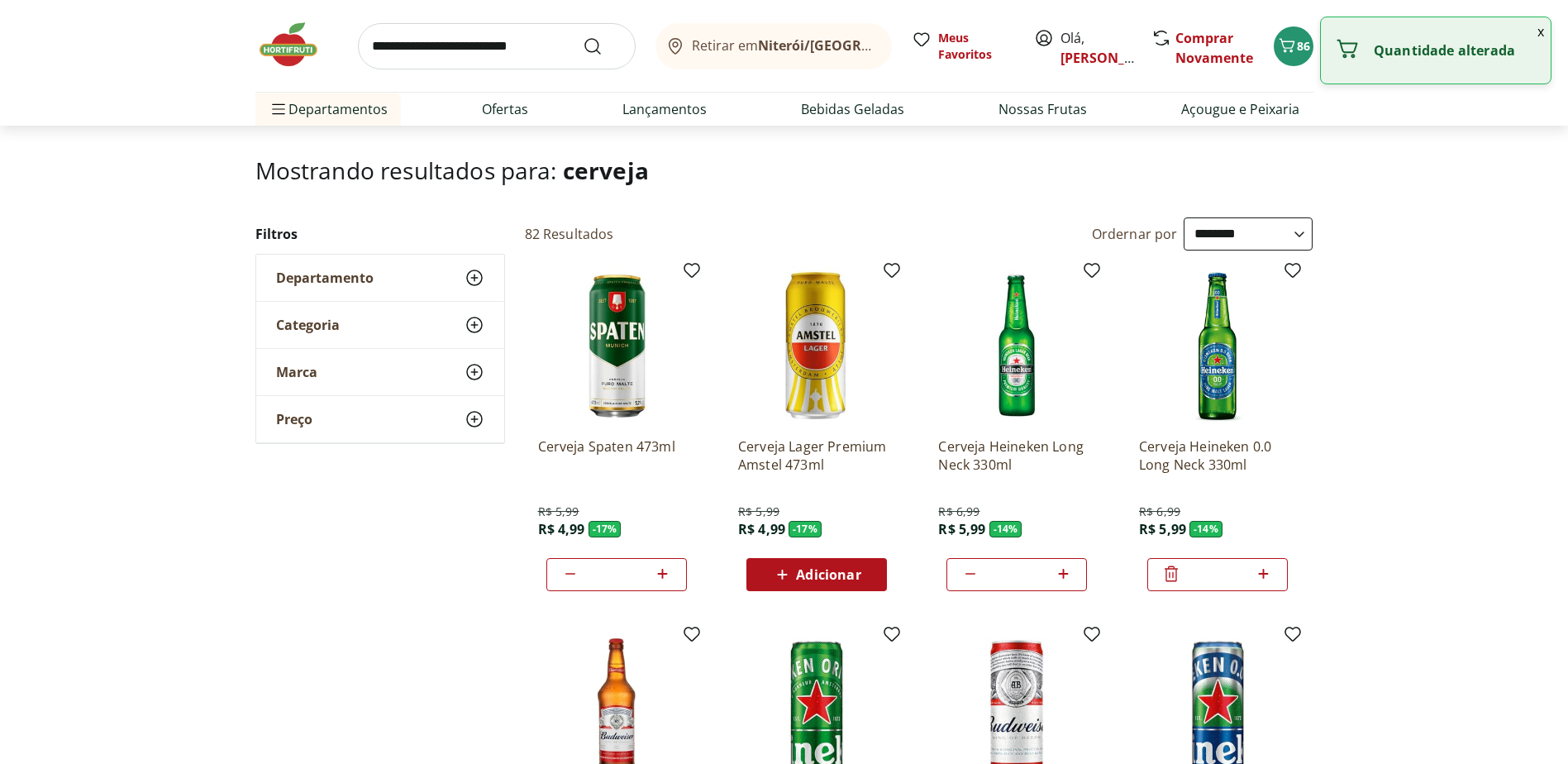
click at [969, 571] on icon at bounding box center [970, 573] width 20 height 20
click at [627, 573] on input "**" at bounding box center [616, 574] width 73 height 18
type input "**"
drag, startPoint x: 627, startPoint y: 573, endPoint x: 493, endPoint y: 587, distance: 134.7
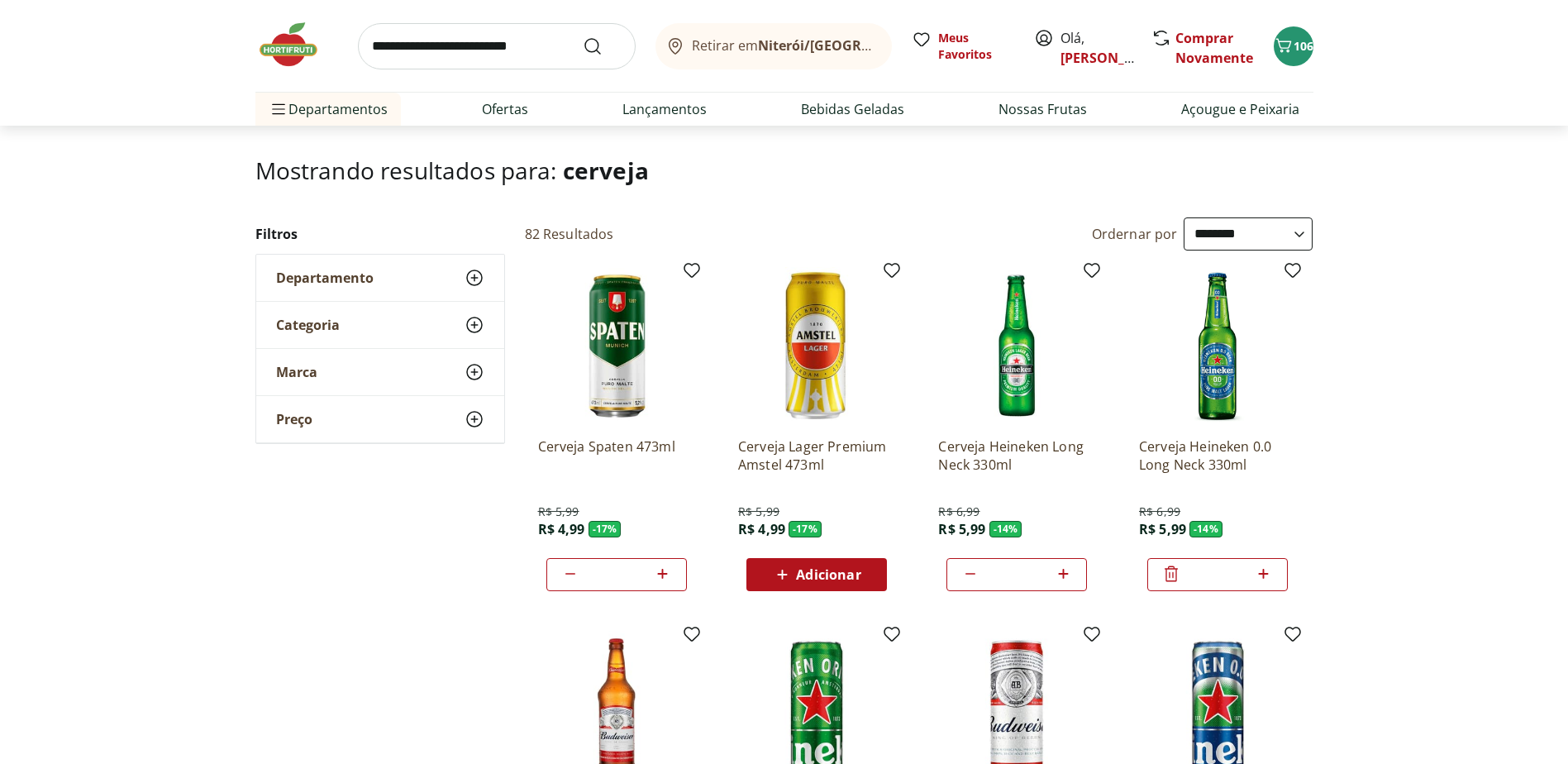
type input "**"
click at [1298, 51] on span "106" at bounding box center [1303, 46] width 20 height 16
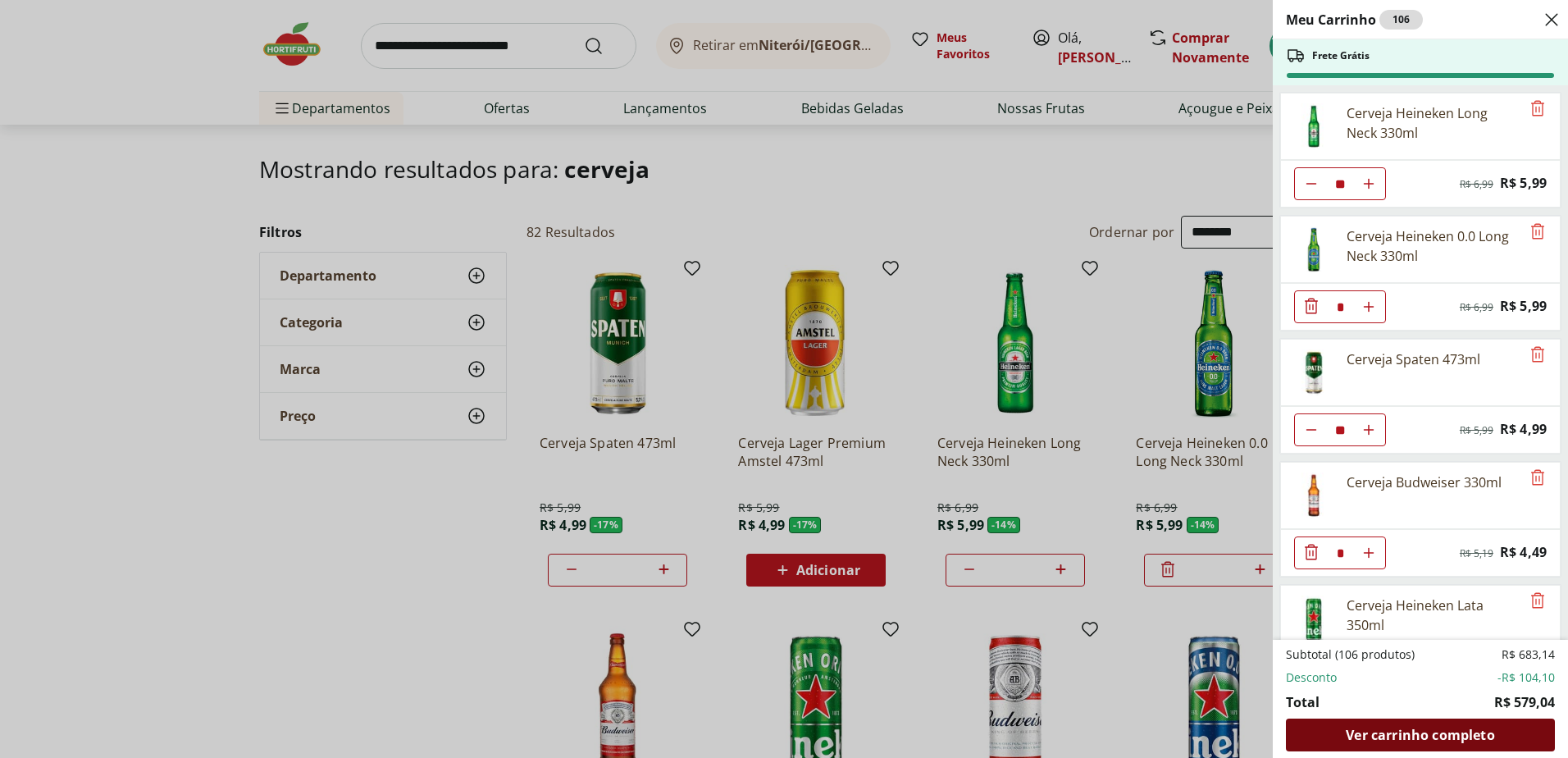
click at [1428, 737] on span "Ver carrinho completo" at bounding box center [1419, 735] width 148 height 13
